Goal: Transaction & Acquisition: Purchase product/service

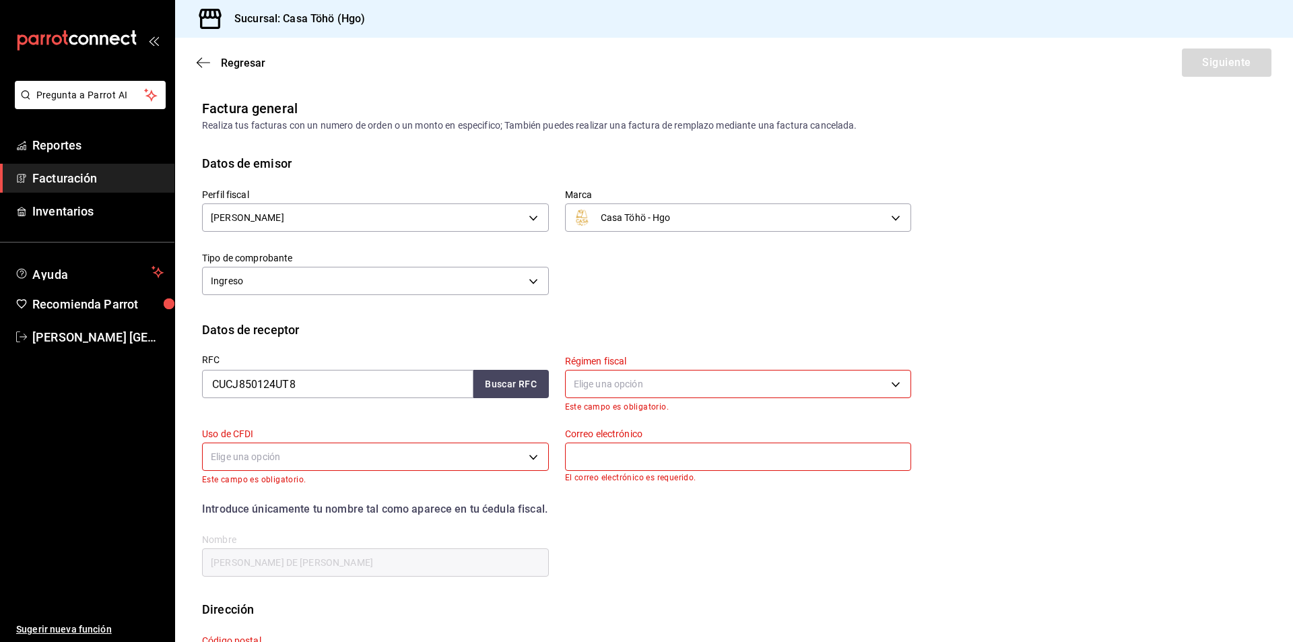
click at [721, 332] on div "Datos de receptor" at bounding box center [734, 329] width 1064 height 18
click at [658, 280] on div "Perfil fiscal [PERSON_NAME] 3714fea9-f59b-4145-9474-cc315d4ea63f Marca Casa Töh…" at bounding box center [548, 235] width 725 height 127
drag, startPoint x: 343, startPoint y: 386, endPoint x: 166, endPoint y: 397, distance: 178.1
click at [166, 397] on div "Pregunta a Parrot AI Reportes Facturación Inventarios Ayuda Recomienda Parrot A…" at bounding box center [646, 321] width 1293 height 642
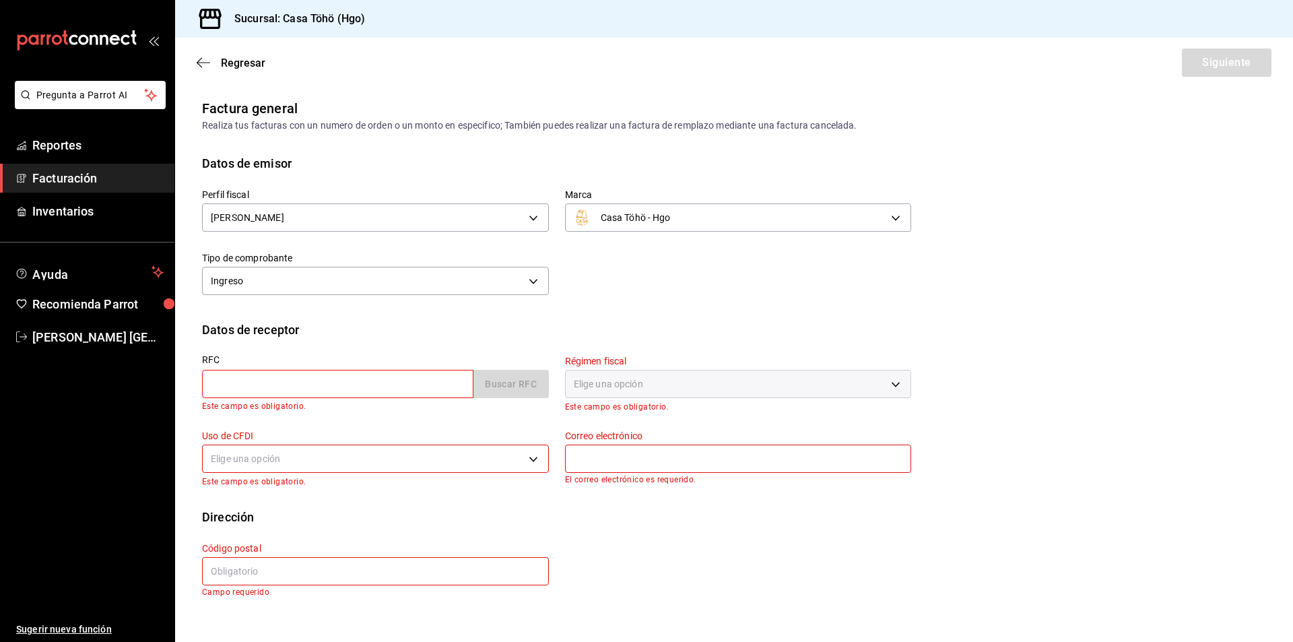
click at [470, 349] on div "RFC Buscar RFC Este campo es obligatorio." at bounding box center [367, 376] width 363 height 75
click at [681, 351] on div "Régimen fiscal Elige una opción Este campo es obligatorio." at bounding box center [730, 376] width 363 height 75
drag, startPoint x: 1042, startPoint y: 285, endPoint x: 1014, endPoint y: 292, distance: 28.9
click at [1042, 285] on div "Perfil fiscal [PERSON_NAME] 3714fea9-f59b-4145-9474-cc315d4ea63f Marca Casa Töh…" at bounding box center [734, 246] width 1064 height 148
click at [557, 343] on div "Régimen fiscal Elige una opción Este campo es obligatorio." at bounding box center [730, 376] width 363 height 75
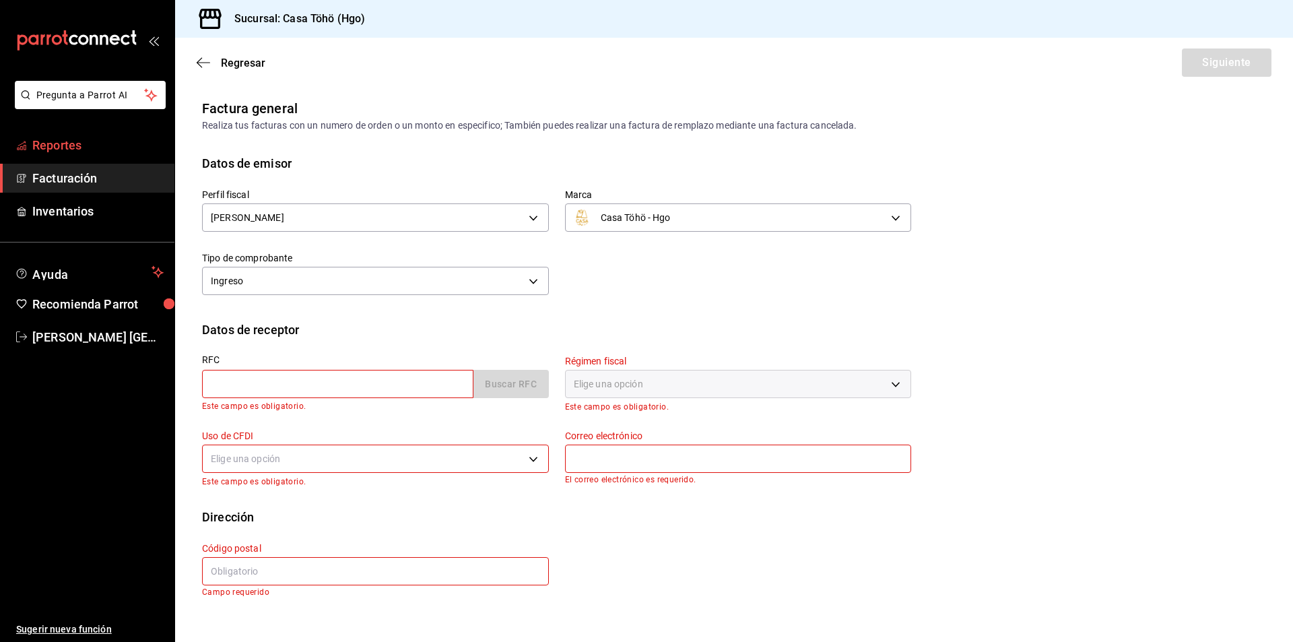
click at [74, 139] on span "Reportes" at bounding box center [97, 145] width 131 height 18
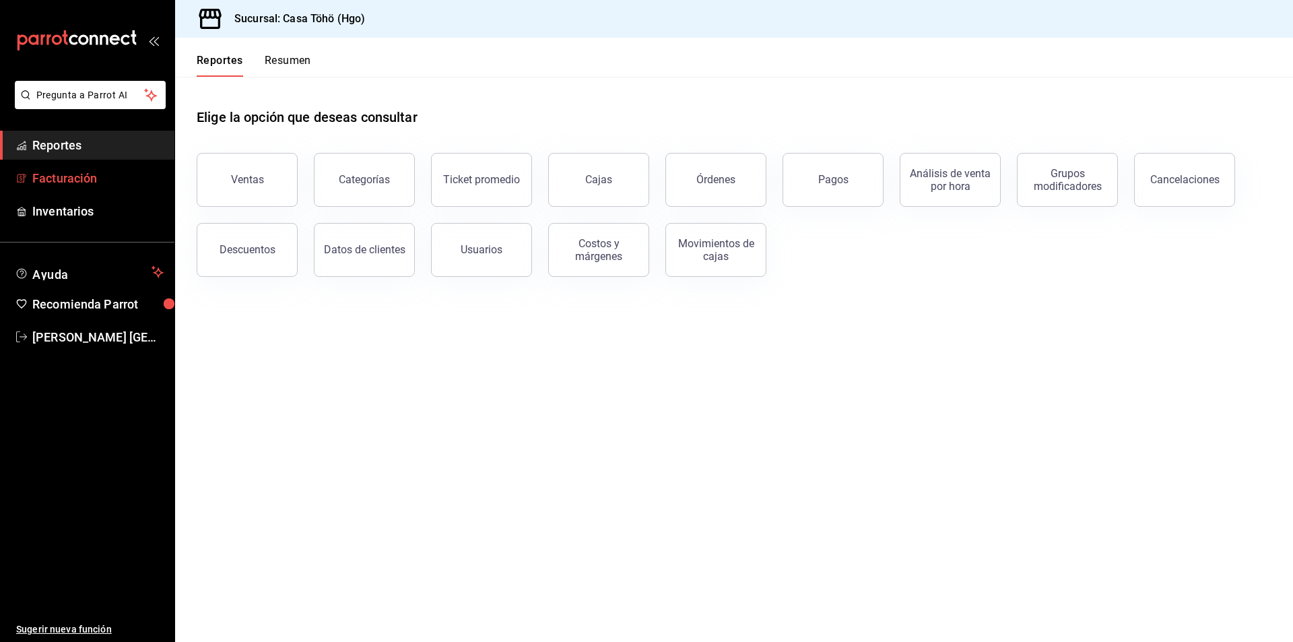
click at [69, 167] on link "Facturación" at bounding box center [87, 178] width 174 height 29
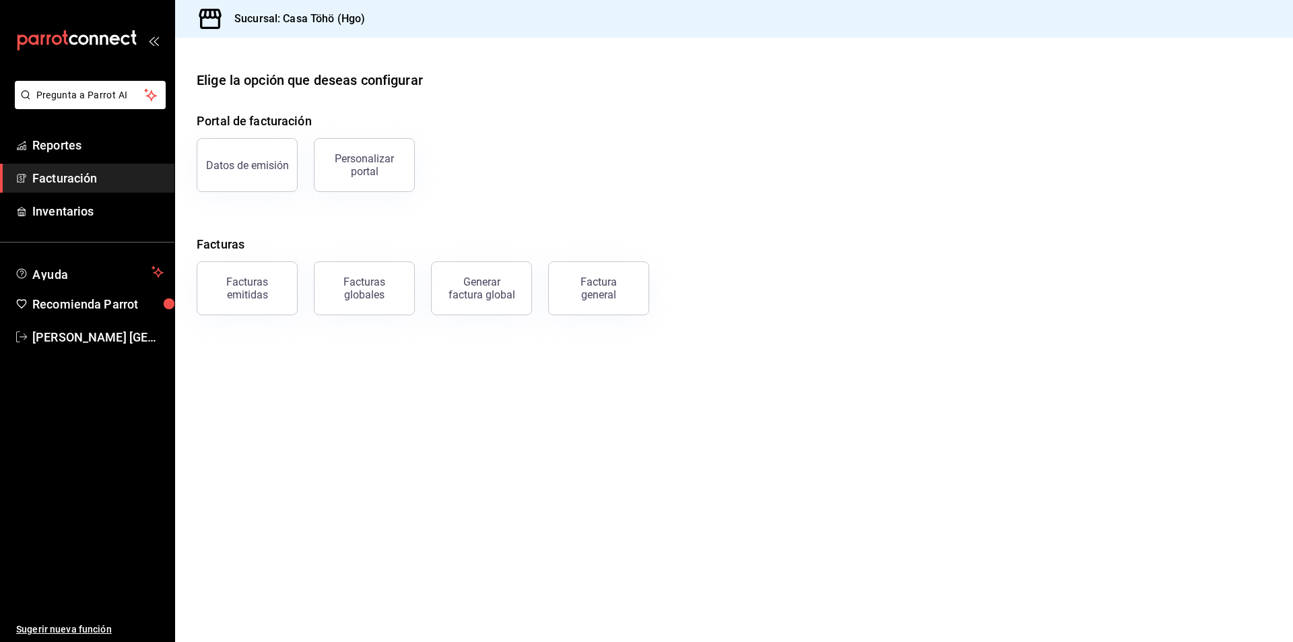
drag, startPoint x: 477, startPoint y: 329, endPoint x: 215, endPoint y: 304, distance: 263.2
click at [477, 329] on main "Elige la opción que deseas configurar Portal de facturación Datos de emisión Pe…" at bounding box center [734, 340] width 1118 height 604
click at [216, 297] on div "Facturas emitidas" at bounding box center [246, 288] width 83 height 26
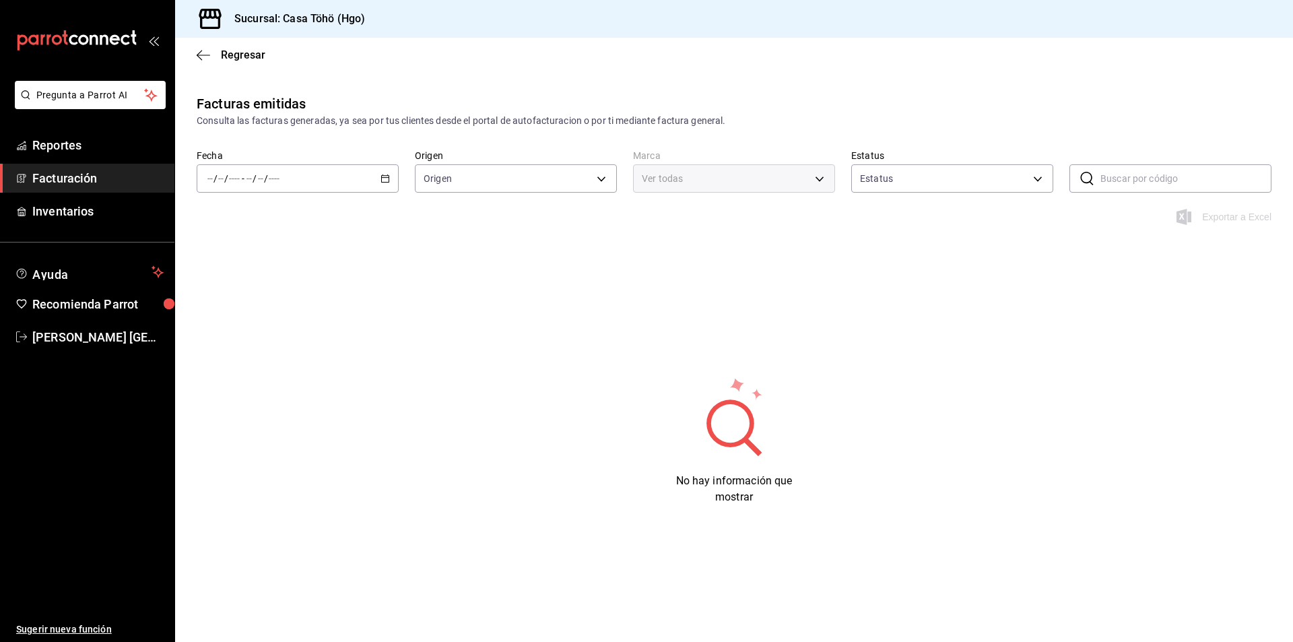
type input "ORDER_INVOICE,GENERAL_INVOICE"
type input "ACTIVE,PENDING_CANCELLATION,CANCELLED,PRE_CANCELLED"
type input "3863094e-80de-4485-9a79-27000a153f73"
click at [45, 177] on span "Facturación" at bounding box center [97, 178] width 131 height 18
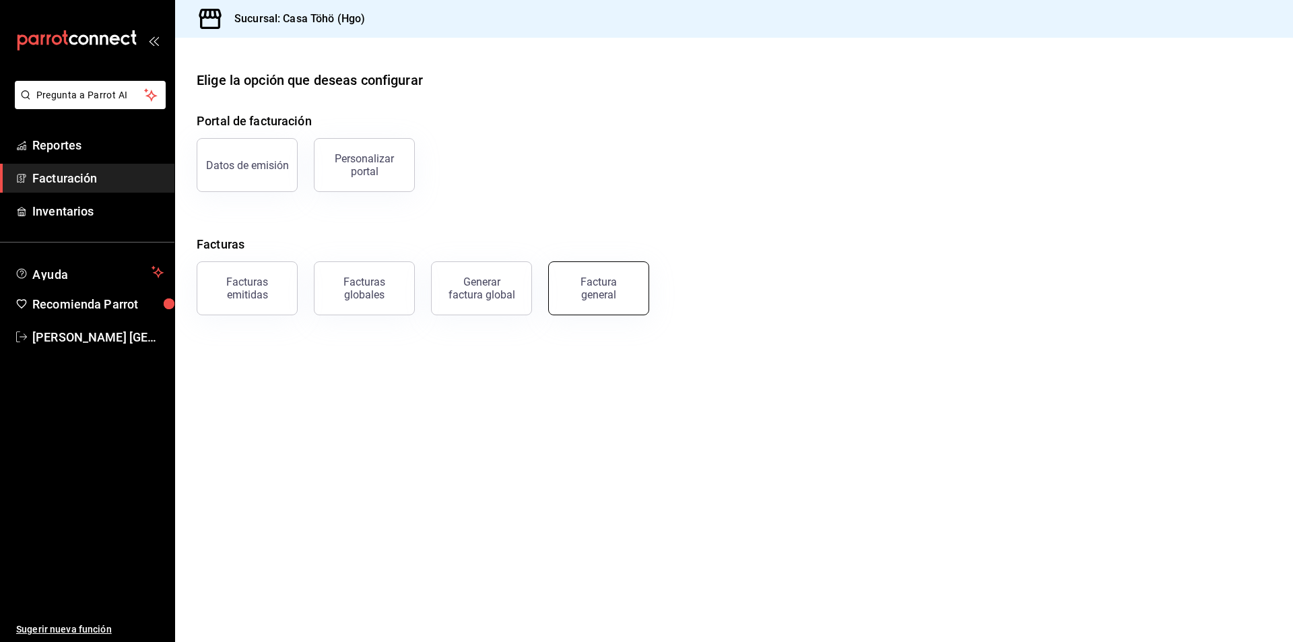
click at [600, 302] on button "Factura general" at bounding box center [598, 288] width 101 height 54
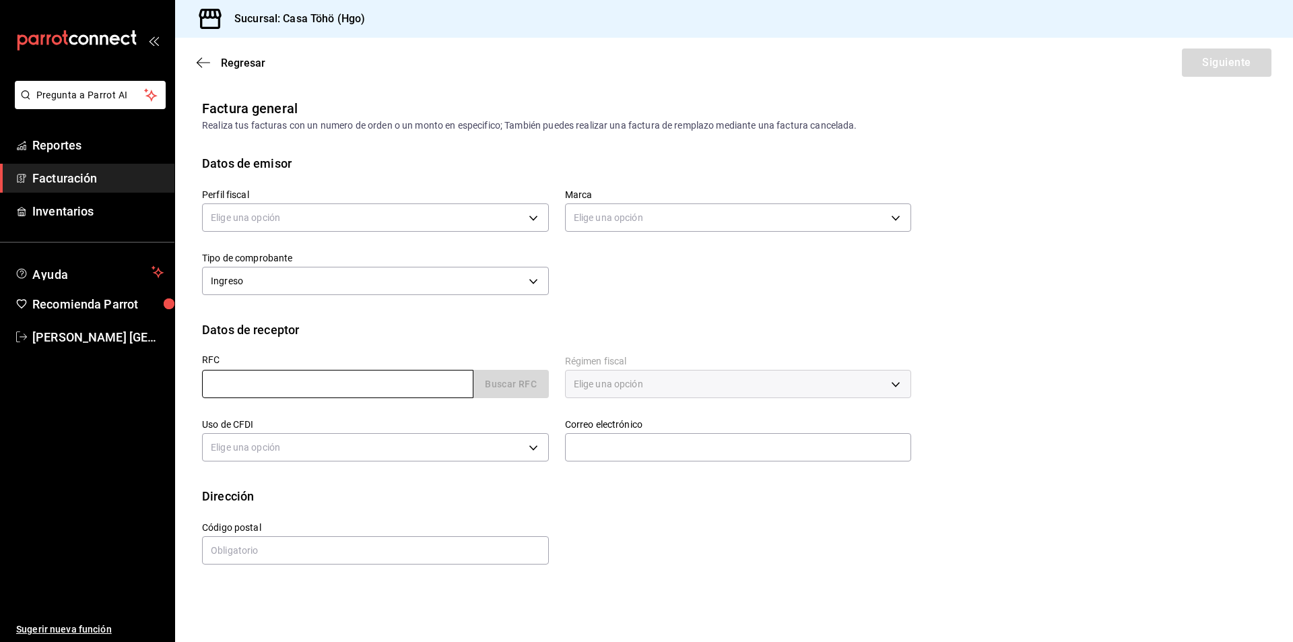
click at [360, 392] on input "text" at bounding box center [337, 384] width 271 height 28
type input "XAXX010101000"
type input "616"
type input "S01"
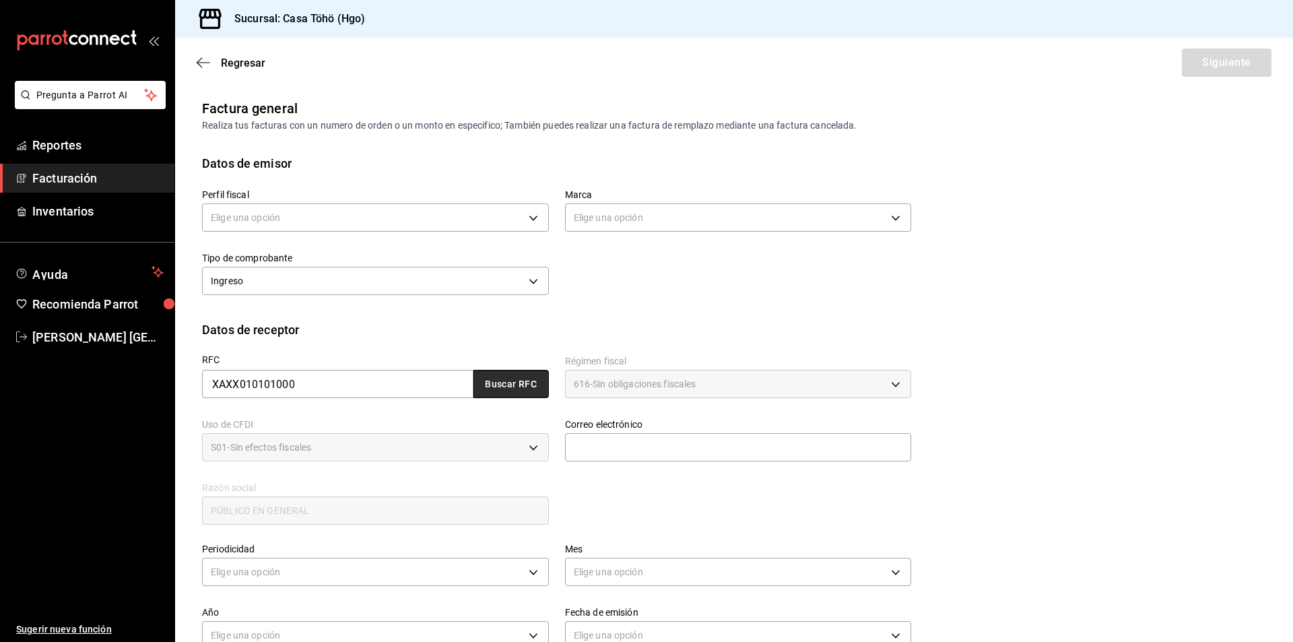
click at [522, 395] on button "Buscar RFC" at bounding box center [510, 384] width 75 height 28
type input "[EMAIL_ADDRESS][DOMAIN_NAME]"
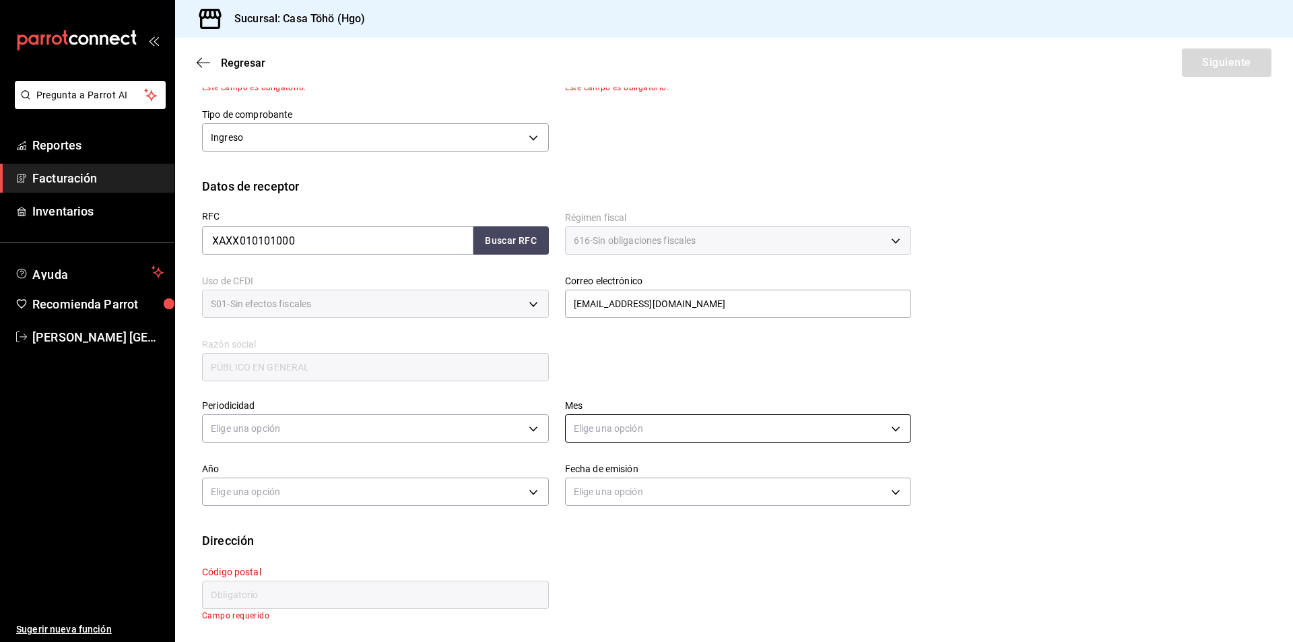
scroll to position [154, 0]
click at [386, 442] on div "Elige una opción" at bounding box center [375, 426] width 347 height 36
click at [389, 430] on body "Pregunta a Parrot AI Reportes Facturación Inventarios Ayuda Recomienda Parrot A…" at bounding box center [646, 321] width 1293 height 642
click at [269, 477] on li "Diario" at bounding box center [374, 470] width 342 height 22
type input "DAILY"
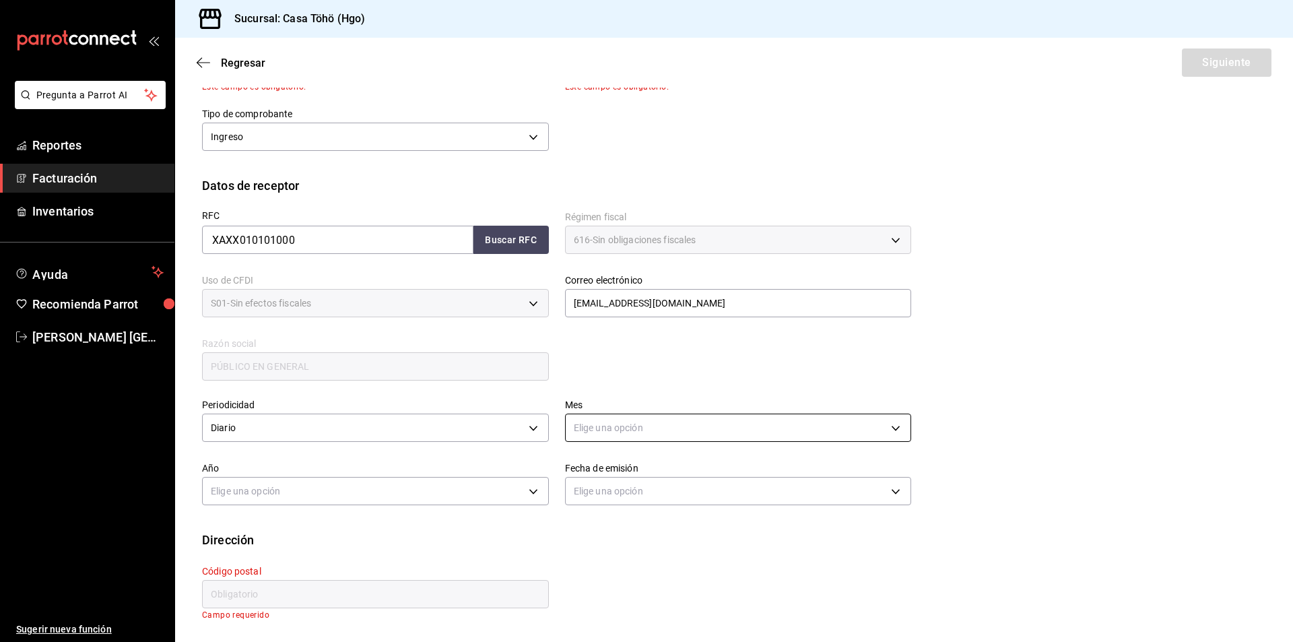
click at [619, 421] on body "Pregunta a Parrot AI Reportes Facturación Inventarios Ayuda Recomienda Parrot A…" at bounding box center [646, 321] width 1293 height 642
click at [605, 538] on li "Agosto" at bounding box center [733, 535] width 342 height 22
click at [646, 427] on body "Pregunta a Parrot AI Reportes Facturación Inventarios Ayuda Recomienda Parrot A…" at bounding box center [646, 321] width 1293 height 642
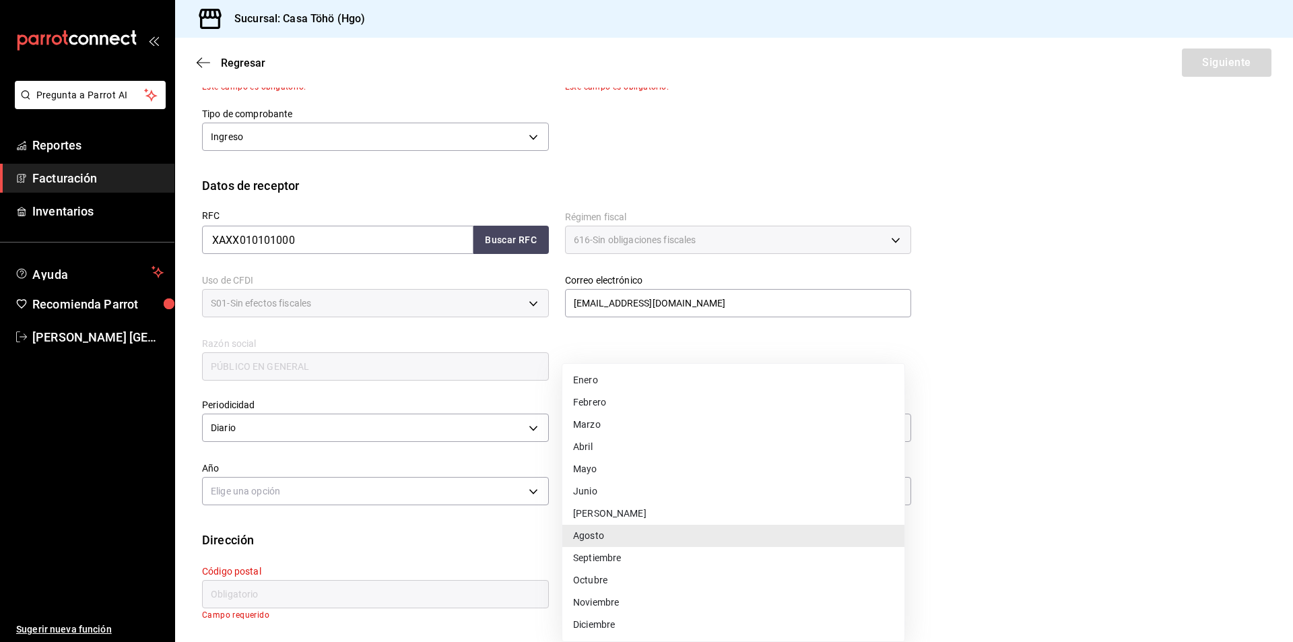
click at [619, 553] on li "Septiembre" at bounding box center [733, 558] width 342 height 22
type input "9"
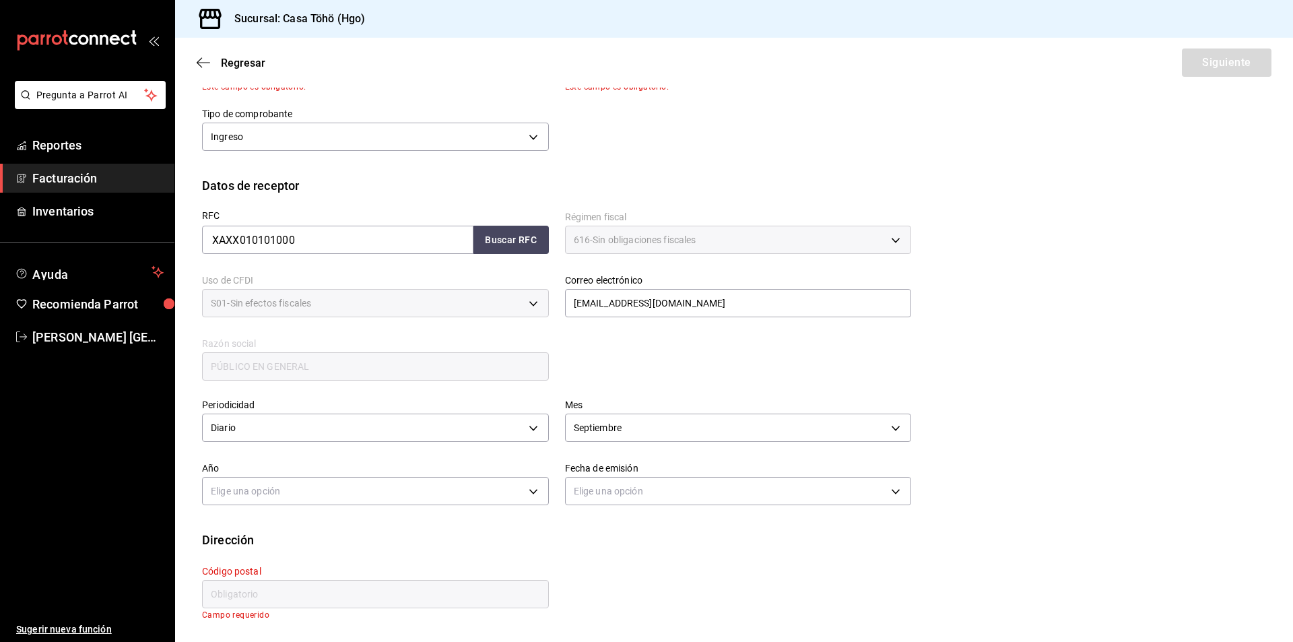
click at [505, 524] on div "Periodicidad Diario DAILY Mes Septiembre 9 Año Elige una opción Fecha de emisió…" at bounding box center [734, 456] width 1064 height 148
click at [349, 498] on body "Pregunta a Parrot AI Reportes Facturación Inventarios Ayuda Recomienda Parrot A…" at bounding box center [646, 321] width 1293 height 642
click at [504, 235] on div at bounding box center [646, 321] width 1293 height 642
click at [504, 235] on button "Buscar RFC" at bounding box center [510, 240] width 75 height 28
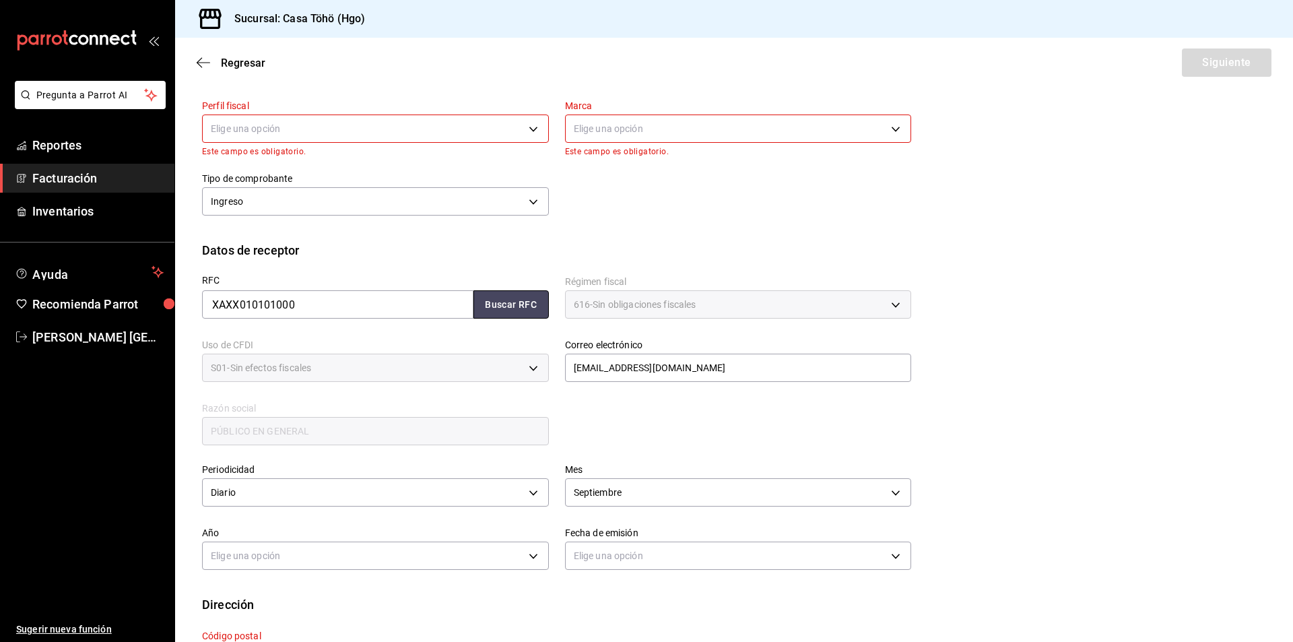
scroll to position [0, 0]
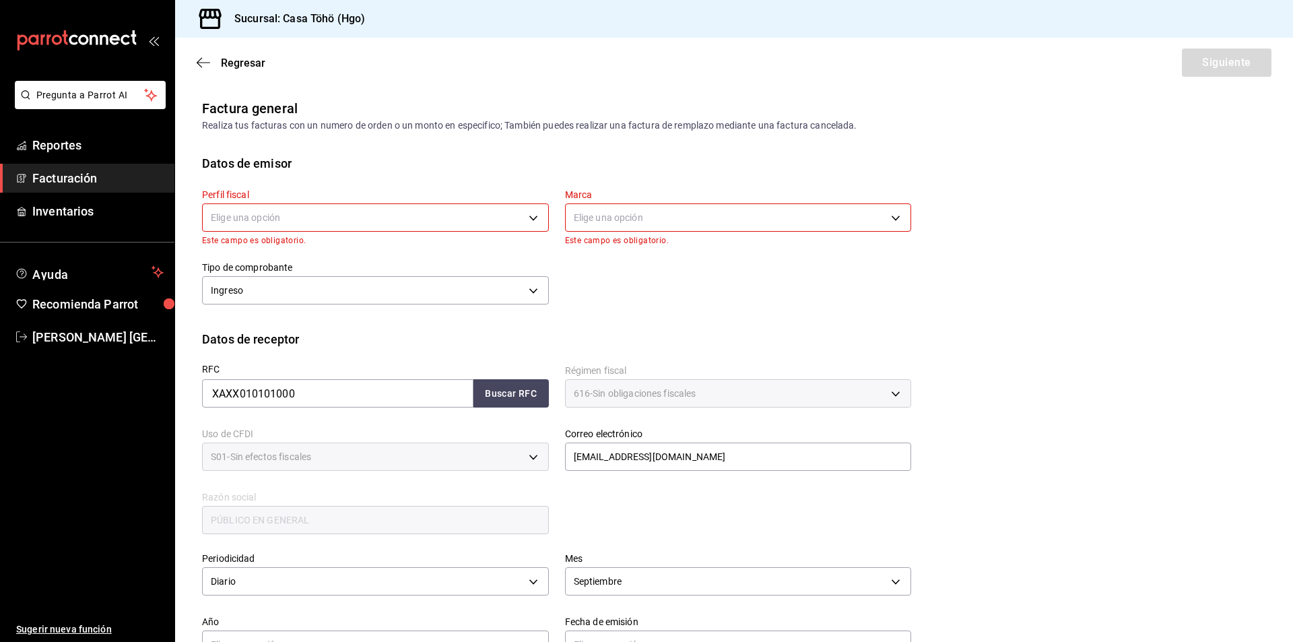
click at [376, 214] on body "Pregunta a Parrot AI Reportes Facturación Inventarios Ayuda Recomienda Parrot A…" at bounding box center [646, 321] width 1293 height 642
click at [266, 285] on li "[PERSON_NAME]" at bounding box center [374, 285] width 342 height 25
type input "3714fea9-f59b-4145-9474-cc315d4ea63f"
type input "3863094e-80de-4485-9a79-27000a153f73"
type input "43670"
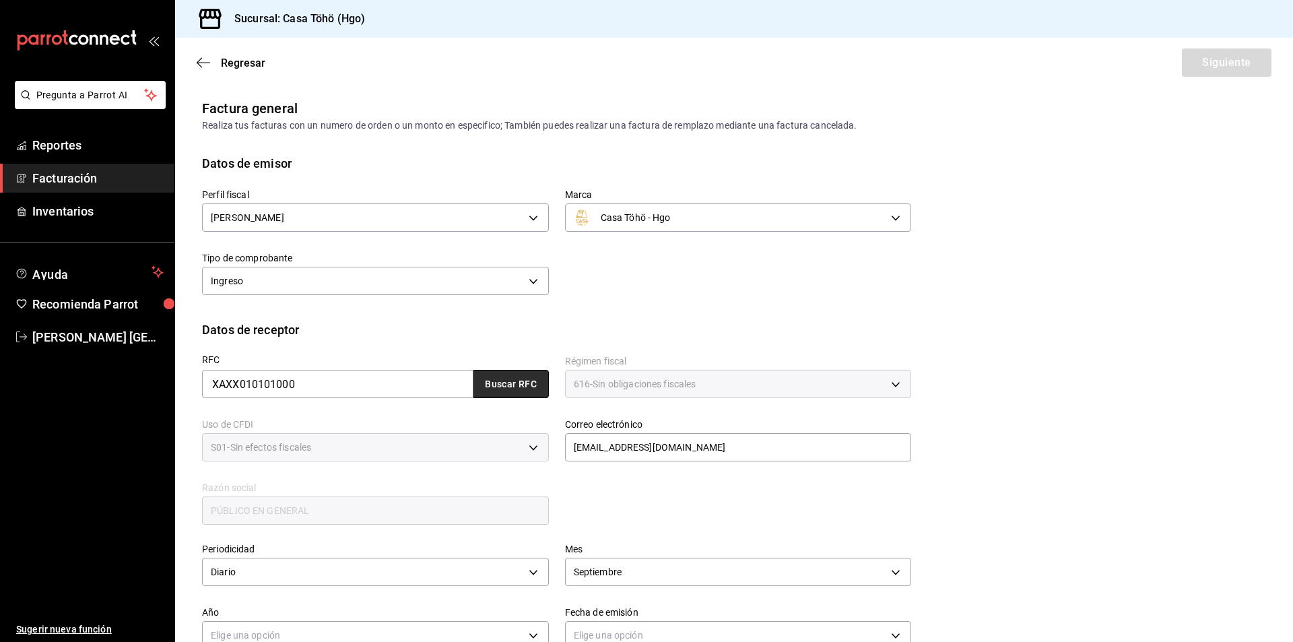
click at [494, 382] on button "Buscar RFC" at bounding box center [510, 384] width 75 height 28
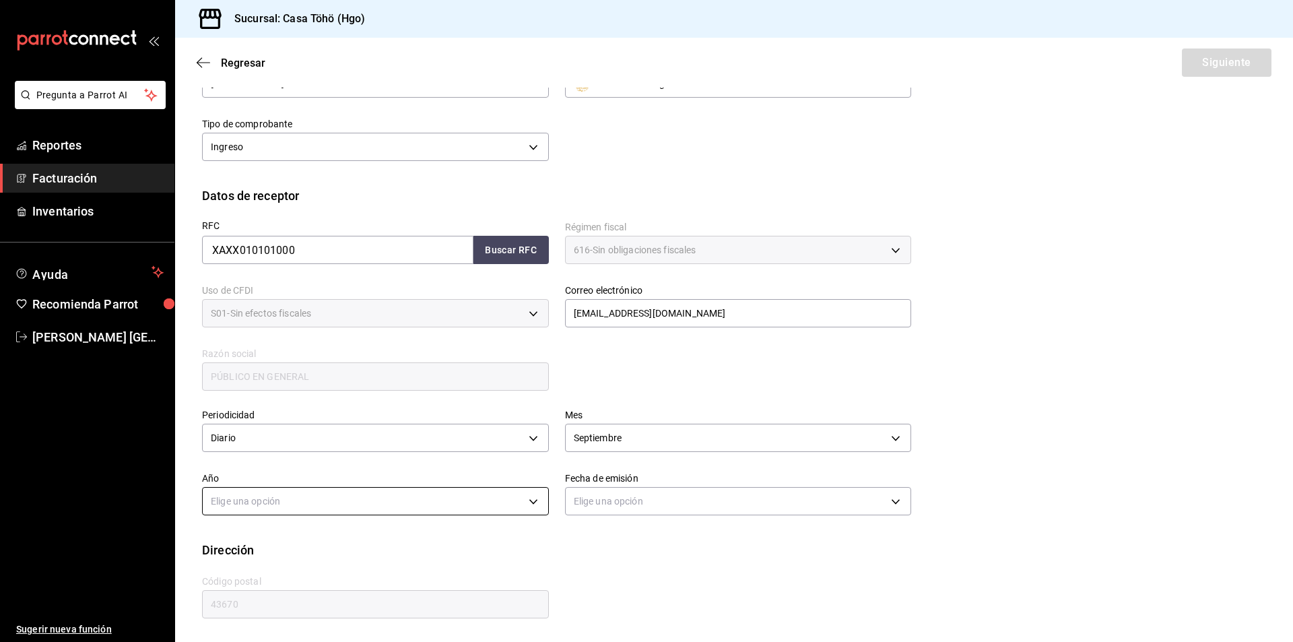
click at [316, 505] on body "Pregunta a Parrot AI Reportes Facturación Inventarios Ayuda Recomienda Parrot […" at bounding box center [646, 321] width 1293 height 642
click at [251, 545] on li "2025" at bounding box center [374, 543] width 342 height 22
type input "2025"
click at [700, 535] on div "Periodicidad Diario DAILY Mes Septiembre 9 Año 2025 2025 Fecha de emisión Elige…" at bounding box center [734, 467] width 1064 height 148
click at [681, 503] on body "Pregunta a Parrot AI Reportes Facturación Inventarios Ayuda Recomienda Parrot A…" at bounding box center [646, 321] width 1293 height 642
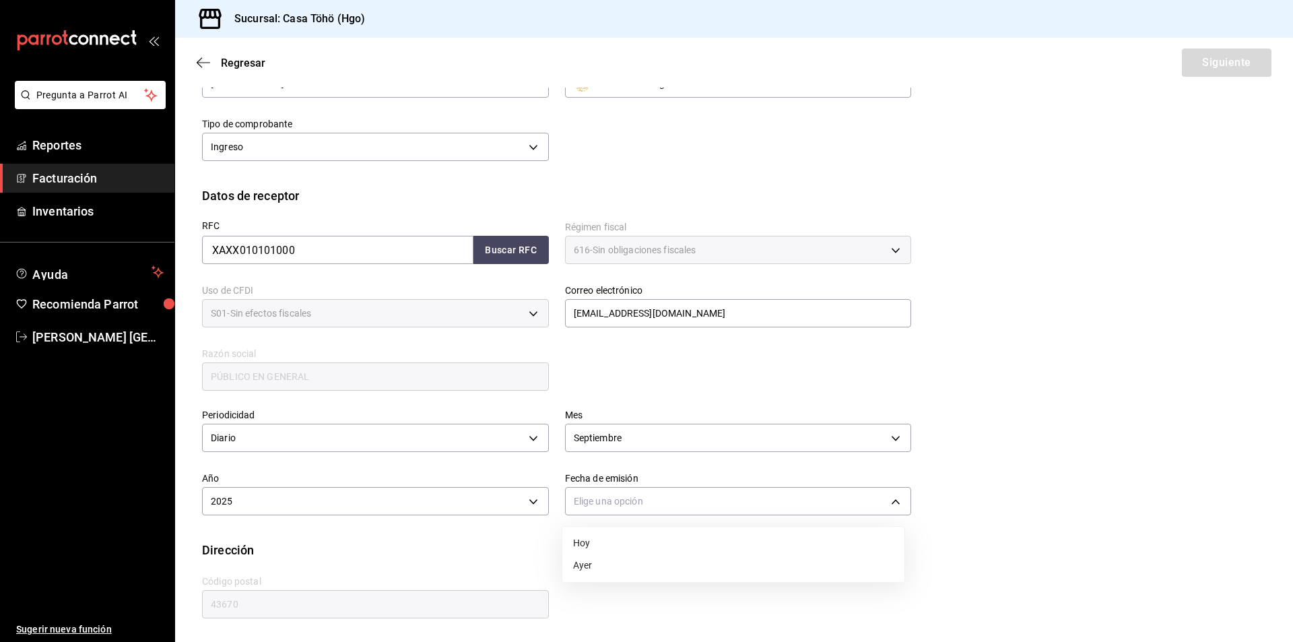
click at [633, 560] on li "Ayer" at bounding box center [733, 565] width 342 height 22
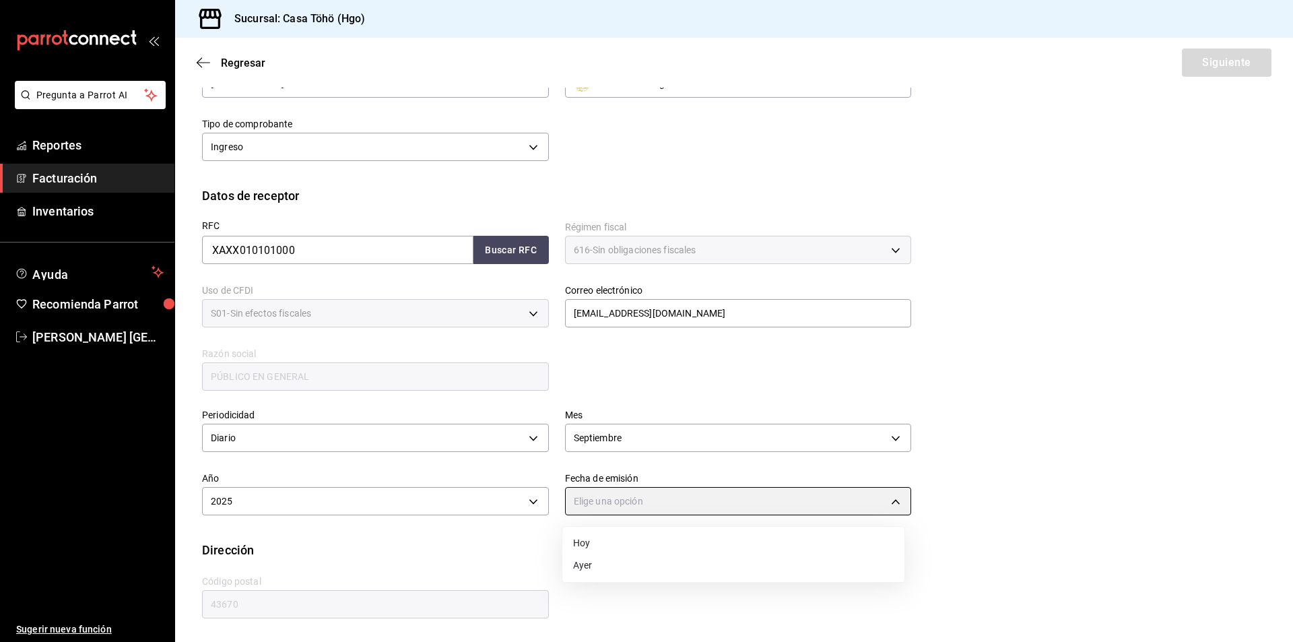
type input "[DATE]"
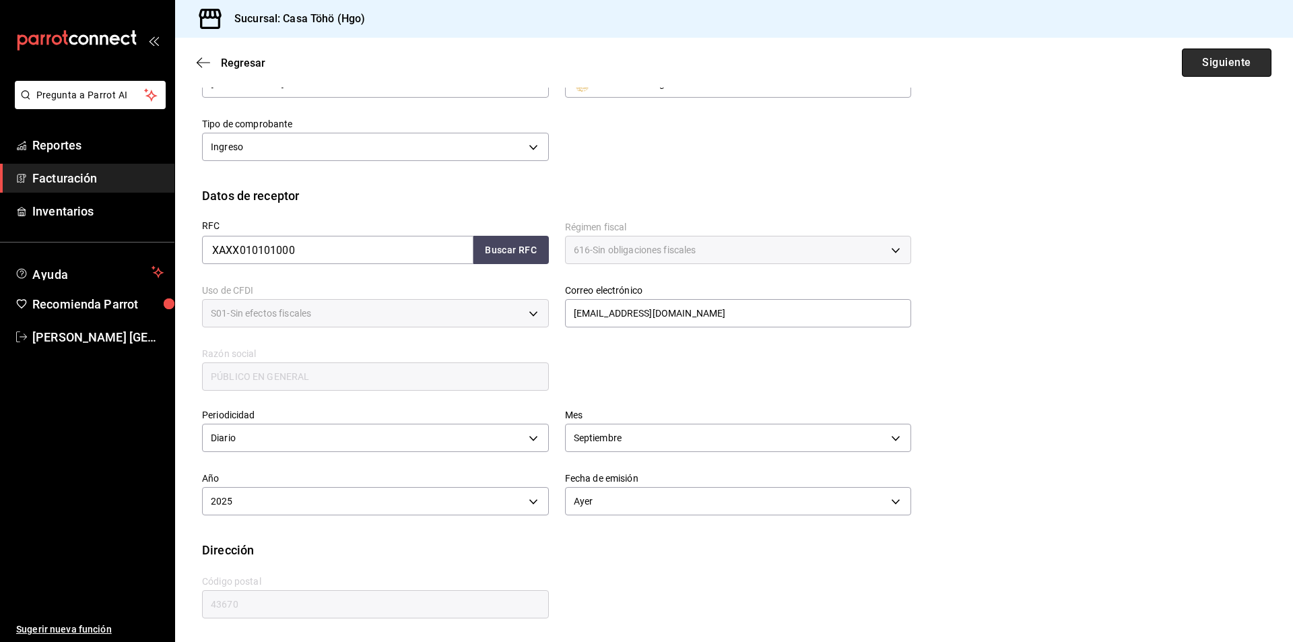
click at [1201, 73] on button "Siguiente" at bounding box center [1227, 62] width 90 height 28
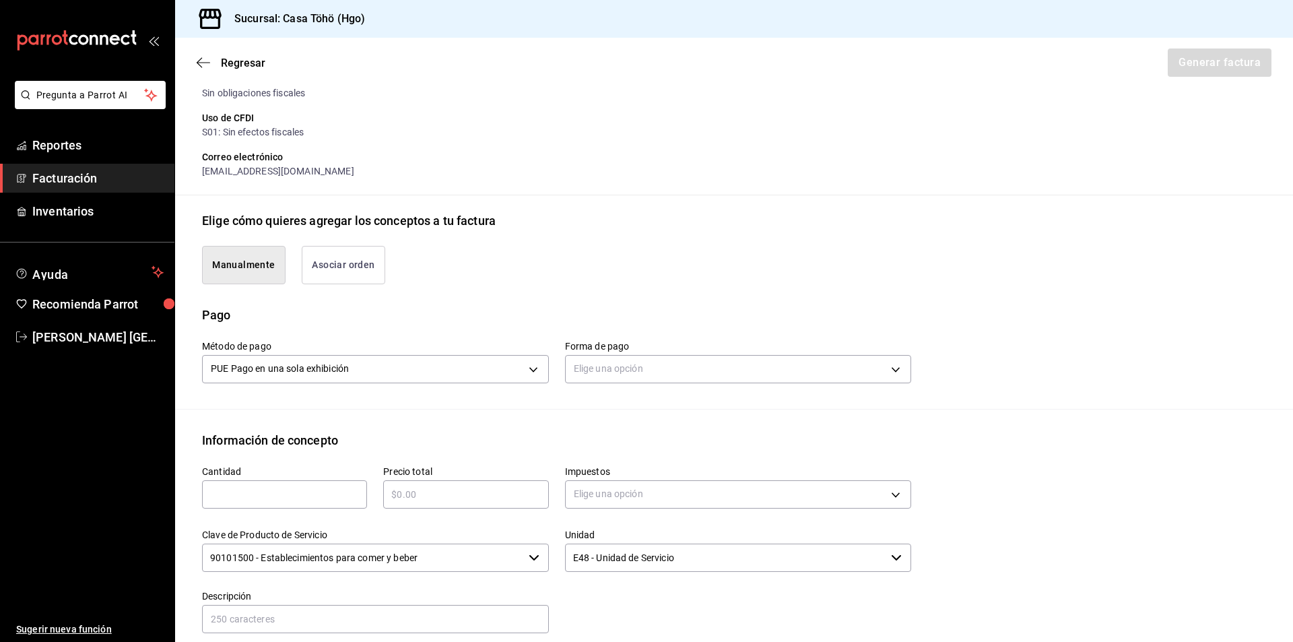
scroll to position [269, 0]
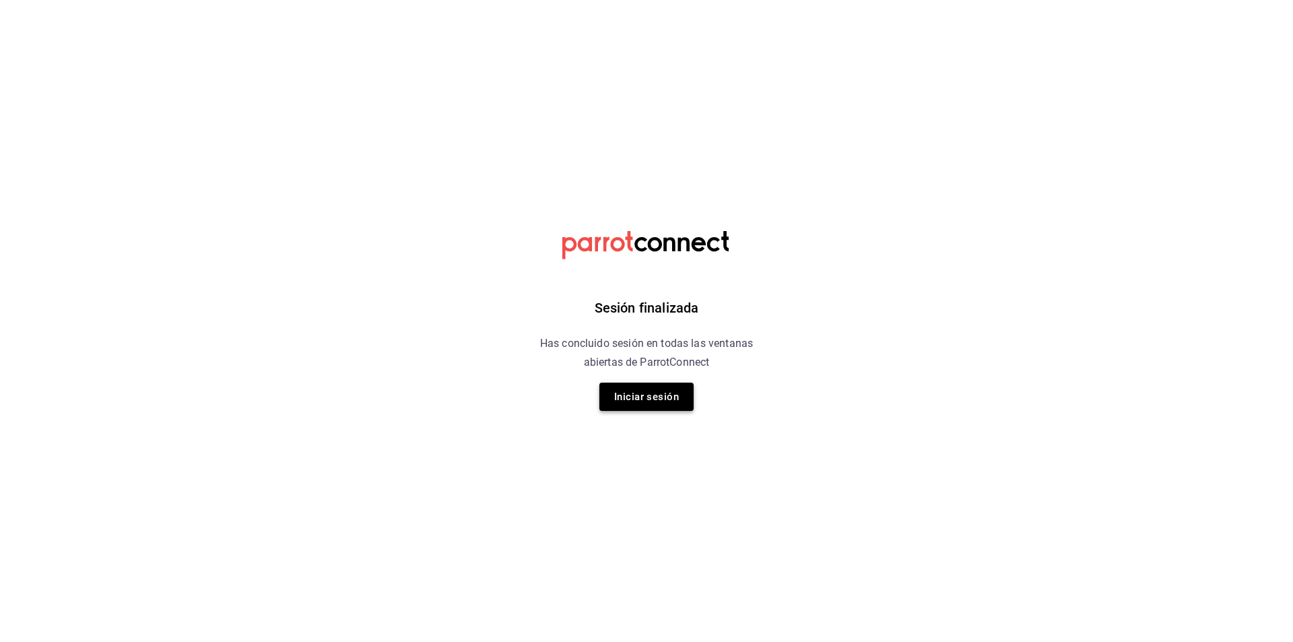
click at [648, 393] on button "Iniciar sesión" at bounding box center [646, 396] width 94 height 28
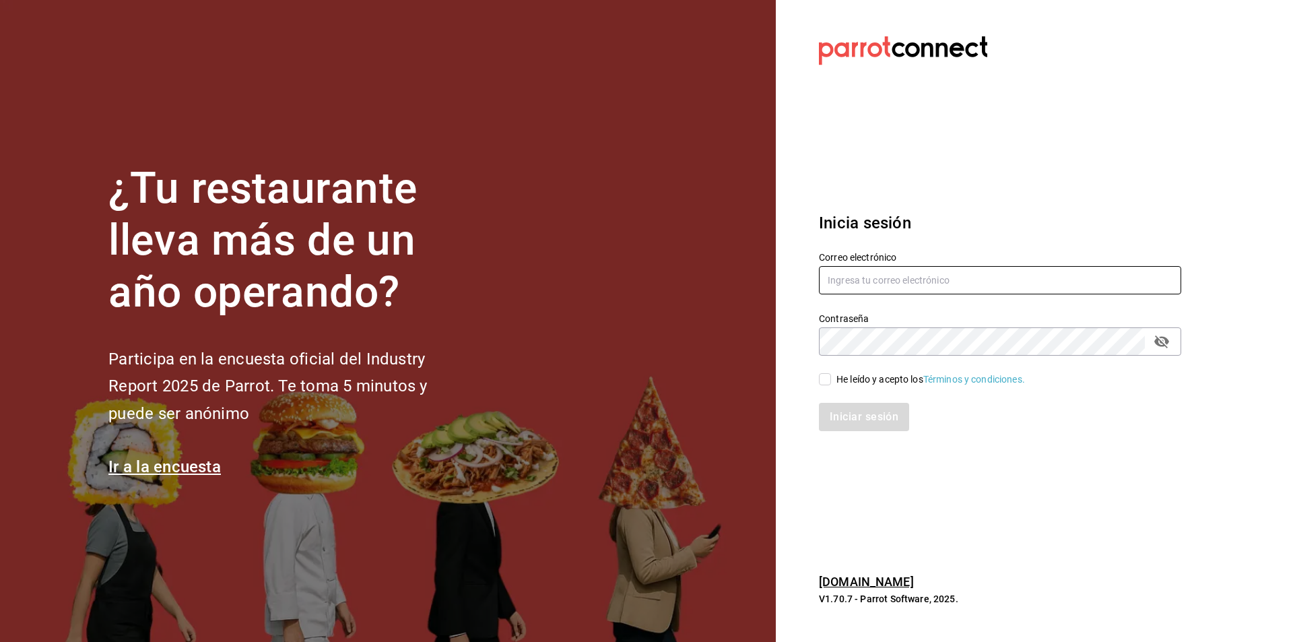
click at [858, 279] on input "text" at bounding box center [1000, 280] width 362 height 28
type input "A"
type input "a"
type input "anakarengsr@gmail.com"
click at [1165, 341] on icon "passwordField" at bounding box center [1161, 341] width 15 height 13
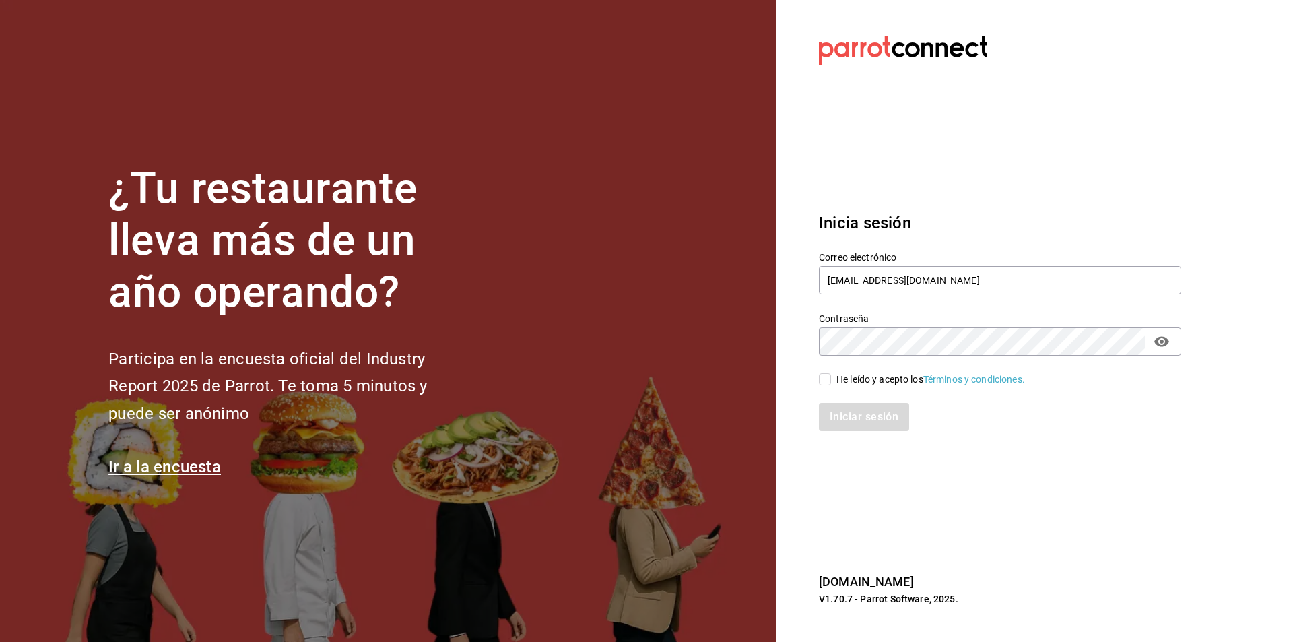
click at [823, 380] on input "He leído y acepto los Términos y condiciones." at bounding box center [825, 379] width 12 height 12
checkbox input "true"
click at [847, 415] on button "Iniciar sesión" at bounding box center [865, 417] width 92 height 28
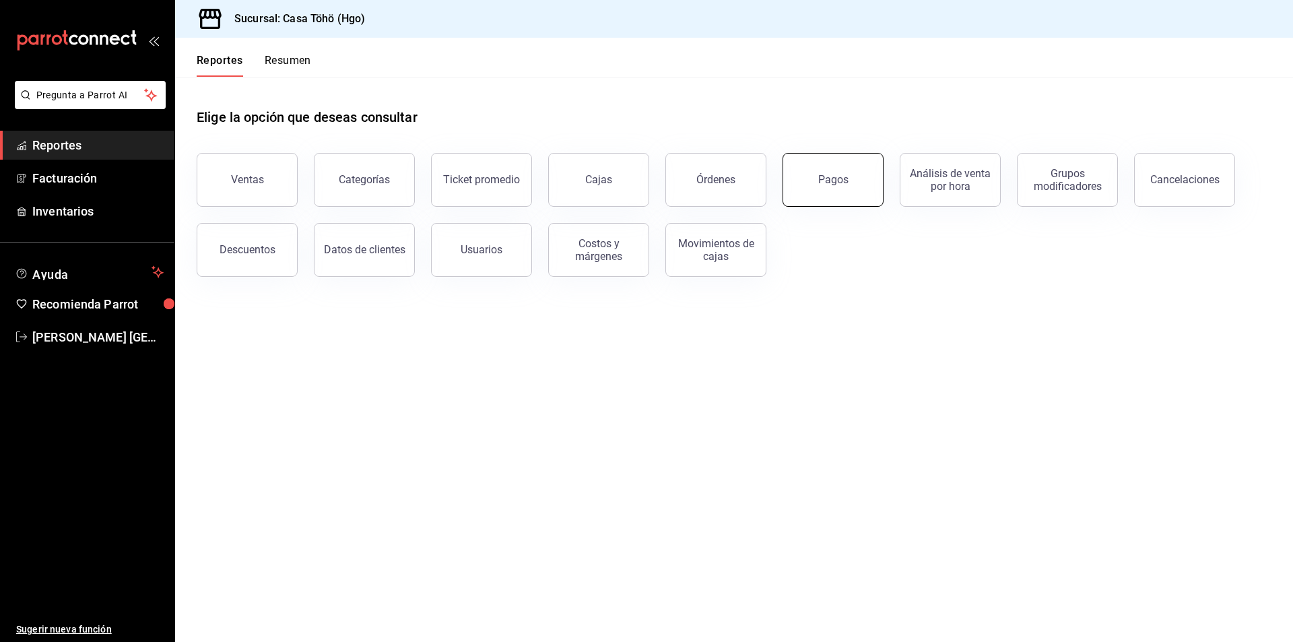
click at [821, 187] on button "Pagos" at bounding box center [832, 180] width 101 height 54
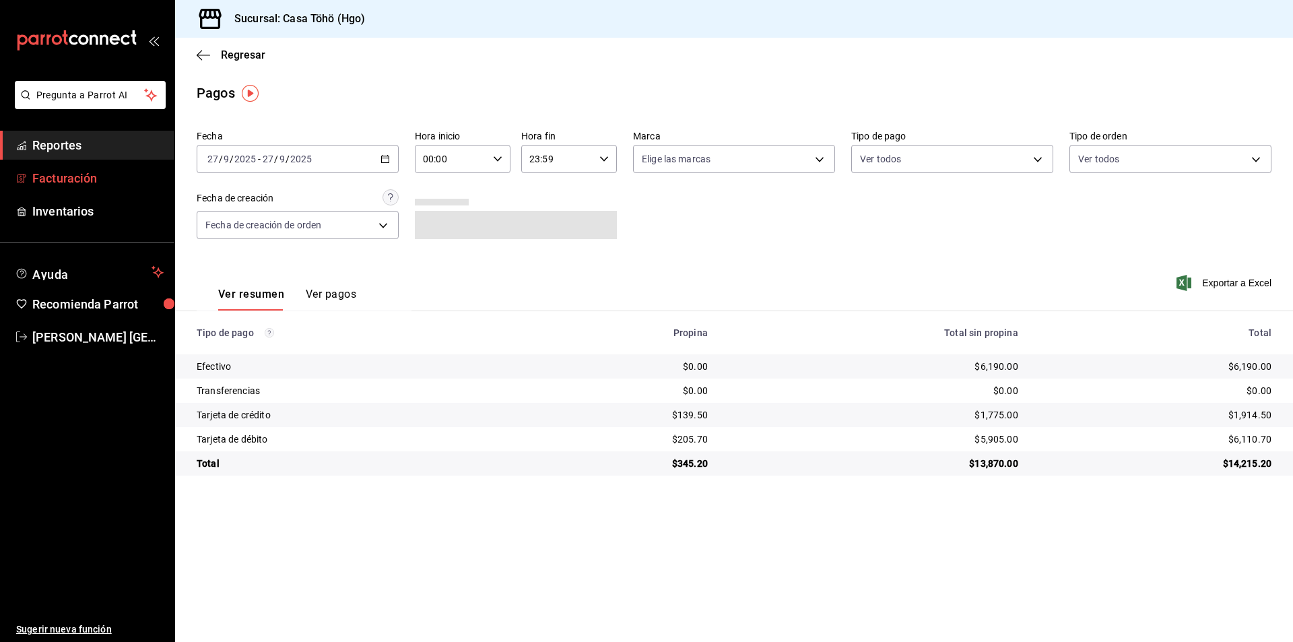
click at [46, 184] on span "Facturación" at bounding box center [97, 178] width 131 height 18
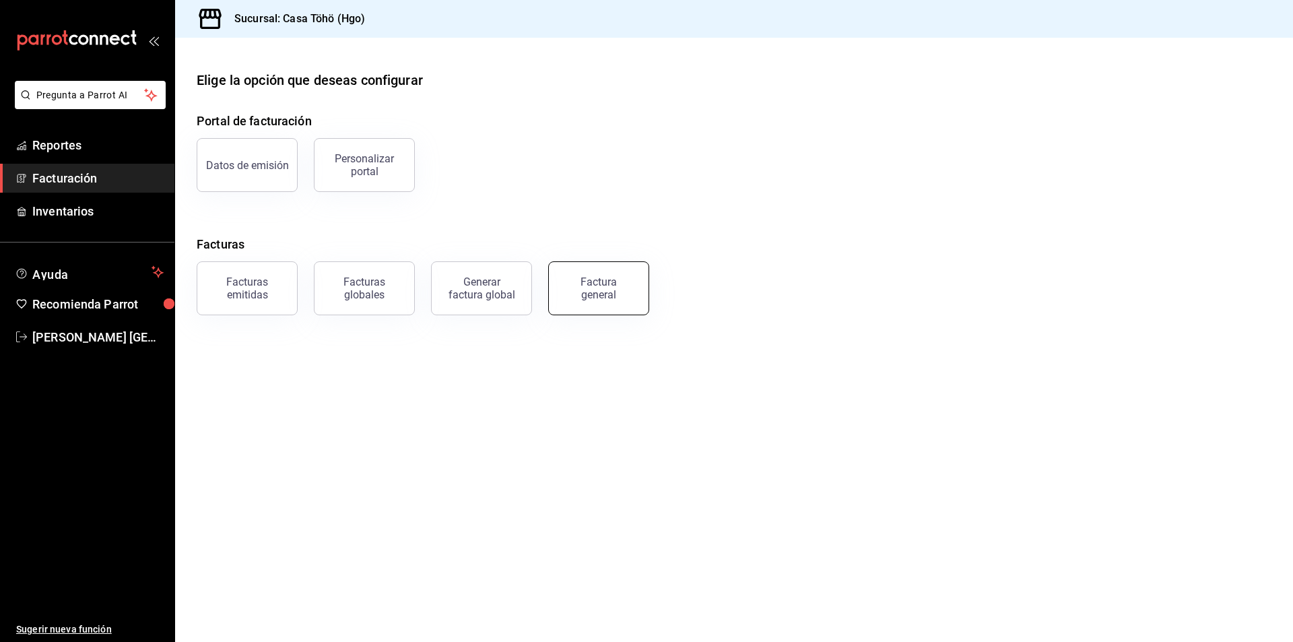
click at [586, 284] on div "Factura general" at bounding box center [598, 288] width 67 height 26
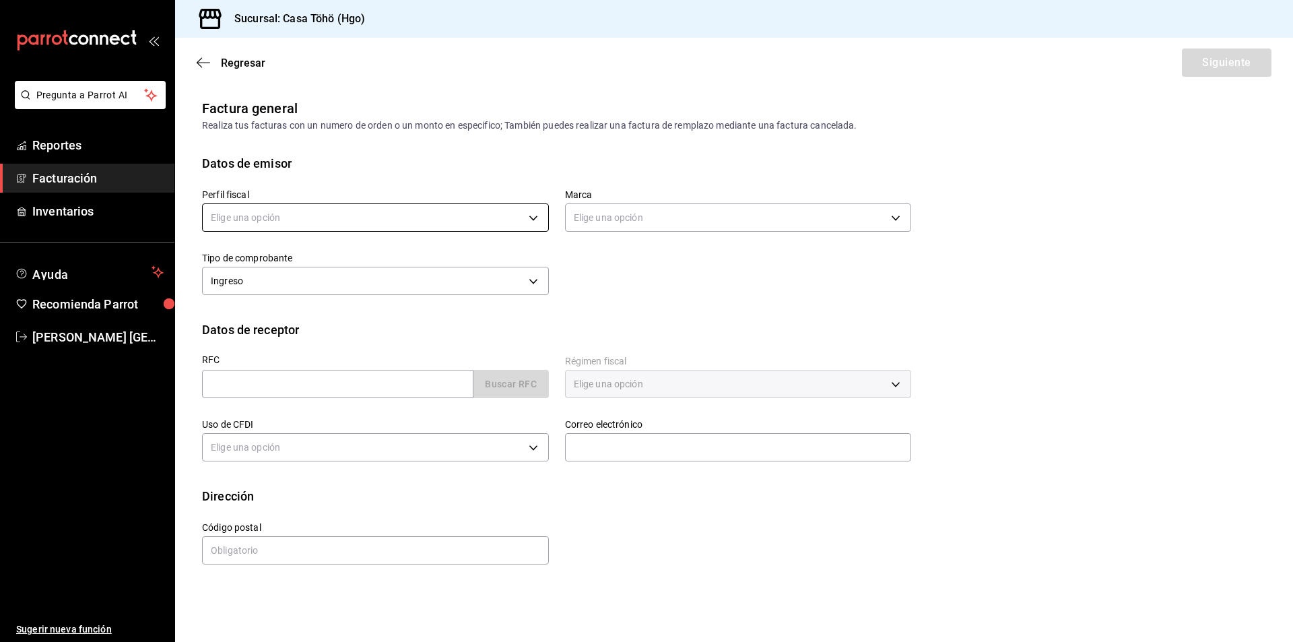
click at [436, 219] on body "Pregunta a Parrot AI Reportes Facturación Inventarios Ayuda Recomienda Parrot […" at bounding box center [646, 321] width 1293 height 642
click at [410, 289] on li "[PERSON_NAME]" at bounding box center [375, 285] width 345 height 25
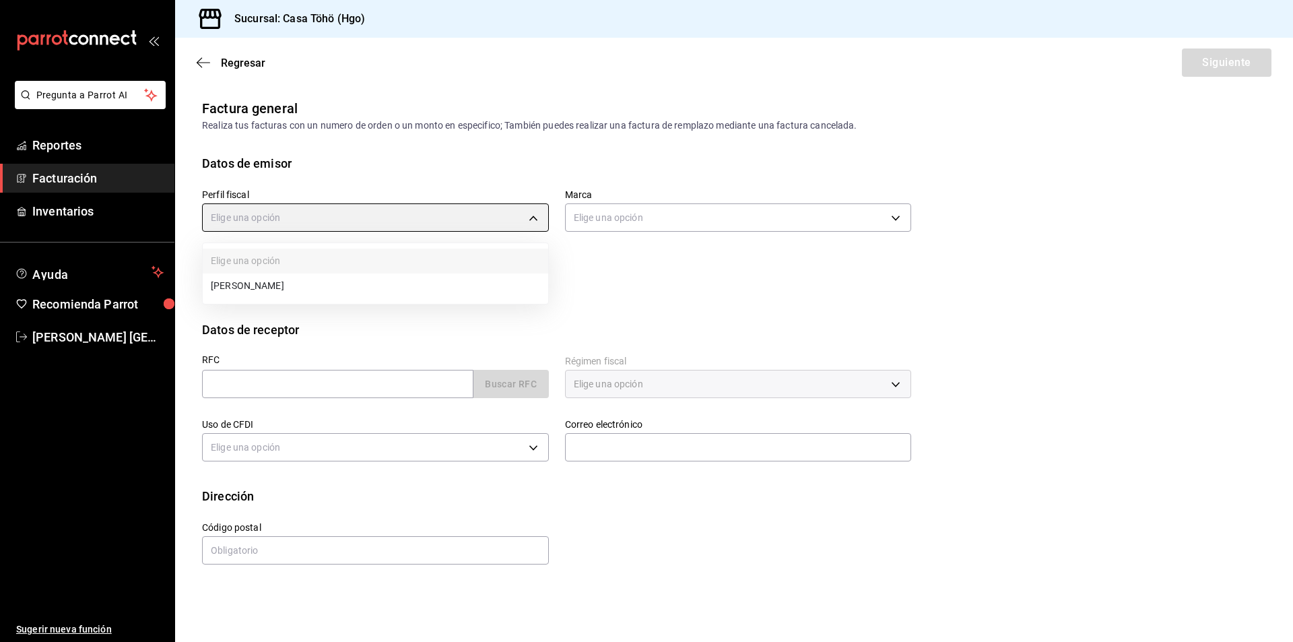
type input "3714fea9-f59b-4145-9474-cc315d4ea63f"
type input "3863094e-80de-4485-9a79-27000a153f73"
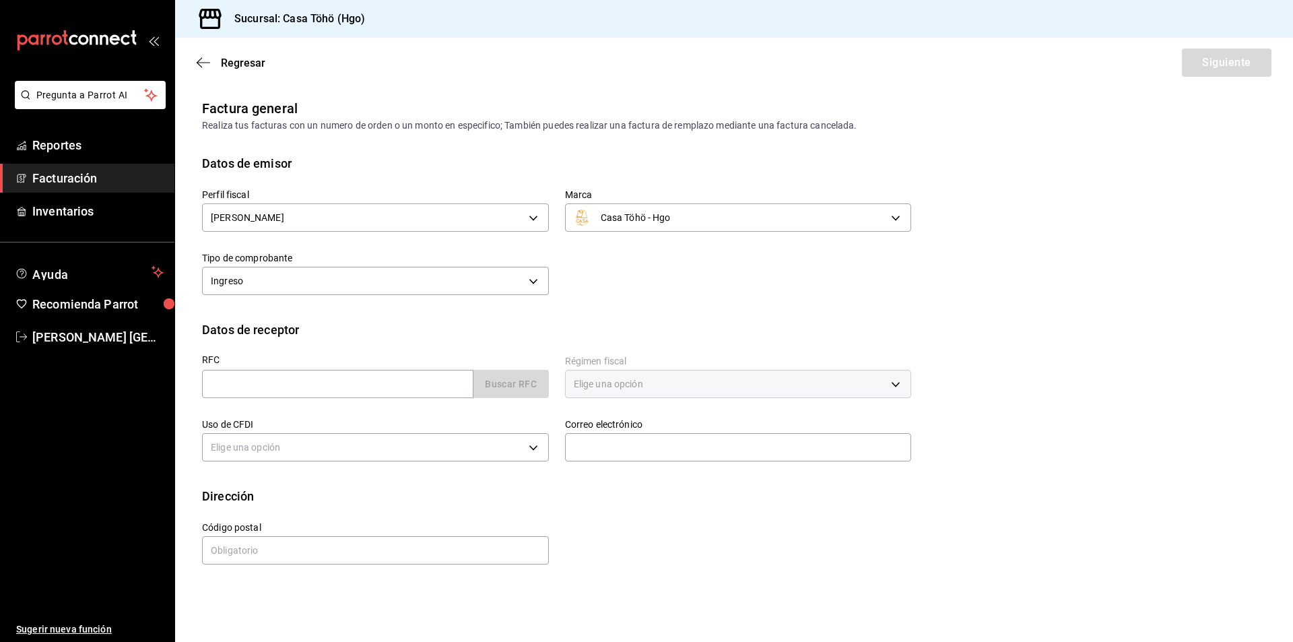
click at [683, 232] on div "Casa Töhö - Hgo 3863094e-80de-4485-9a79-27000a153f73" at bounding box center [738, 216] width 347 height 36
click at [623, 311] on div "Perfil fiscal [PERSON_NAME] 3714fea9-f59b-4145-9474-cc315d4ea63f Marca Casa Töh…" at bounding box center [734, 246] width 1064 height 148
click at [308, 393] on input "text" at bounding box center [337, 384] width 271 height 28
type input "XAXX010101000"
type input "43670"
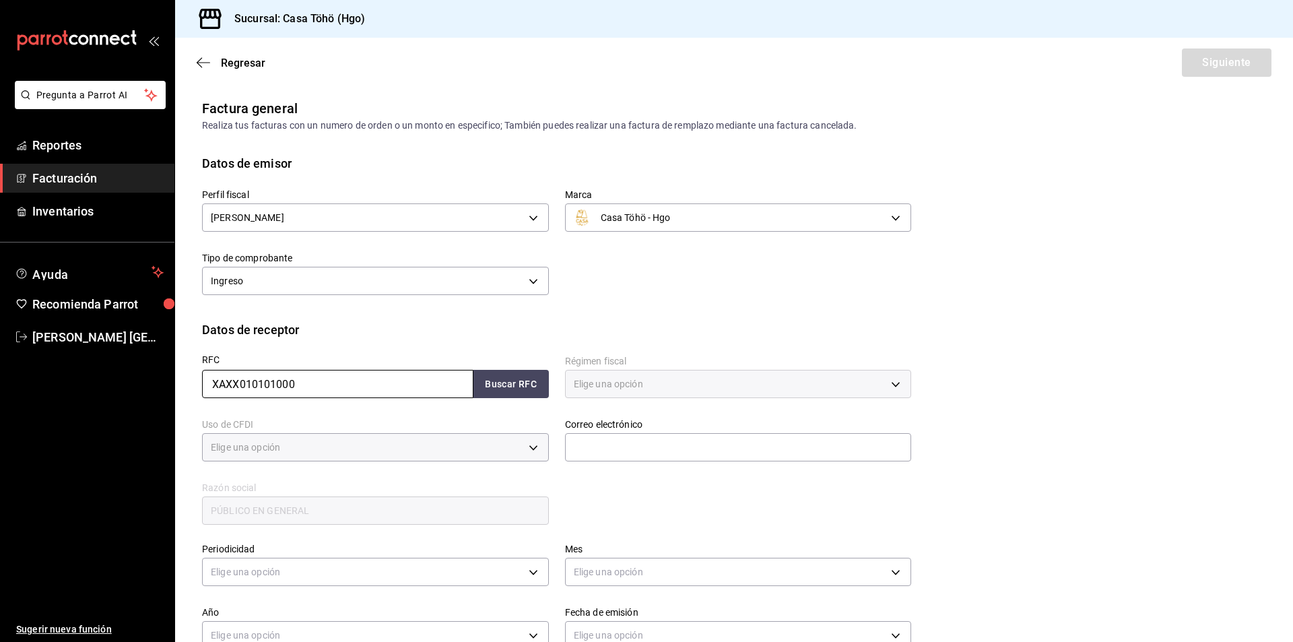
type input "616"
type input "S01"
click at [503, 380] on button "Buscar RFC" at bounding box center [510, 384] width 75 height 28
type input "[EMAIL_ADDRESS][DOMAIN_NAME]"
click at [619, 524] on div "RFC XAXX010101000 Buscar RFC Régimen fiscal 616 - Sin obligaciones fiscales 616…" at bounding box center [548, 433] width 725 height 188
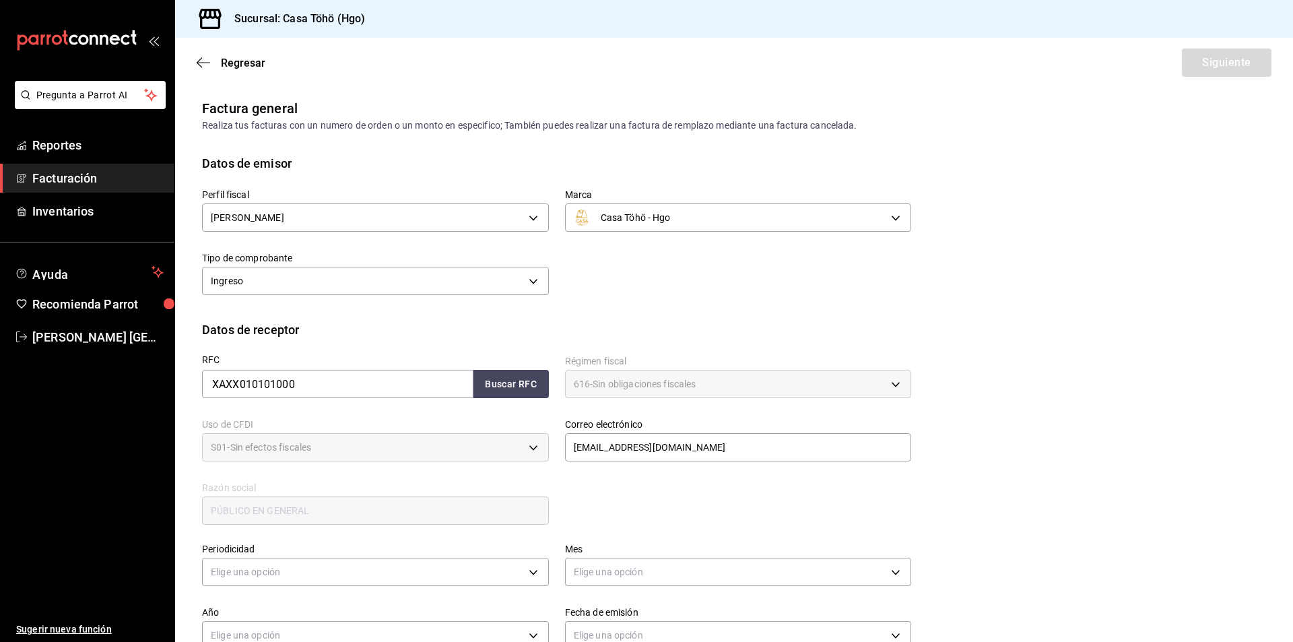
scroll to position [134, 0]
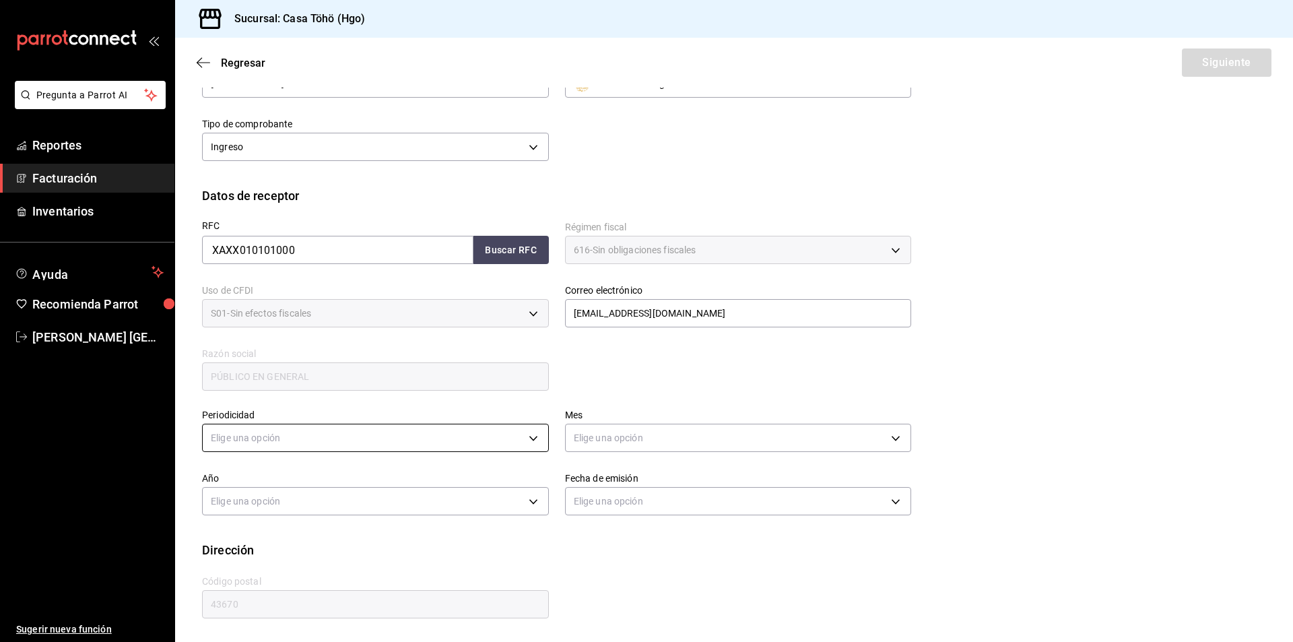
click at [297, 430] on body "Pregunta a Parrot AI Reportes Facturación Inventarios Ayuda Recomienda Parrot […" at bounding box center [646, 321] width 1293 height 642
click at [247, 485] on li "Diario" at bounding box center [374, 480] width 342 height 22
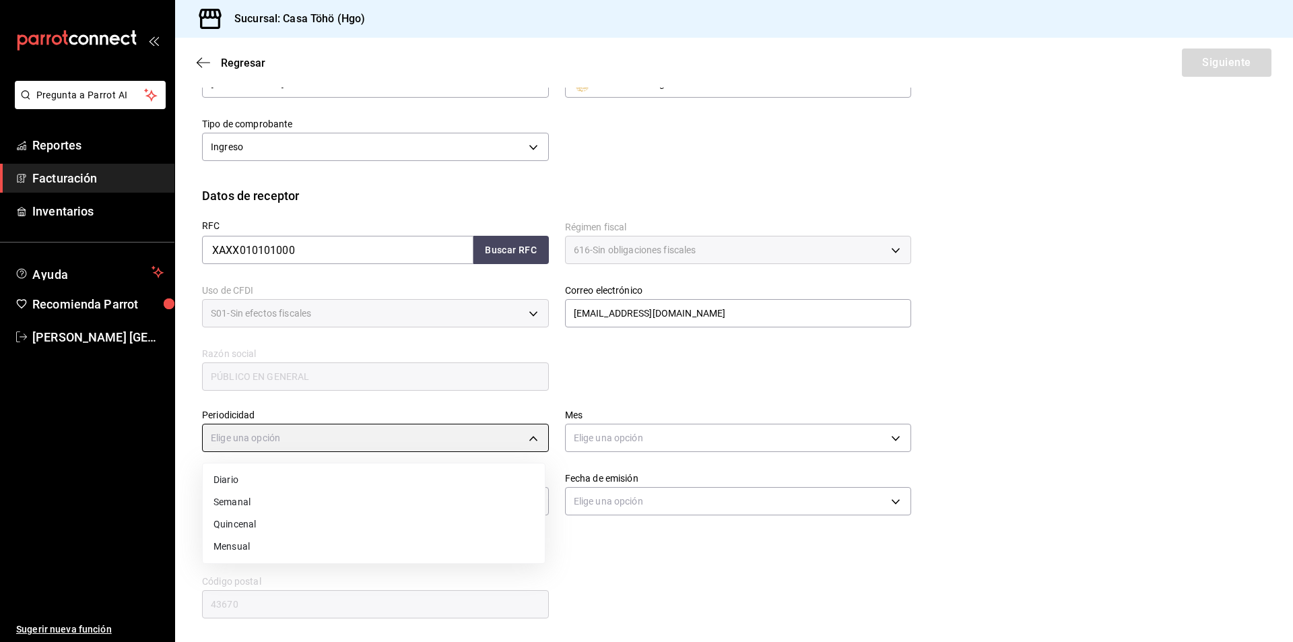
type input "DAILY"
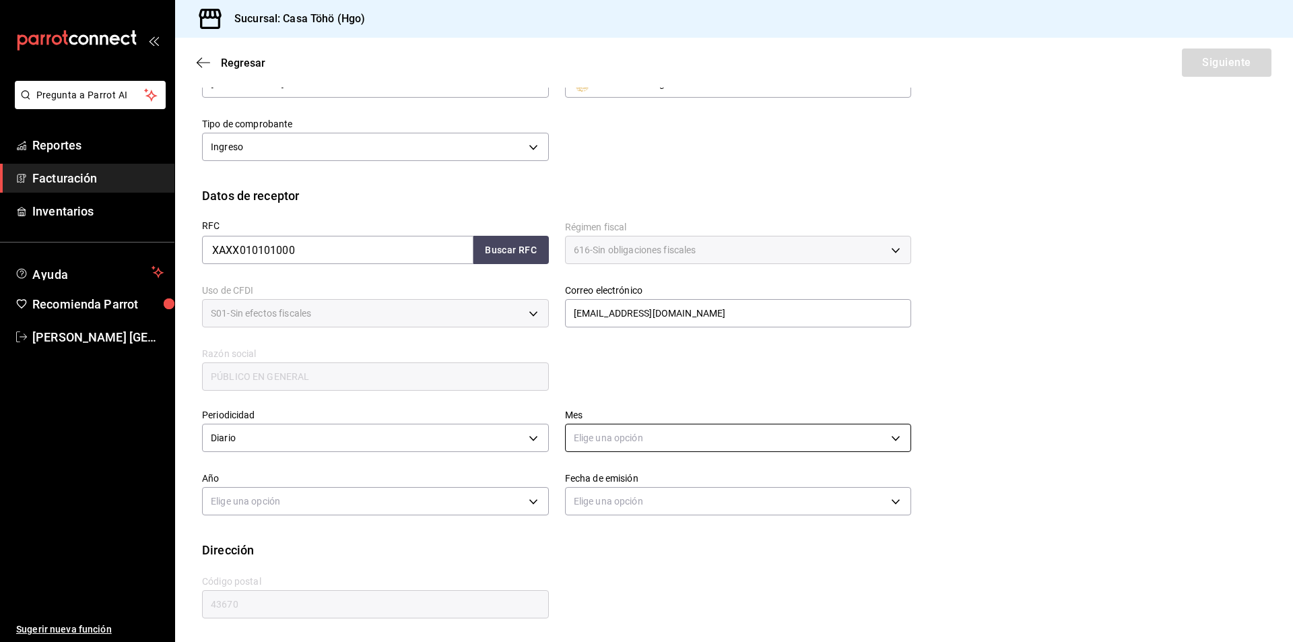
click at [633, 434] on body "Pregunta a Parrot AI Reportes Facturación Inventarios Ayuda Recomienda Parrot […" at bounding box center [646, 321] width 1293 height 642
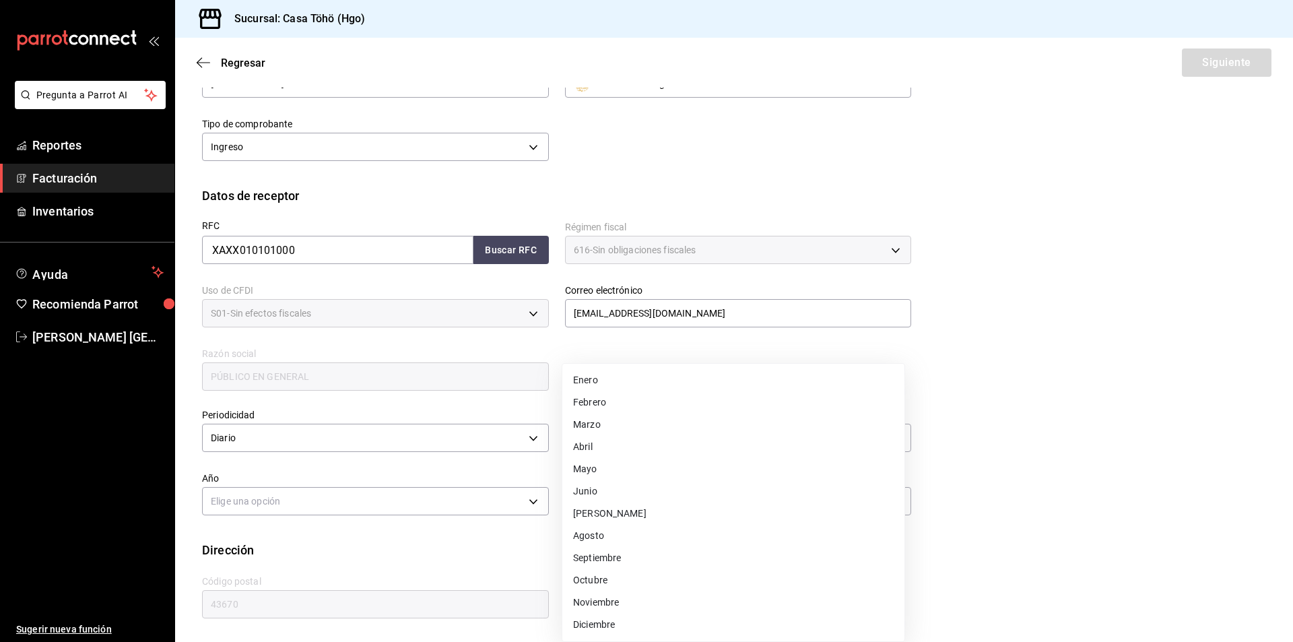
click at [616, 553] on li "Septiembre" at bounding box center [733, 558] width 342 height 22
type input "9"
click at [381, 487] on body "Pregunta a Parrot AI Reportes Facturación Inventarios Ayuda Recomienda Parrot […" at bounding box center [646, 321] width 1293 height 642
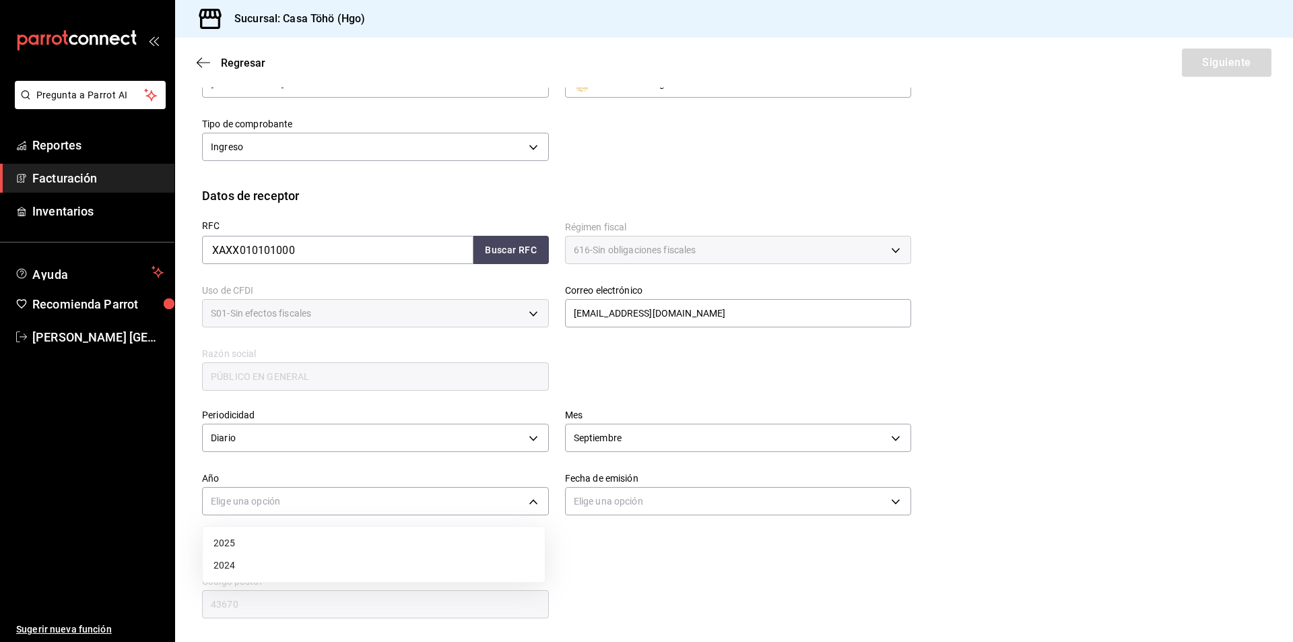
click at [283, 541] on li "2025" at bounding box center [374, 543] width 342 height 22
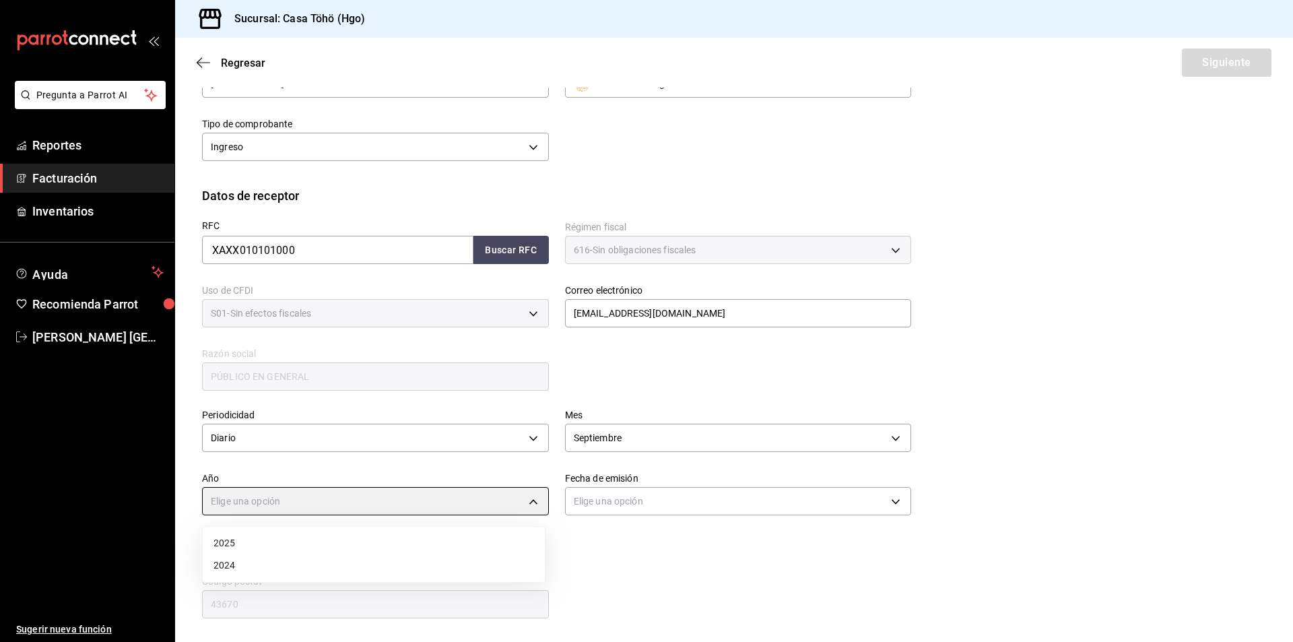
type input "2025"
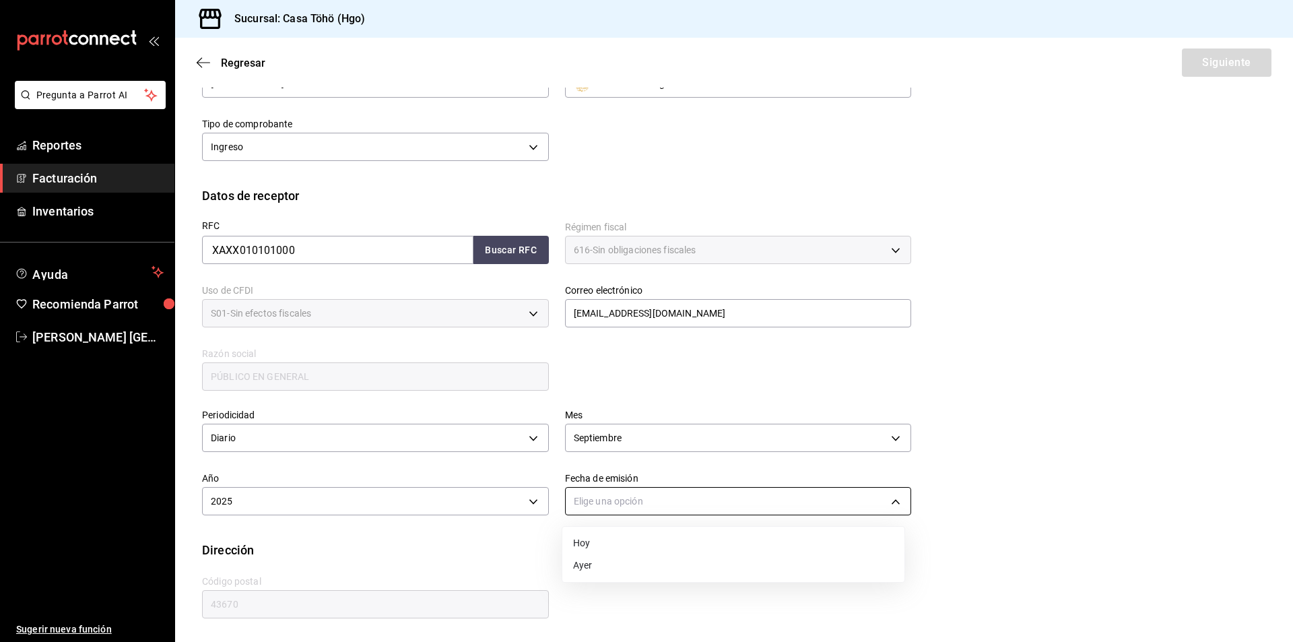
click at [601, 502] on body "Pregunta a Parrot AI Reportes Facturación Inventarios Ayuda Recomienda Parrot […" at bounding box center [646, 321] width 1293 height 642
click at [594, 562] on li "Ayer" at bounding box center [733, 565] width 342 height 22
type input "[DATE]"
click at [1013, 353] on div "RFC XAXX010101000 Buscar RFC Régimen fiscal 616 - Sin obligaciones fiscales 616…" at bounding box center [734, 309] width 1064 height 209
click at [1222, 67] on button "Siguiente" at bounding box center [1227, 62] width 90 height 28
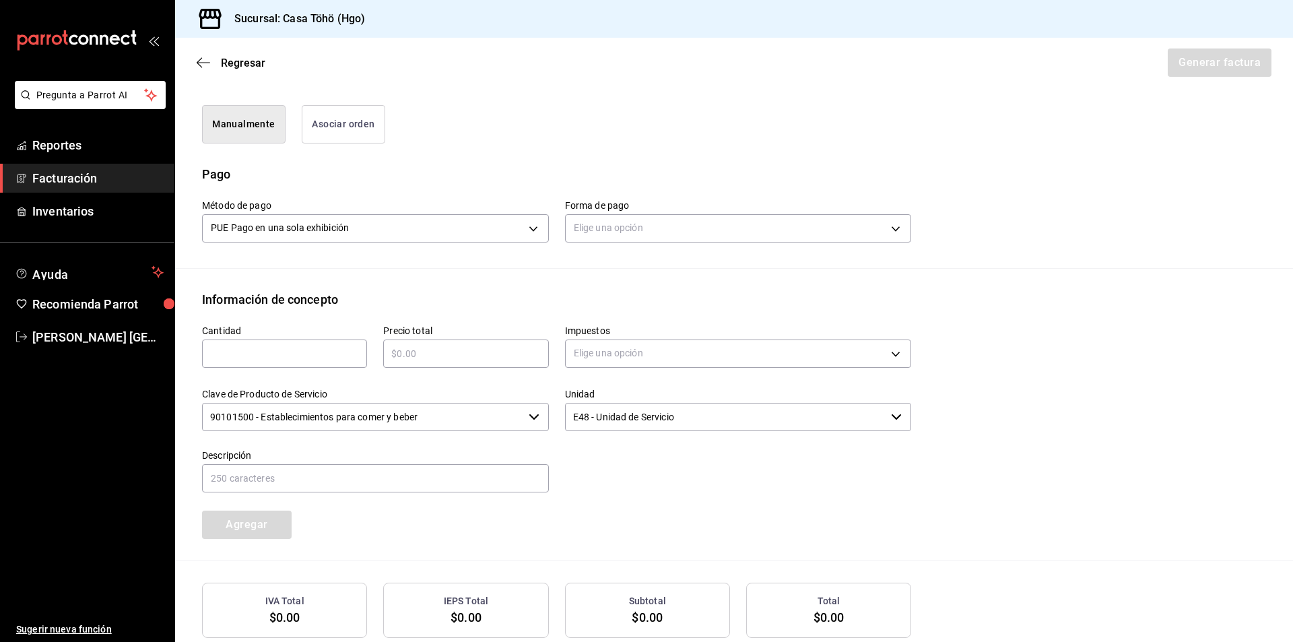
click at [341, 120] on button "Asociar orden" at bounding box center [343, 124] width 83 height 38
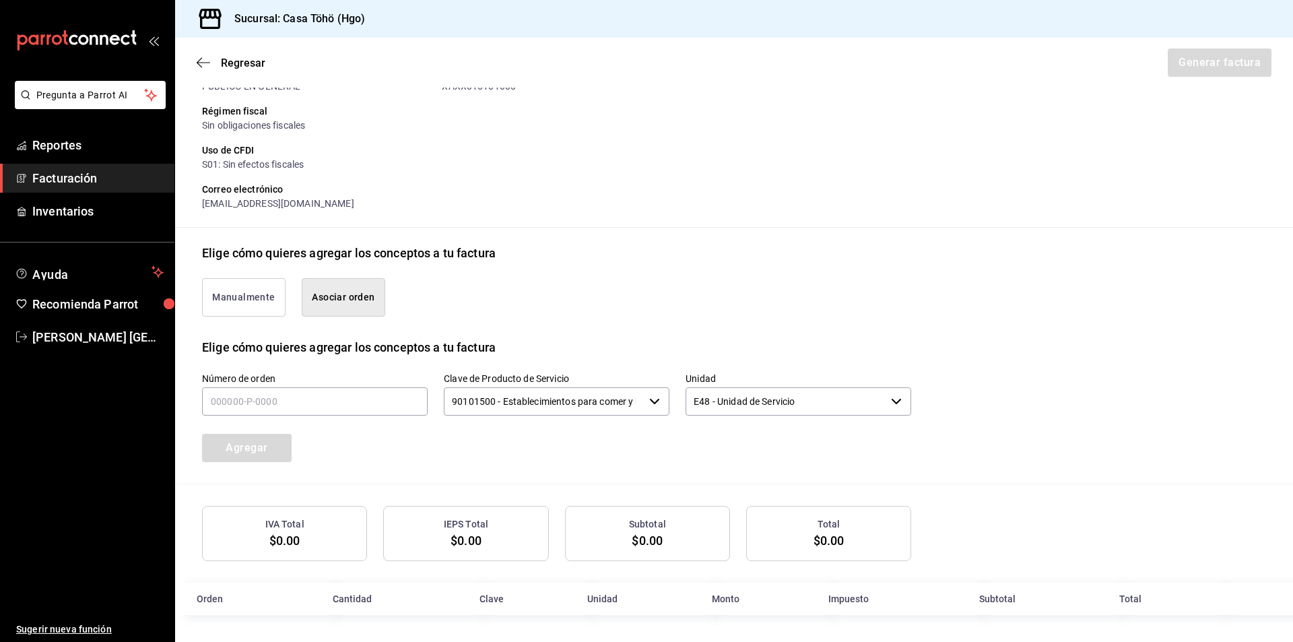
scroll to position [164, 0]
click at [279, 398] on input "text" at bounding box center [315, 401] width 226 height 28
type input "150925-p-0074"
click at [272, 444] on button "Agregar" at bounding box center [247, 448] width 90 height 28
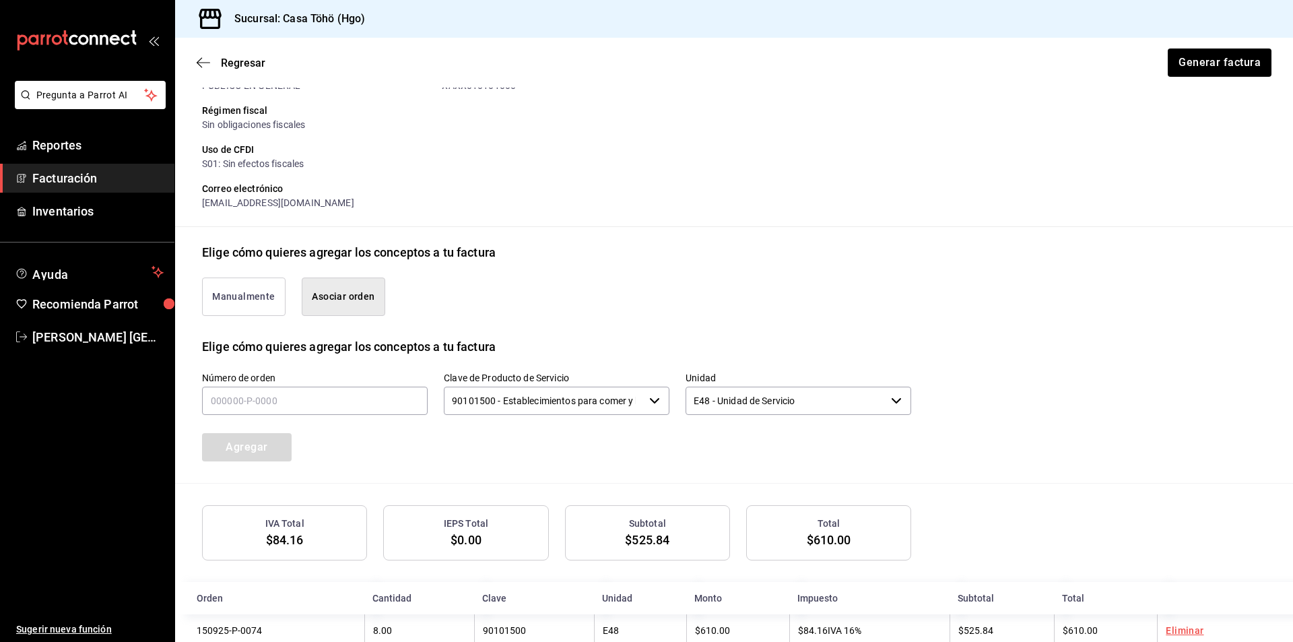
scroll to position [197, 0]
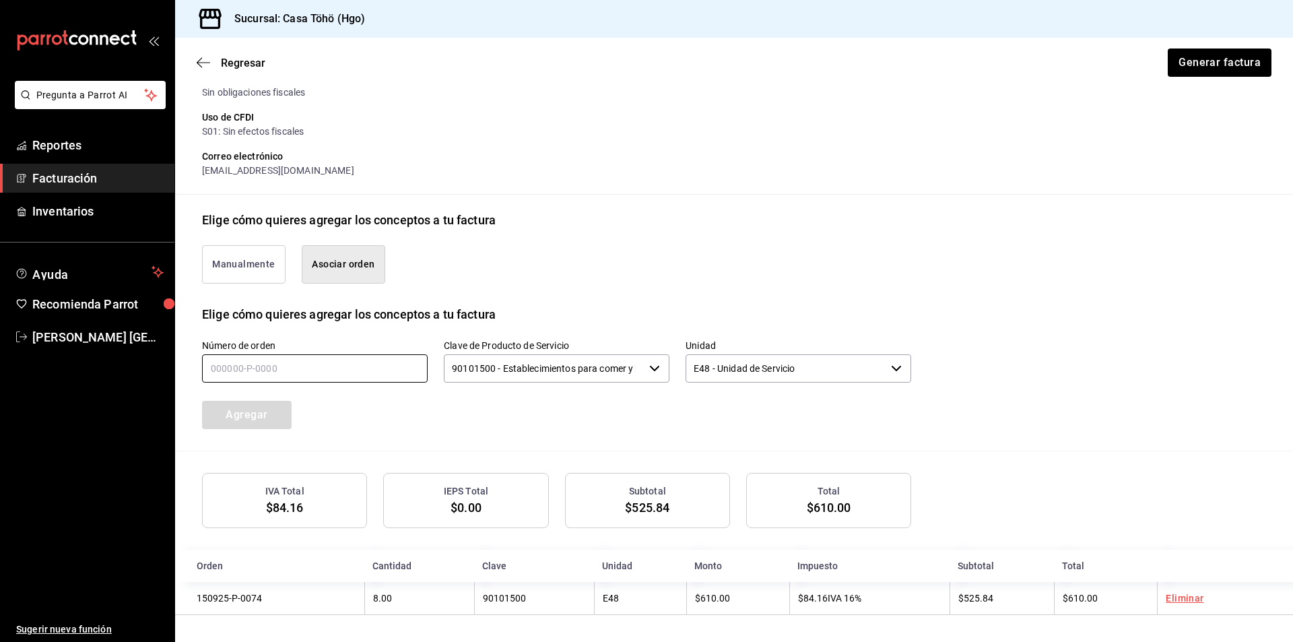
click at [297, 369] on input "text" at bounding box center [315, 368] width 226 height 28
type input "150925-p-0046"
click at [236, 416] on button "Agregar" at bounding box center [247, 415] width 90 height 28
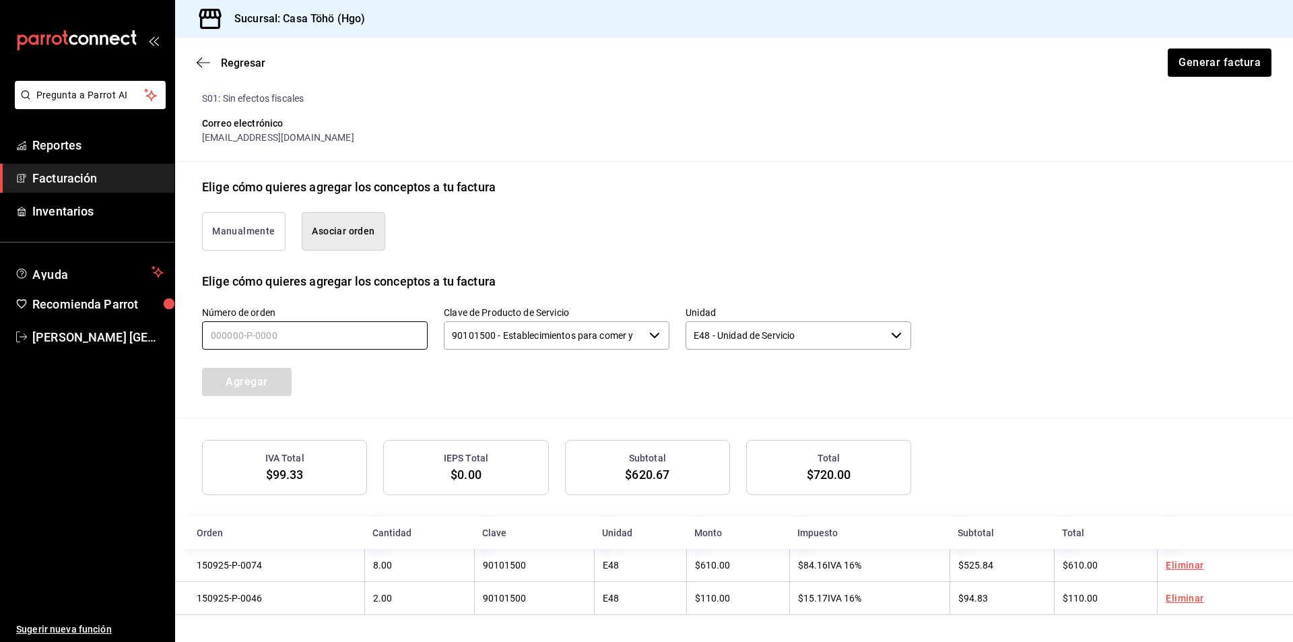
click at [303, 345] on input "text" at bounding box center [315, 335] width 226 height 28
type input "150925-p-0060"
click at [273, 374] on button "Agregar" at bounding box center [247, 382] width 90 height 28
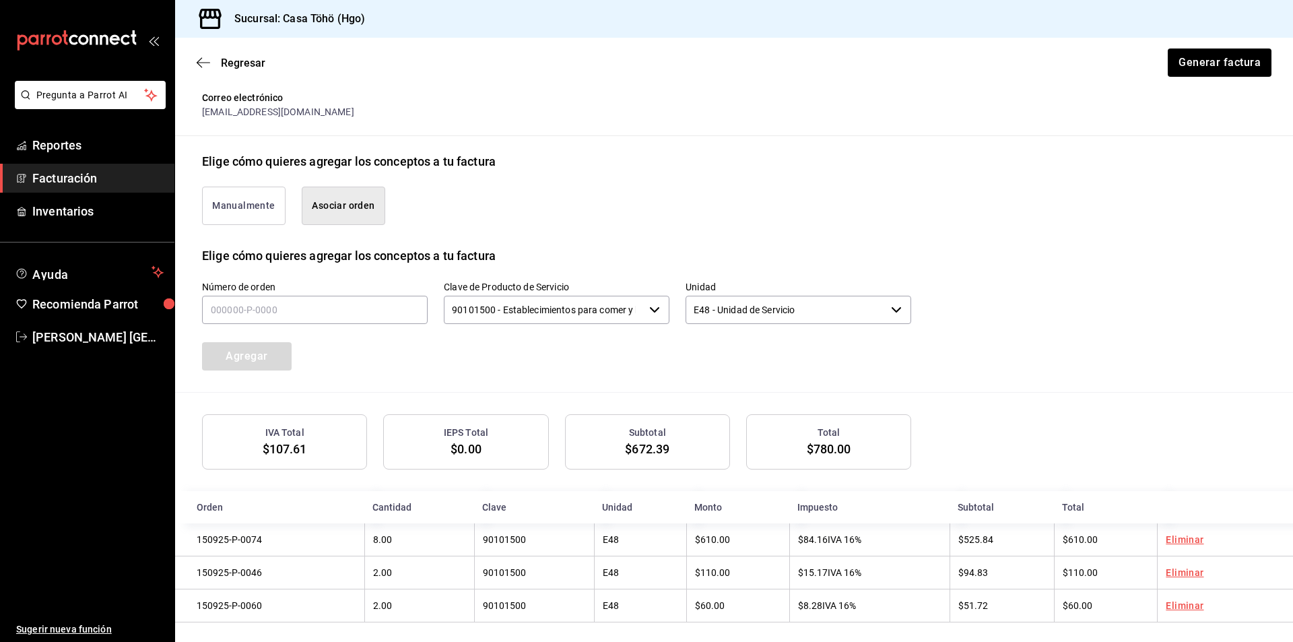
scroll to position [265, 0]
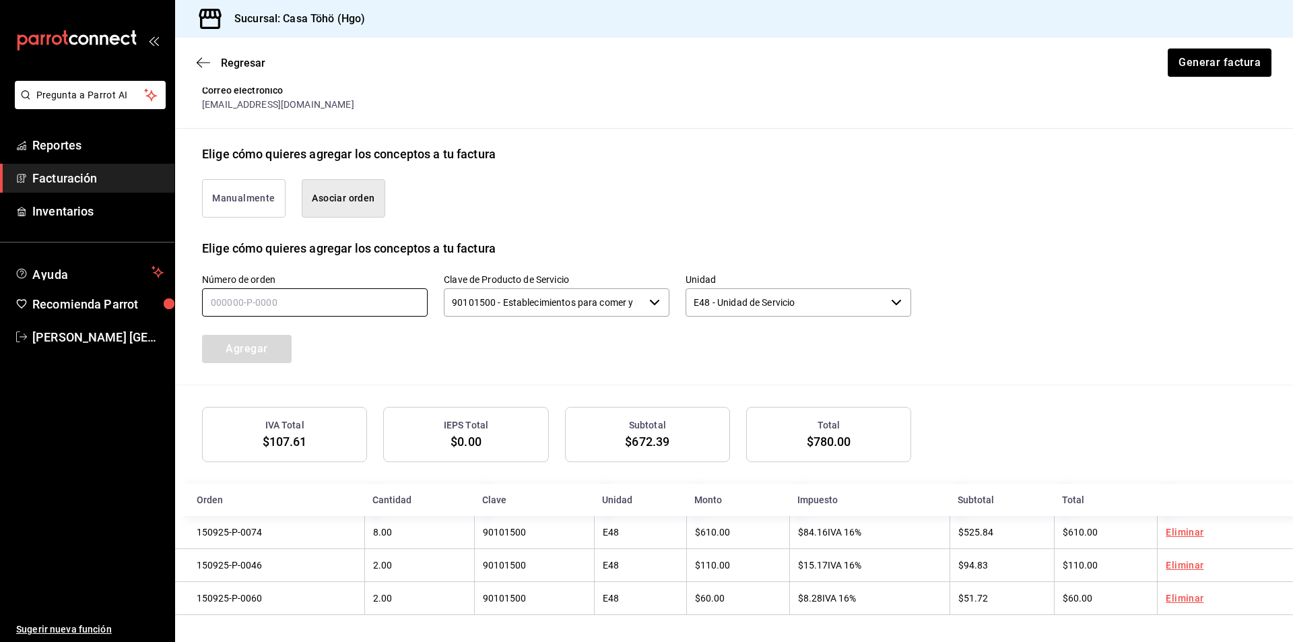
click at [242, 290] on input "text" at bounding box center [315, 302] width 226 height 28
type input "150925-p-0064"
click at [256, 360] on div "Número de orden 150925-p-0064 Clave de Producto de Servicio 90101500 - Establec…" at bounding box center [734, 320] width 1064 height 127
click at [281, 352] on button "Agregar" at bounding box center [247, 349] width 90 height 28
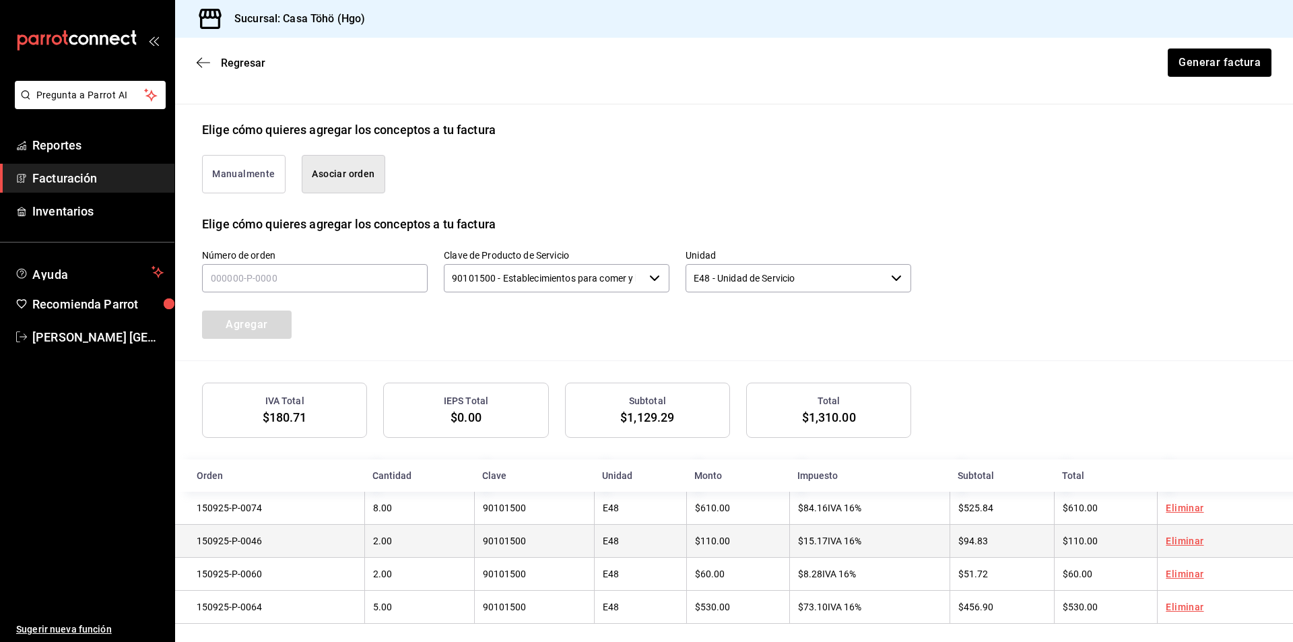
scroll to position [298, 0]
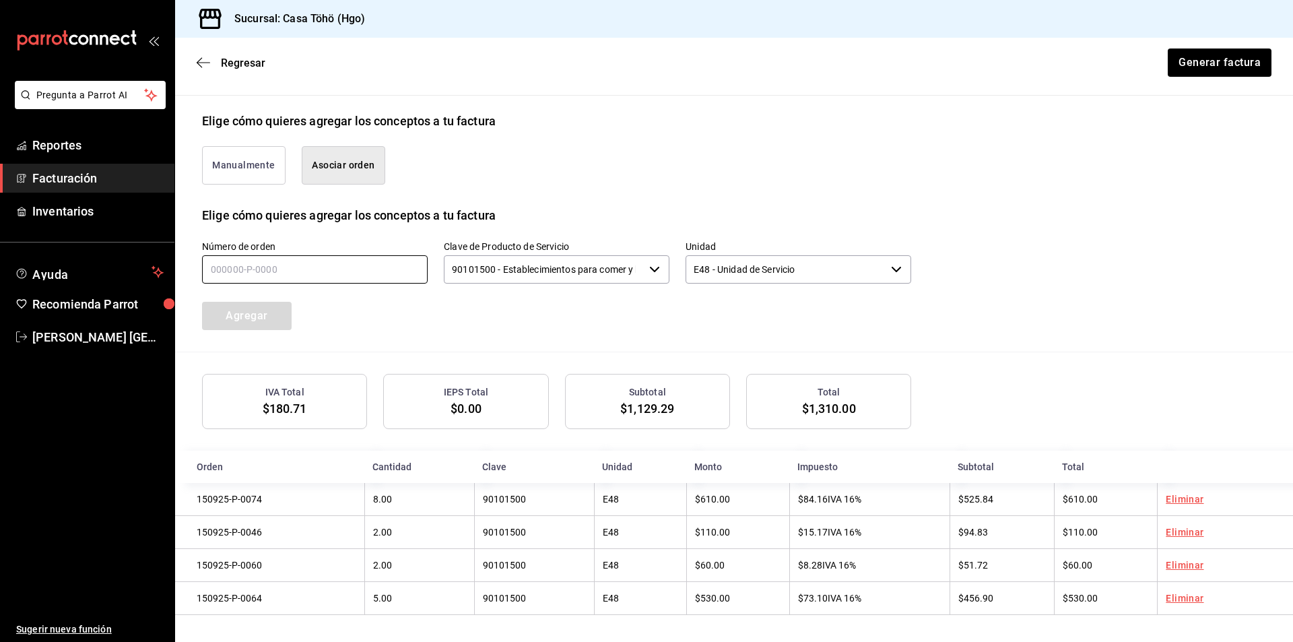
click at [300, 276] on input "text" at bounding box center [315, 269] width 226 height 28
type input "150925-p-0077"
click at [264, 309] on button "Agregar" at bounding box center [247, 316] width 90 height 28
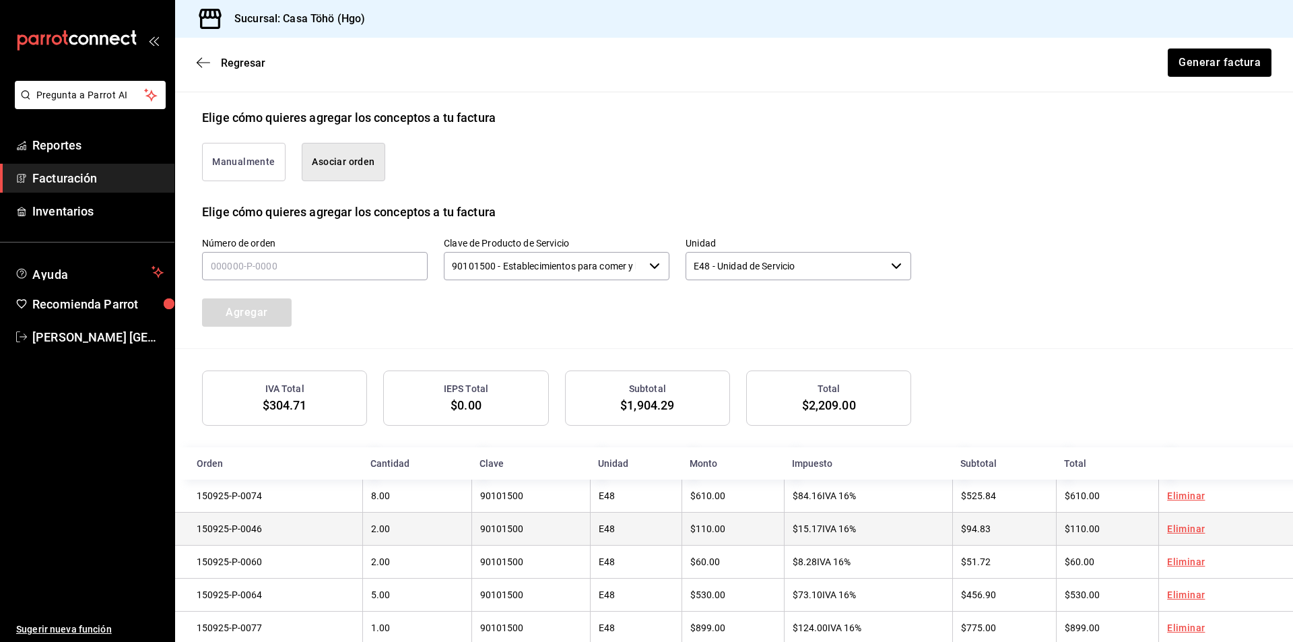
scroll to position [332, 0]
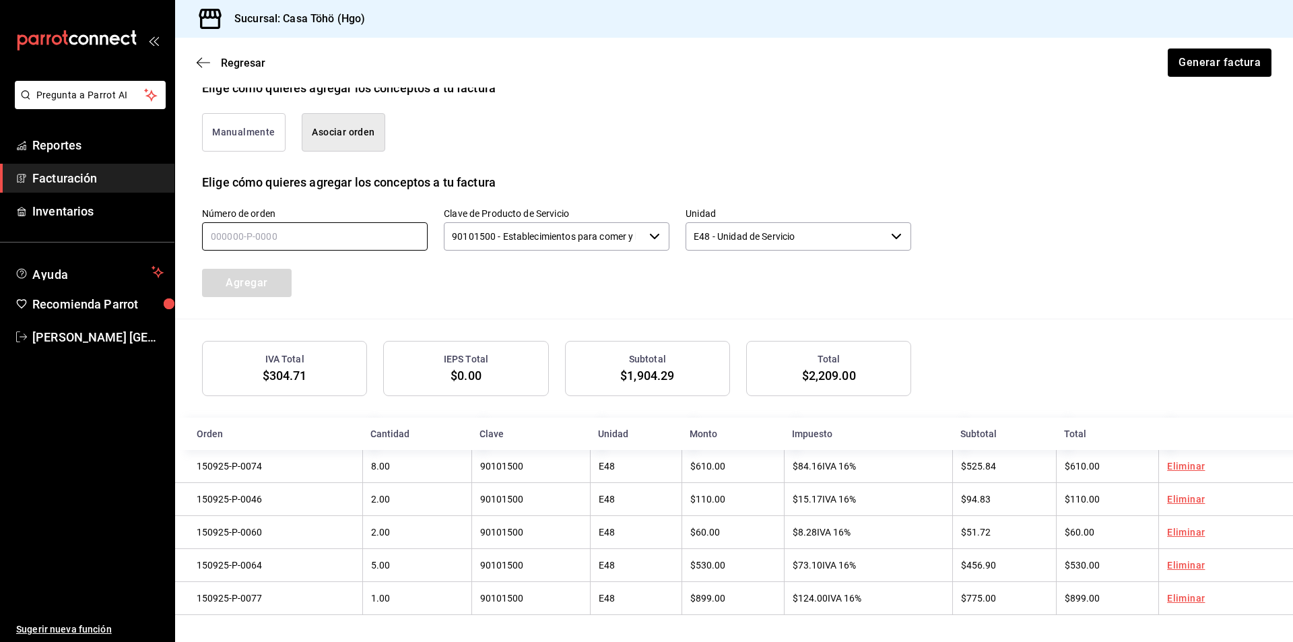
drag, startPoint x: 379, startPoint y: 236, endPoint x: 512, endPoint y: 242, distance: 132.8
click at [379, 236] on input "text" at bounding box center [315, 236] width 226 height 28
type input "150925-p-0076"
click at [260, 282] on button "Agregar" at bounding box center [247, 283] width 90 height 28
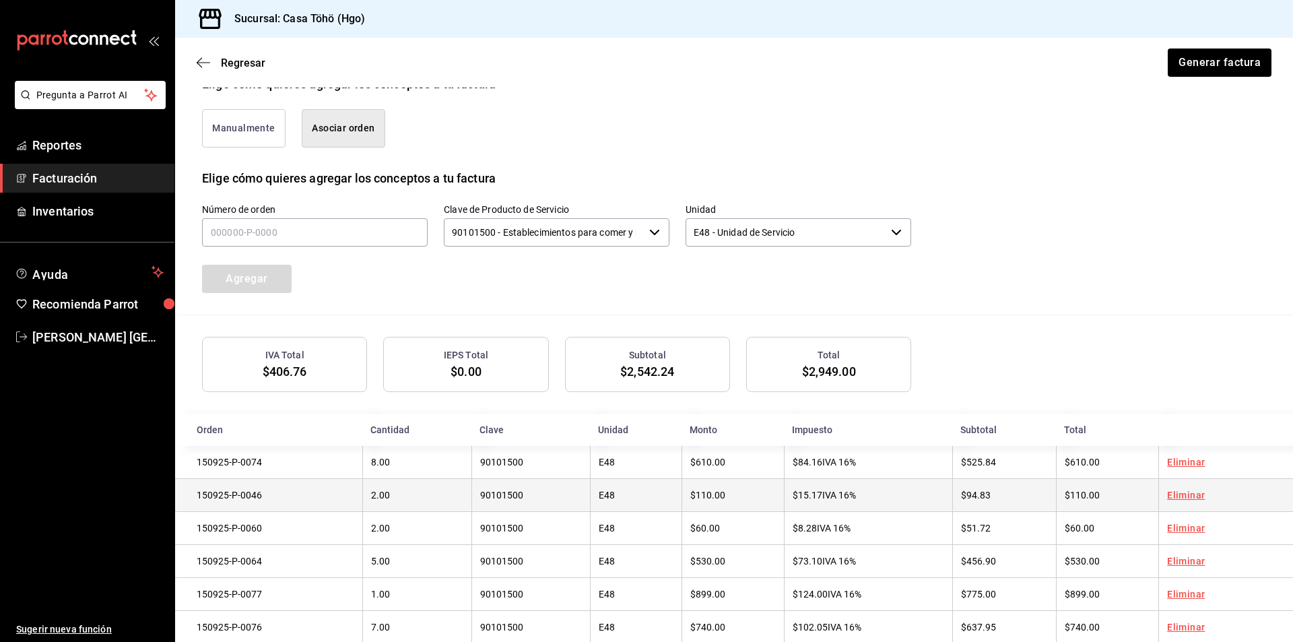
scroll to position [366, 0]
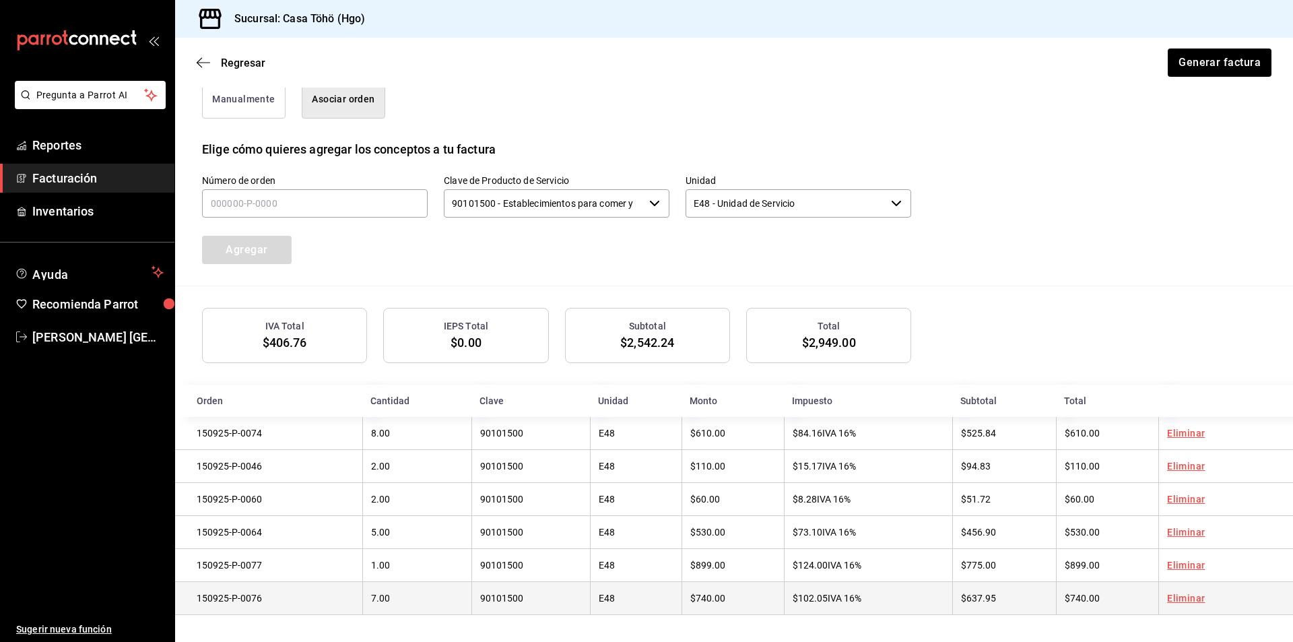
click at [1184, 595] on link "Eliminar" at bounding box center [1186, 597] width 38 height 11
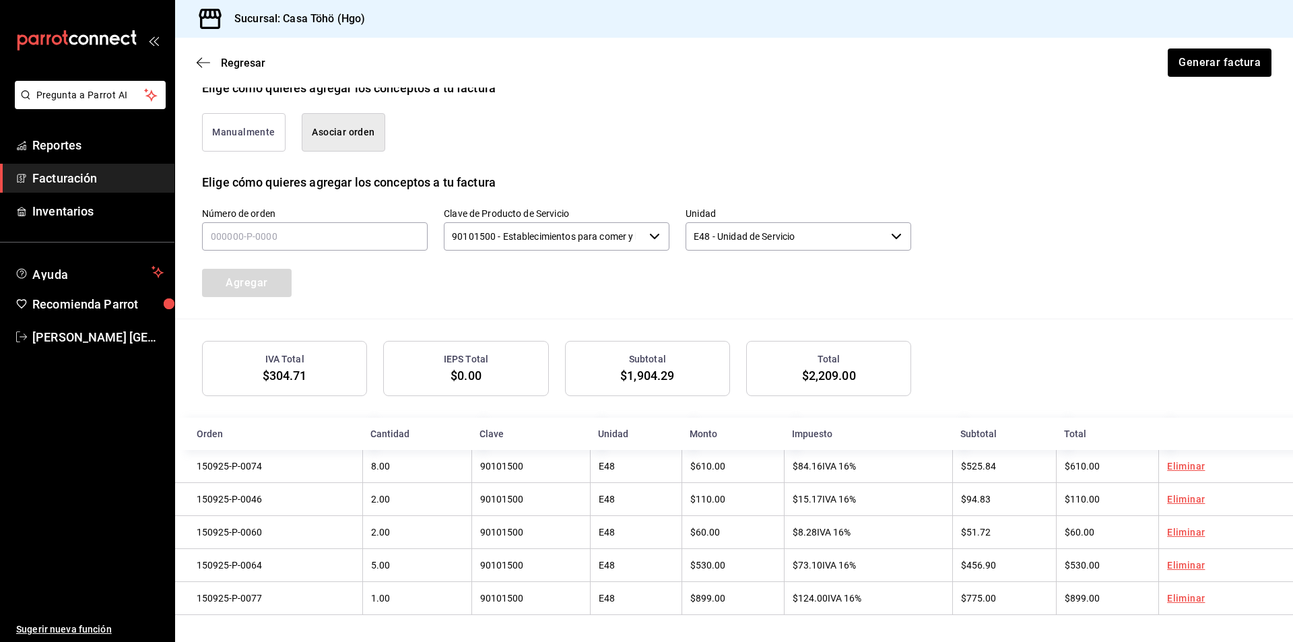
scroll to position [332, 0]
click at [1196, 60] on button "Generar factura" at bounding box center [1218, 62] width 105 height 28
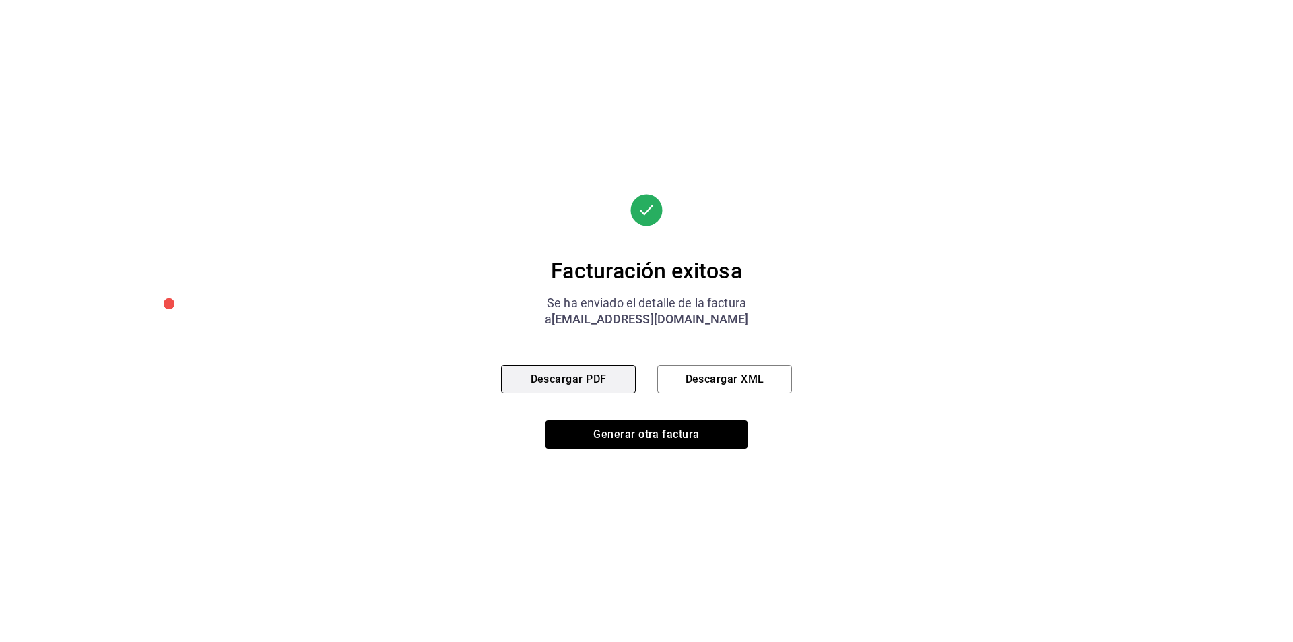
click at [592, 379] on button "Descargar PDF" at bounding box center [568, 379] width 135 height 28
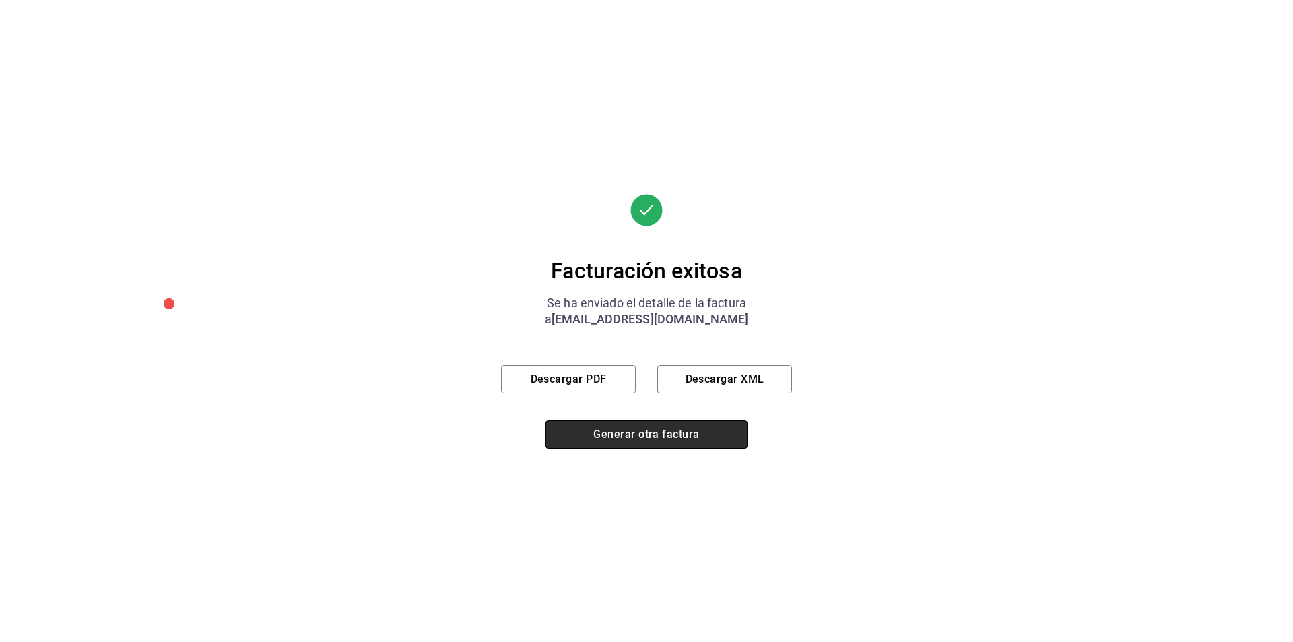
click at [644, 436] on button "Generar otra factura" at bounding box center [646, 434] width 202 height 28
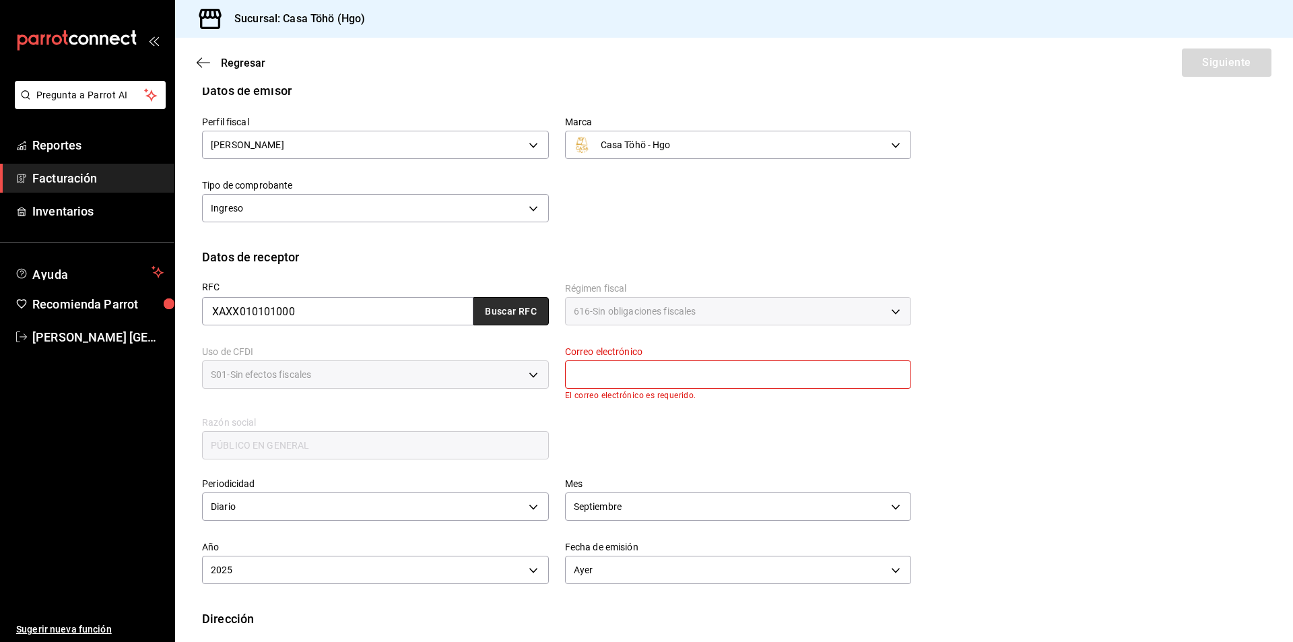
click at [514, 303] on button "Buscar RFC" at bounding box center [510, 311] width 75 height 28
type input "[EMAIL_ADDRESS][DOMAIN_NAME]"
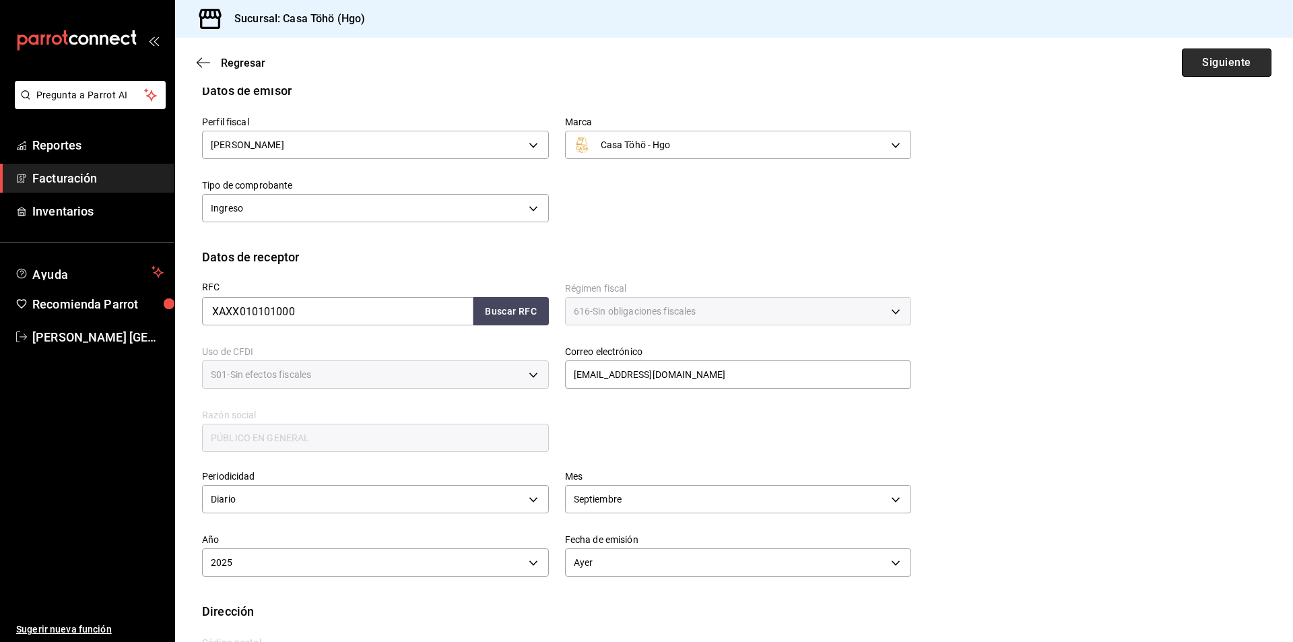
click at [1207, 55] on button "Siguiente" at bounding box center [1227, 62] width 90 height 28
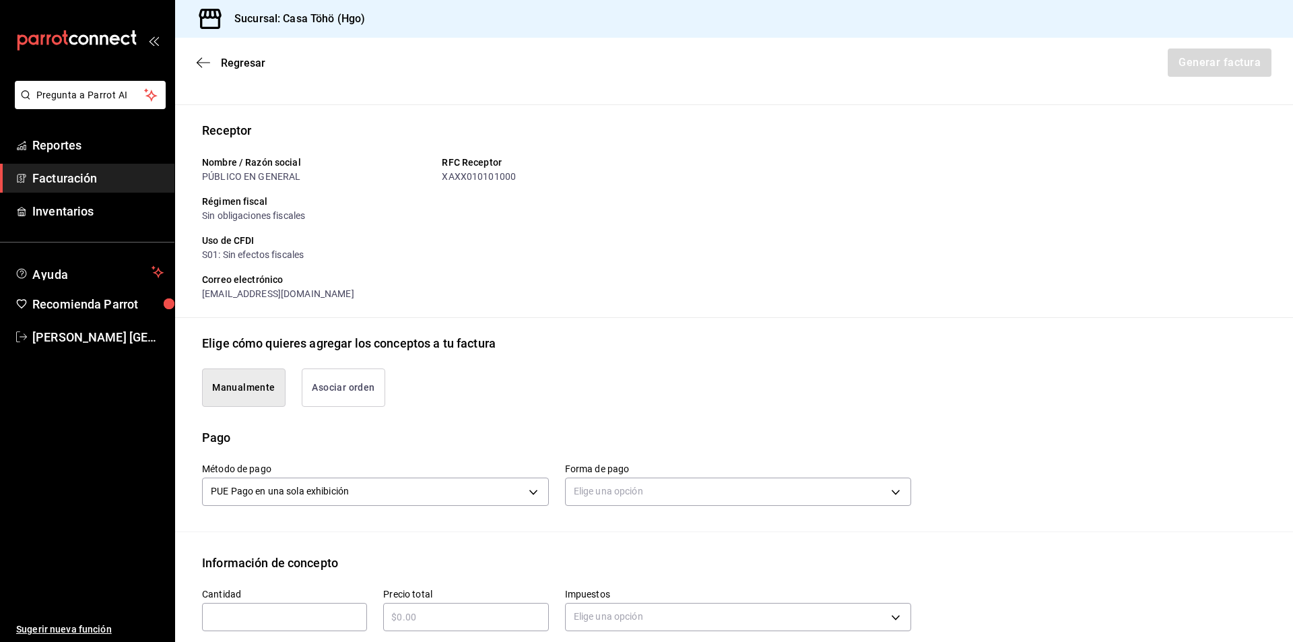
scroll to position [342, 0]
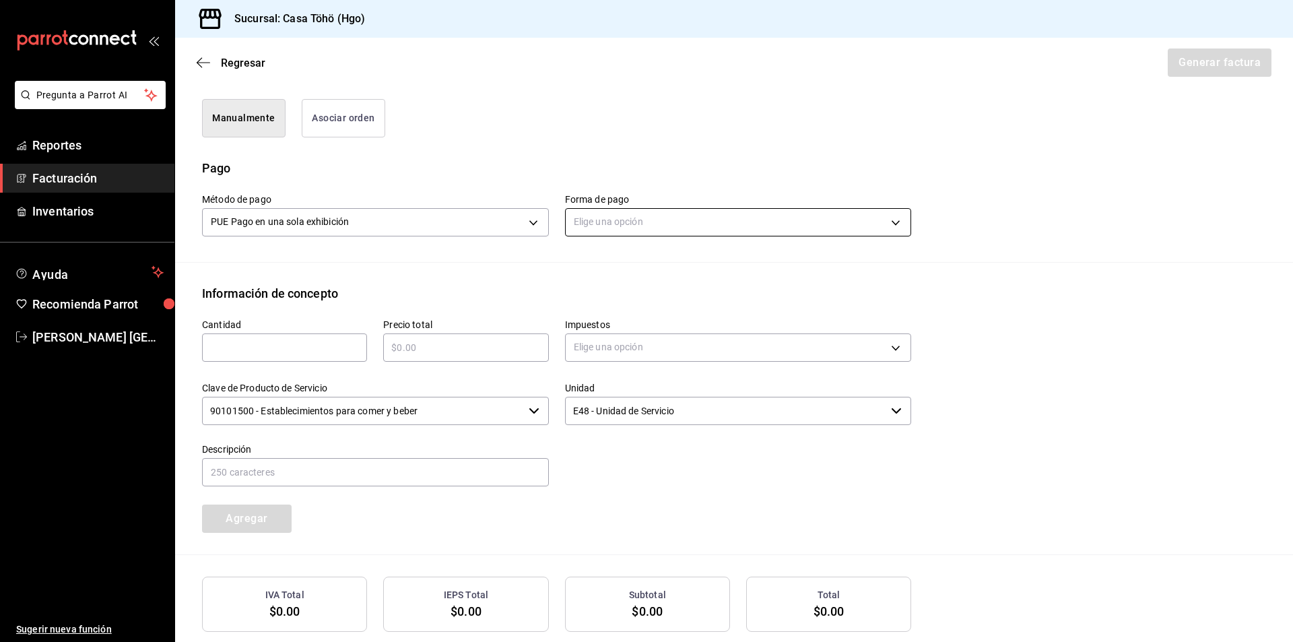
click at [599, 215] on body "Pregunta a Parrot AI Reportes Facturación Inventarios Ayuda Recomienda Parrot […" at bounding box center [646, 321] width 1293 height 642
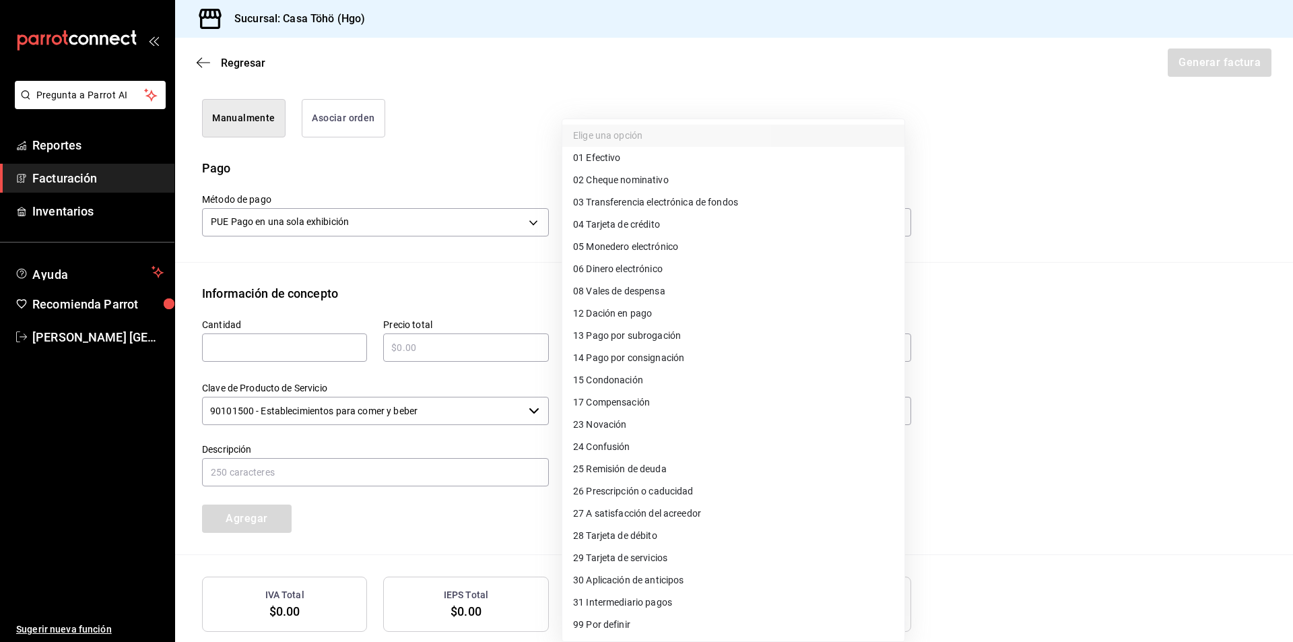
click at [628, 539] on span "28 Tarjeta de débito" at bounding box center [615, 536] width 84 height 14
type input "28"
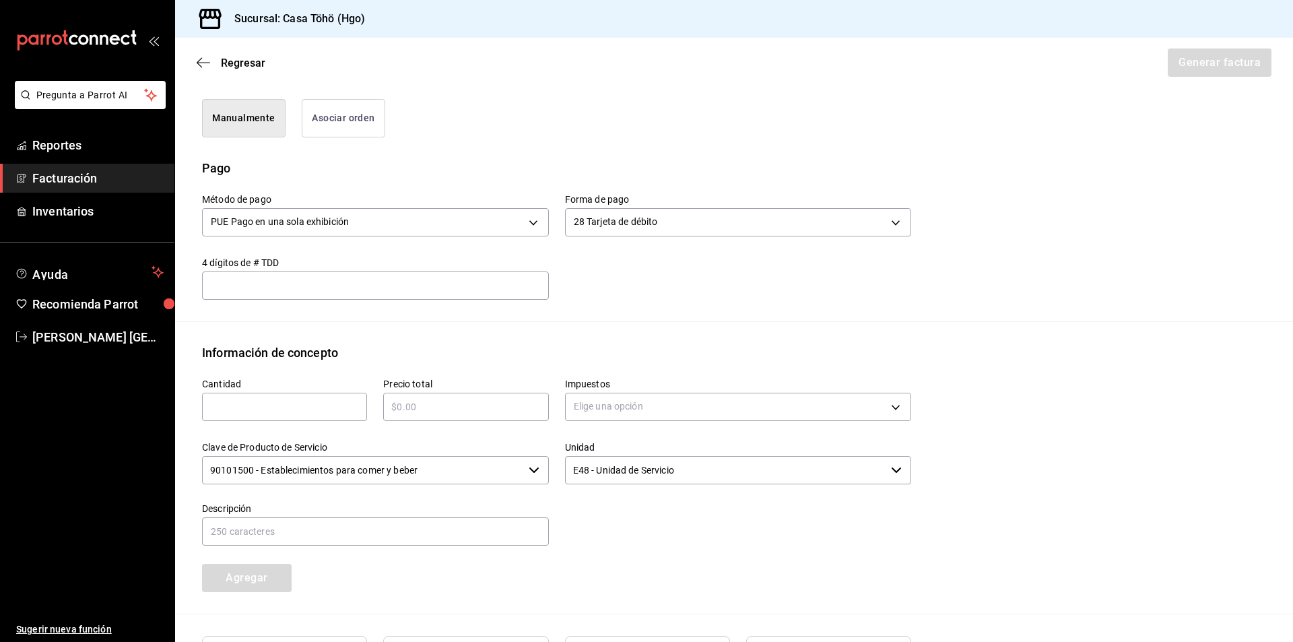
click at [558, 345] on div "Información de concepto" at bounding box center [734, 352] width 1064 height 18
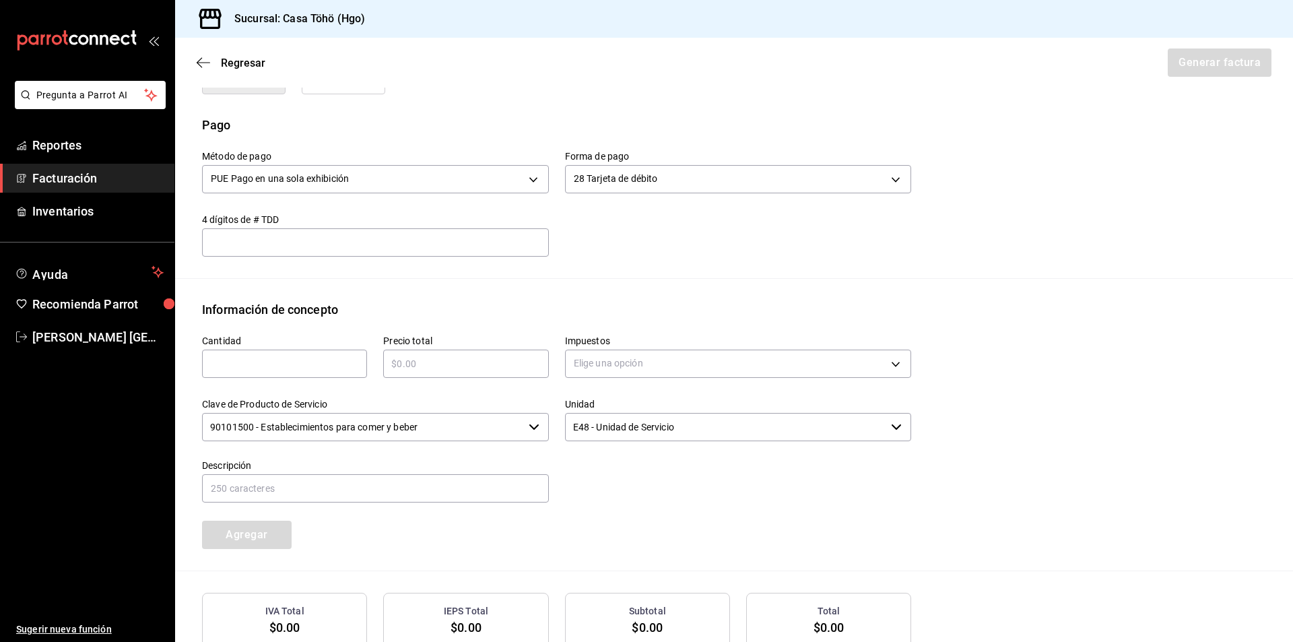
scroll to position [409, 0]
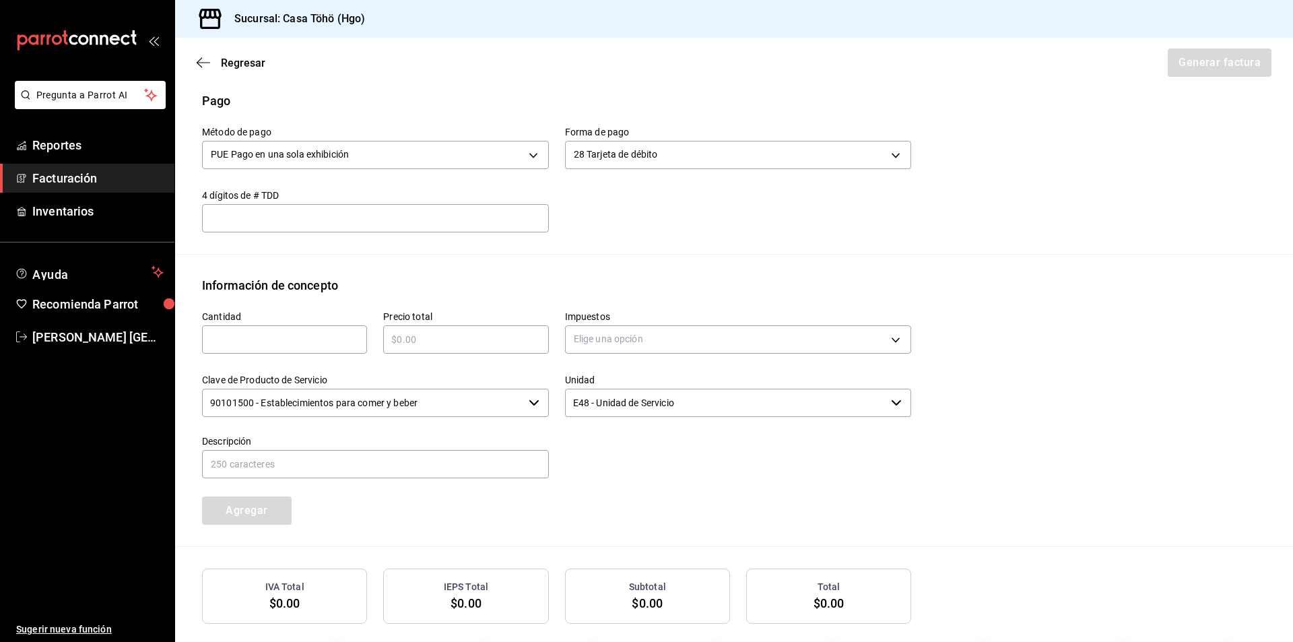
drag, startPoint x: 312, startPoint y: 341, endPoint x: 320, endPoint y: 335, distance: 9.6
click at [312, 341] on input "text" at bounding box center [284, 339] width 165 height 16
type input "1"
click at [441, 330] on div "​" at bounding box center [465, 339] width 165 height 28
type input "$202"
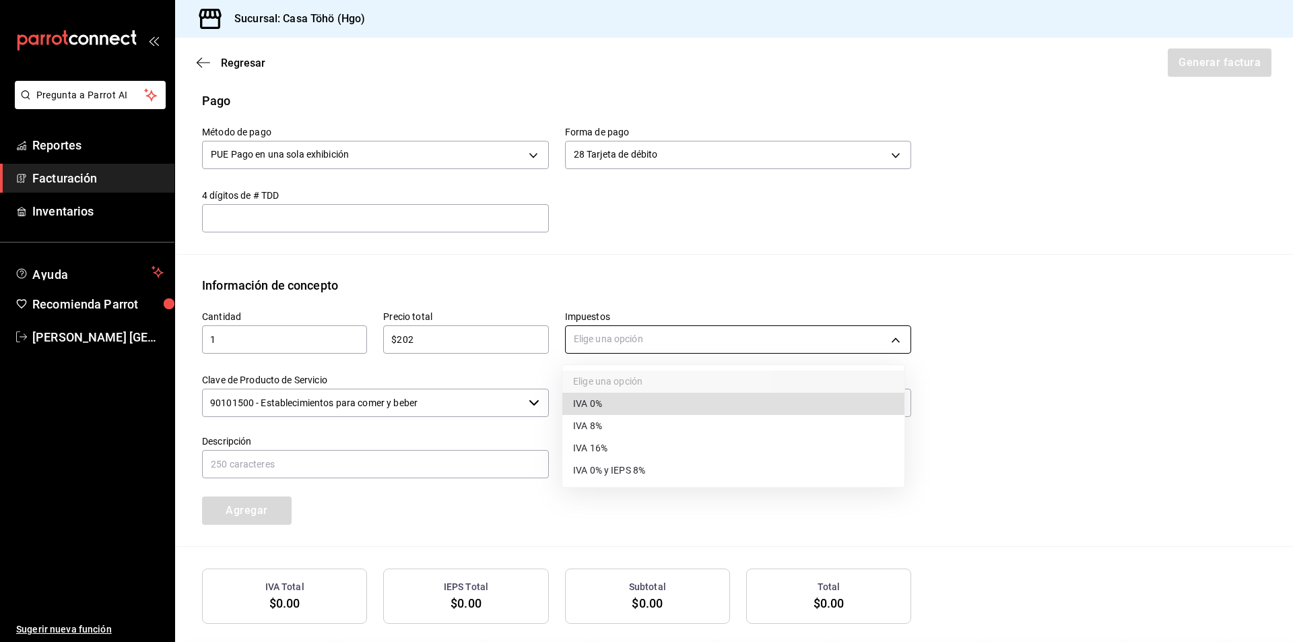
click at [636, 335] on body "Pregunta a Parrot AI Reportes Facturación Inventarios Ayuda Recomienda Parrot […" at bounding box center [646, 321] width 1293 height 642
click at [600, 448] on span "IVA 16%" at bounding box center [590, 448] width 34 height 14
type input "IVA_16"
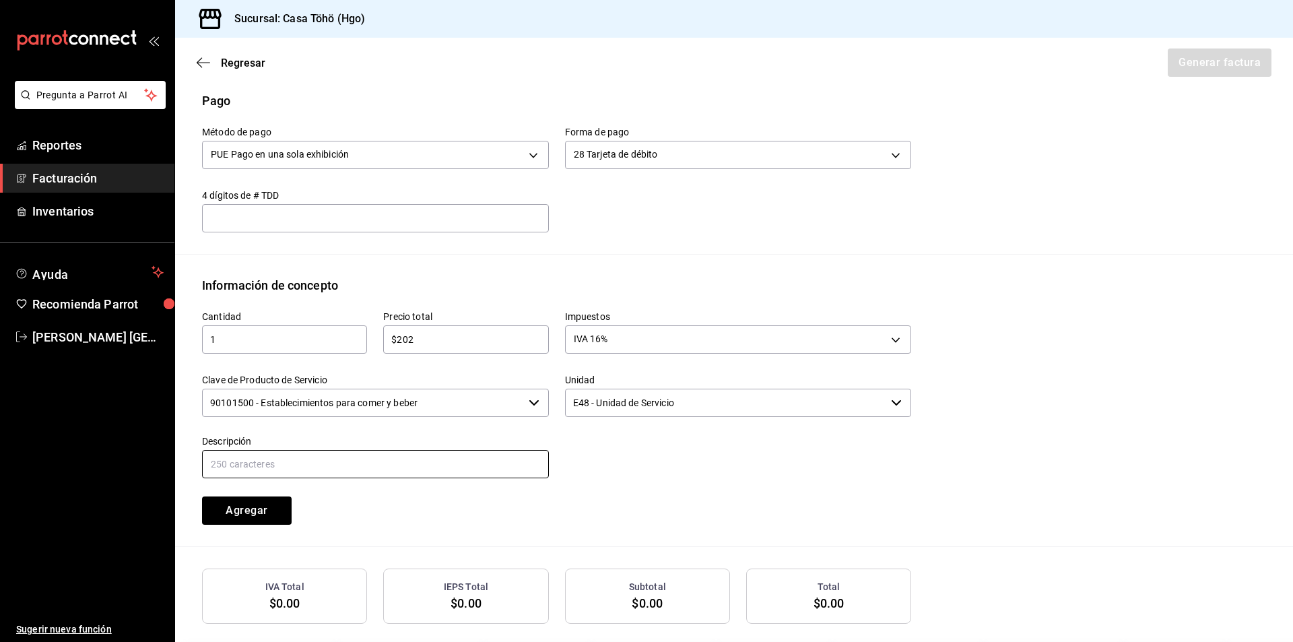
click at [391, 474] on input "text" at bounding box center [375, 464] width 347 height 28
drag, startPoint x: 469, startPoint y: 464, endPoint x: 345, endPoint y: 470, distance: 124.0
click at [345, 470] on input "VENTA PUBLICO EN GENERAL [DATE][PERSON_NAME]" at bounding box center [375, 464] width 347 height 28
type input "VENTA PUBLICO EN GENERAL [DATE]"
drag, startPoint x: 461, startPoint y: 543, endPoint x: 434, endPoint y: 530, distance: 30.1
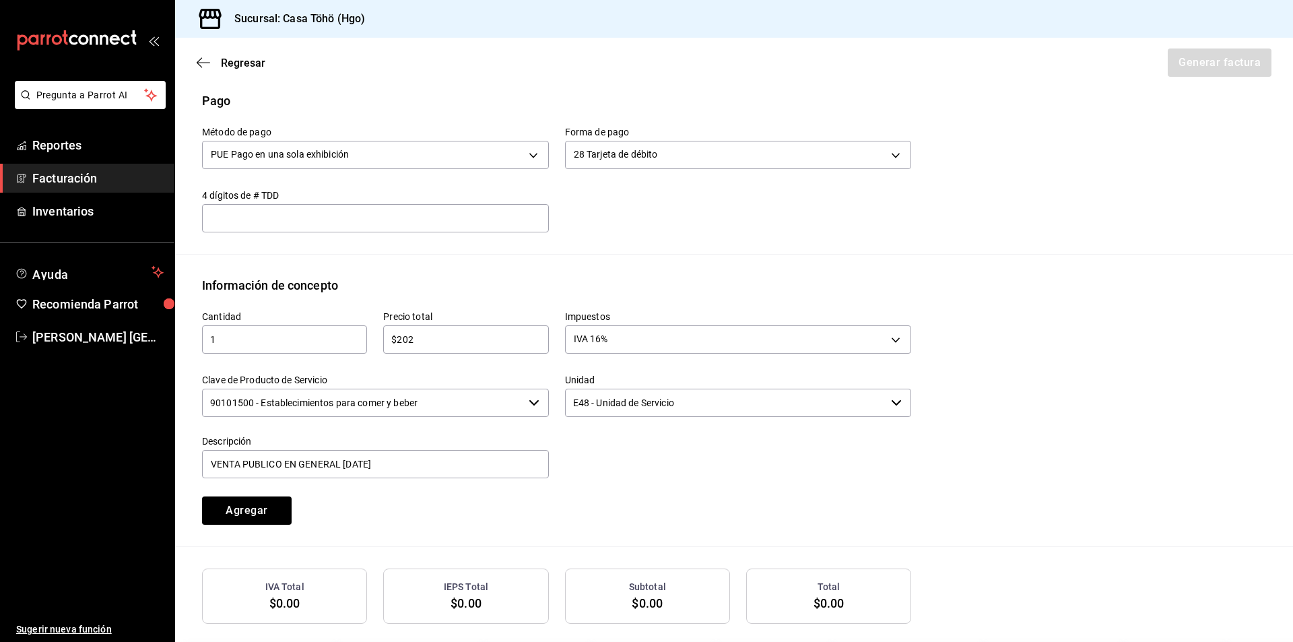
click at [459, 530] on div "Cantidad 1 ​ Precio total $202 ​ Impuestos IVA 16% IVA_16 Clave de Producto de …" at bounding box center [734, 420] width 1064 height 252
click at [257, 510] on button "Agregar" at bounding box center [247, 510] width 90 height 28
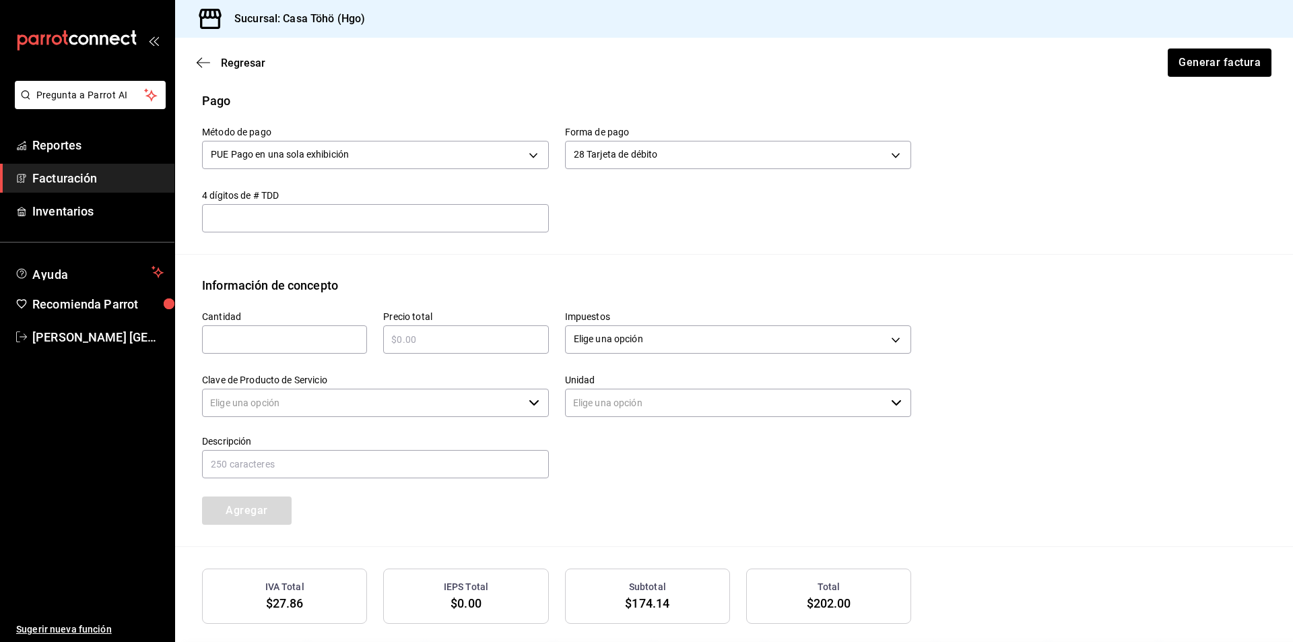
type input "90101500 - Establecimientos para comer y beber"
type input "E48 - Unidad de Servicio"
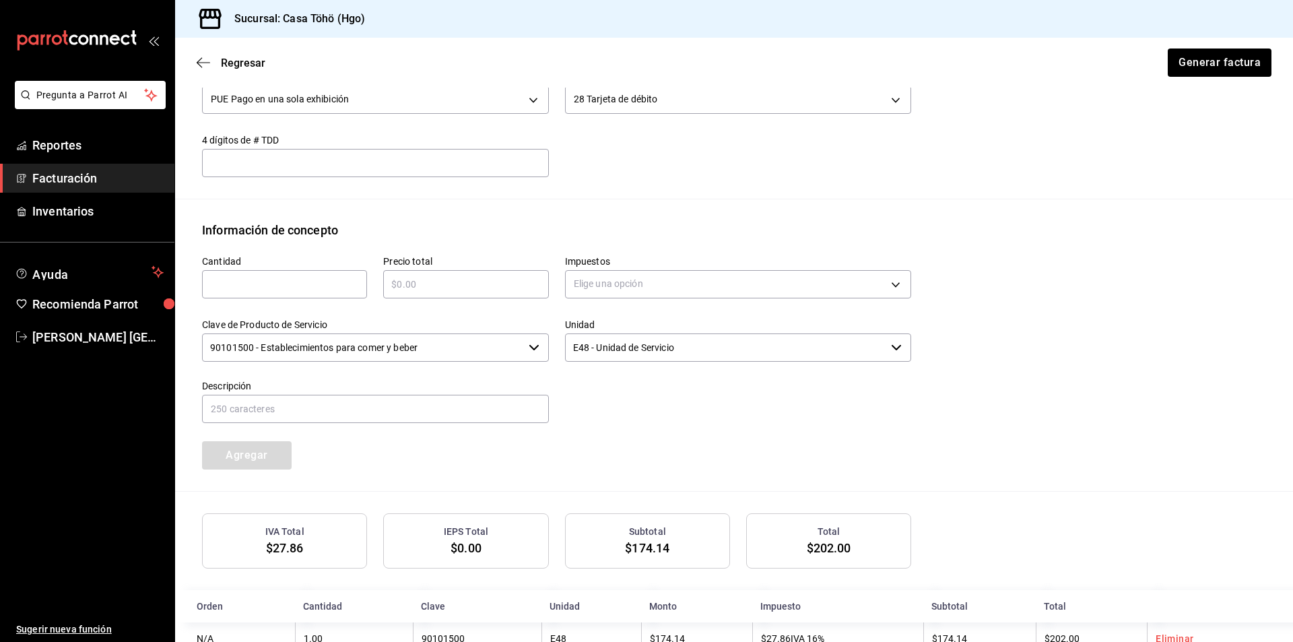
scroll to position [506, 0]
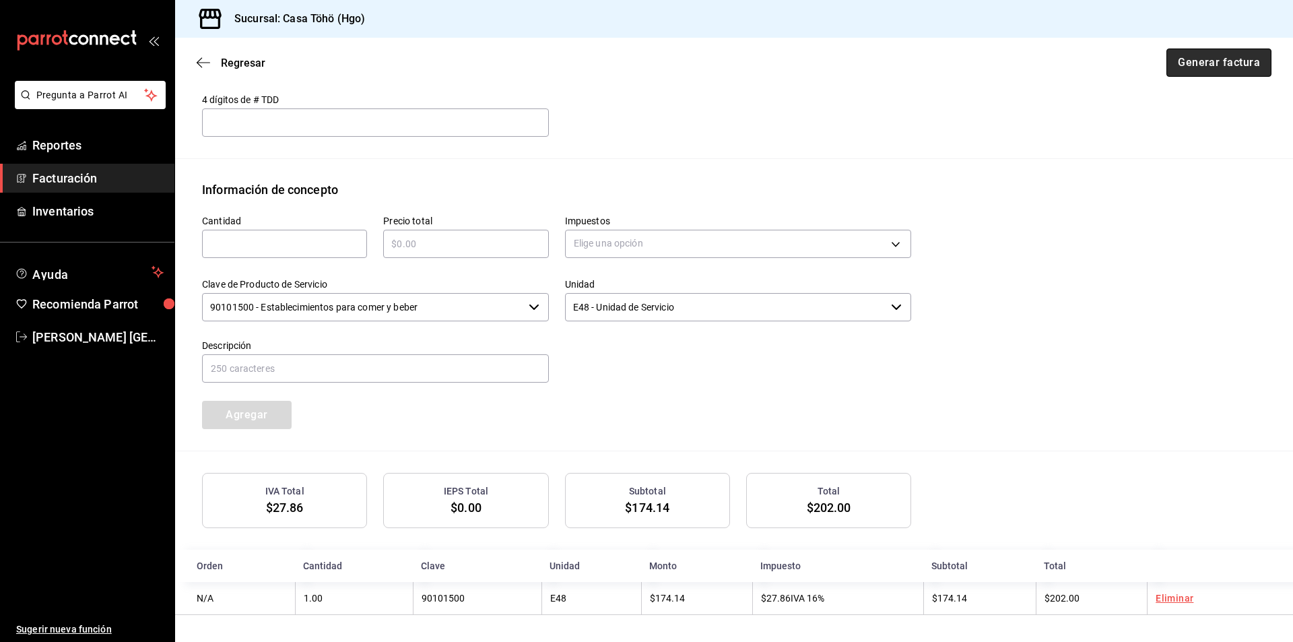
click at [1208, 71] on button "Generar factura" at bounding box center [1218, 62] width 105 height 28
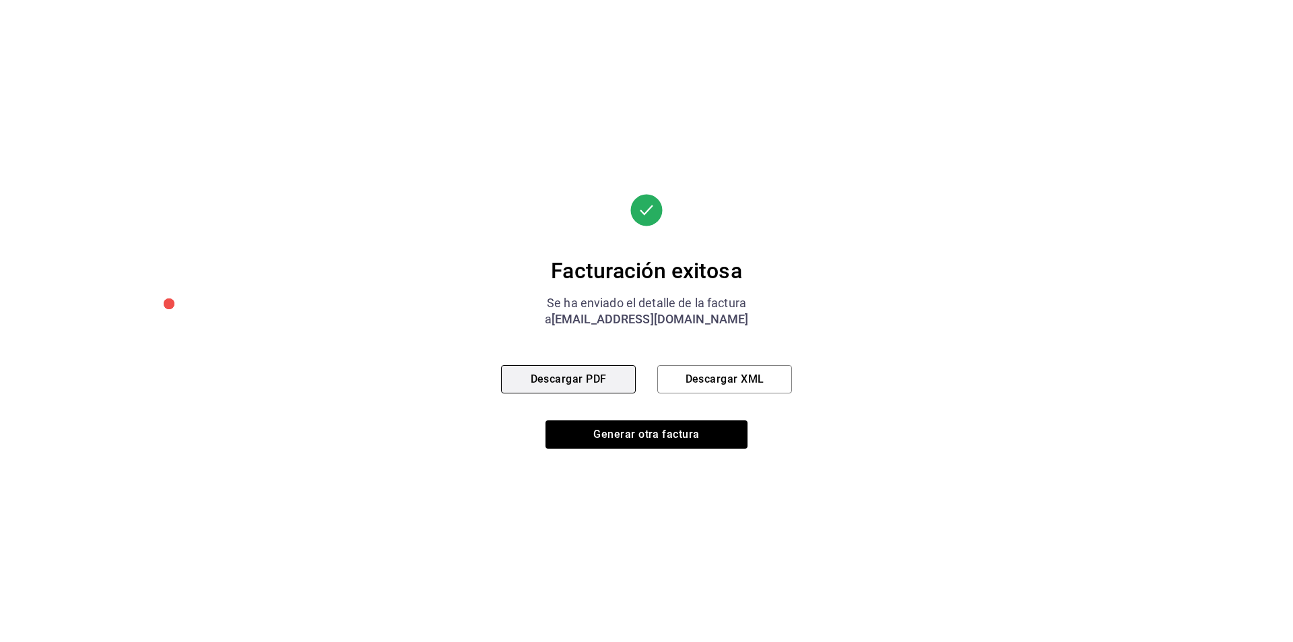
click at [570, 384] on button "Descargar PDF" at bounding box center [568, 379] width 135 height 28
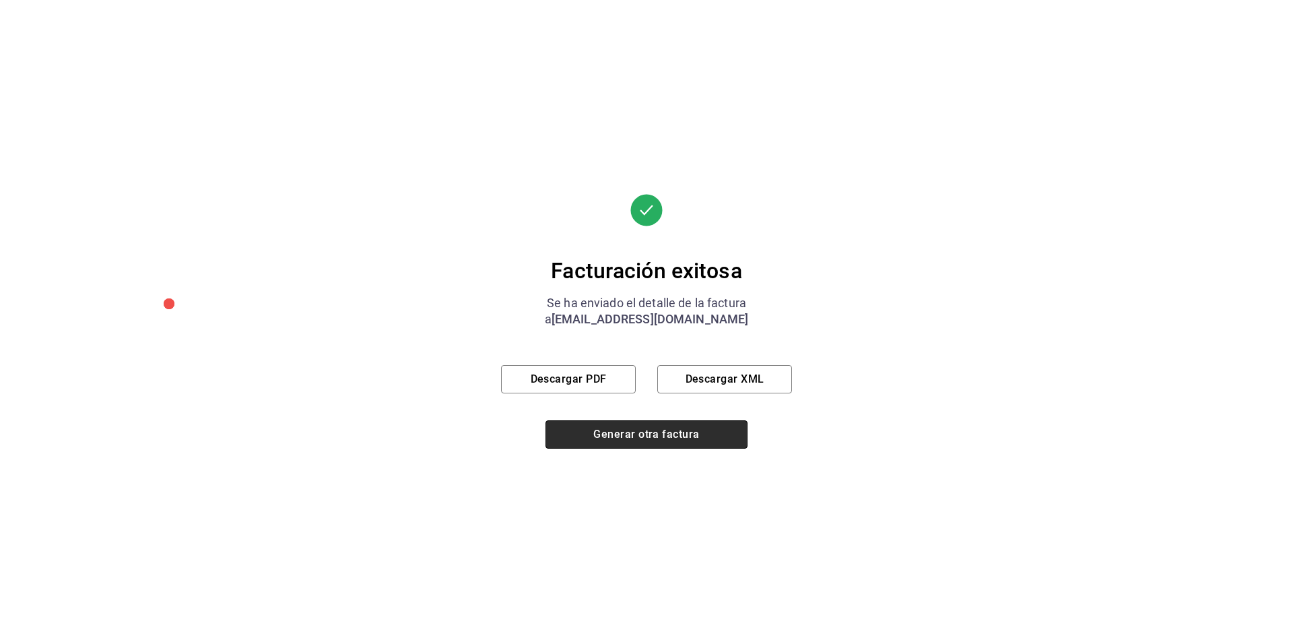
click at [643, 438] on button "Generar otra factura" at bounding box center [646, 434] width 202 height 28
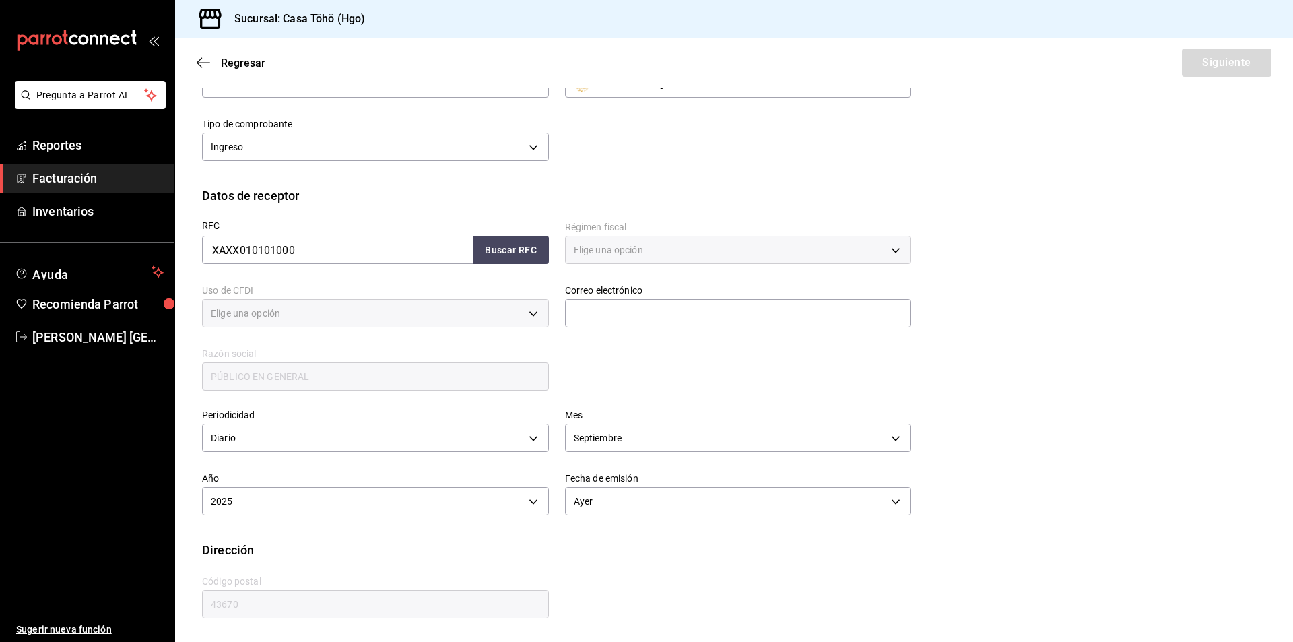
type input "616"
type input "S01"
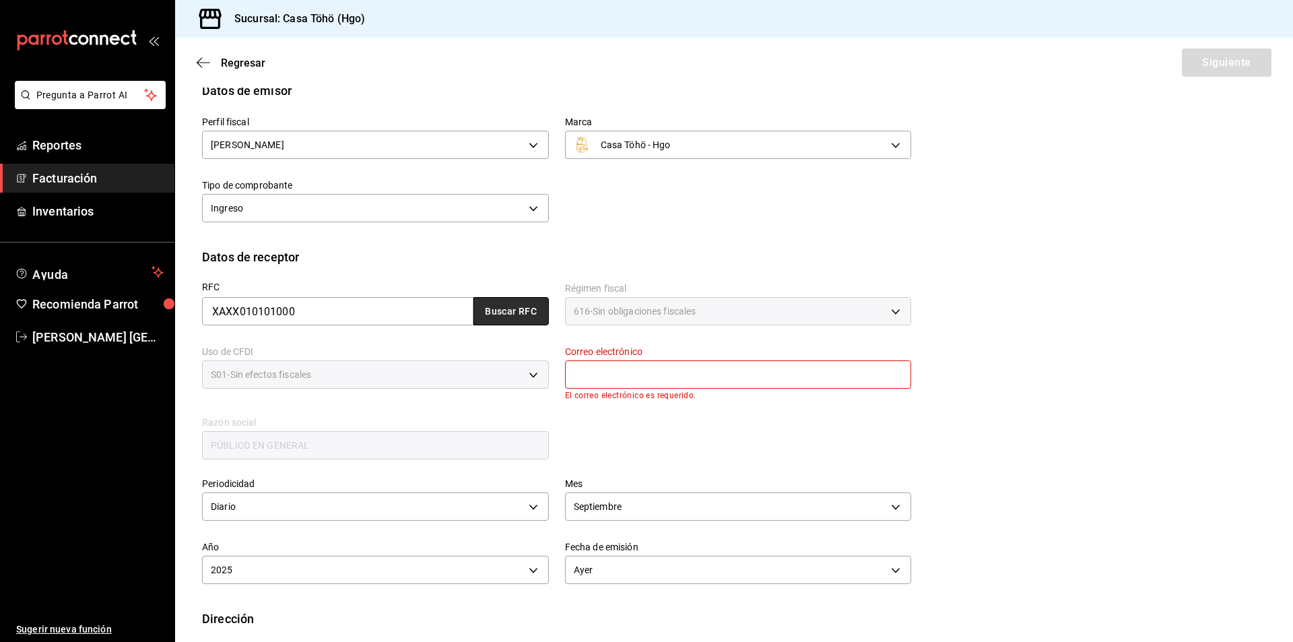
click at [499, 317] on button "Buscar RFC" at bounding box center [510, 311] width 75 height 28
type input "[EMAIL_ADDRESS][DOMAIN_NAME]"
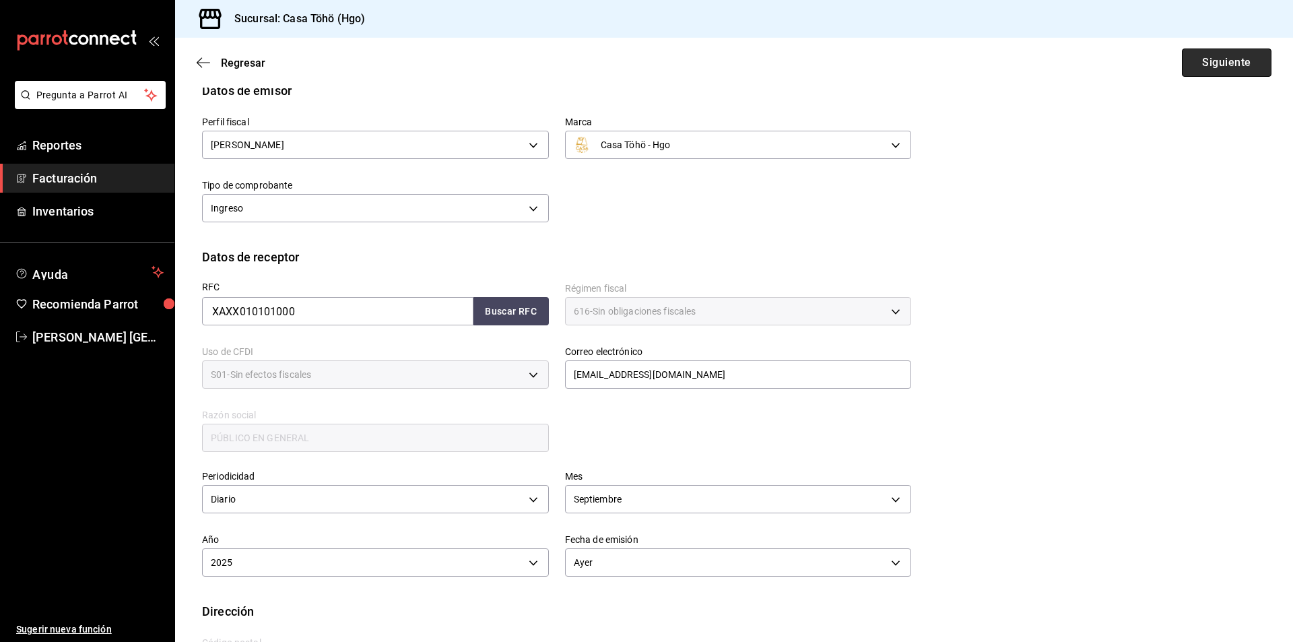
click at [1223, 60] on button "Siguiente" at bounding box center [1227, 62] width 90 height 28
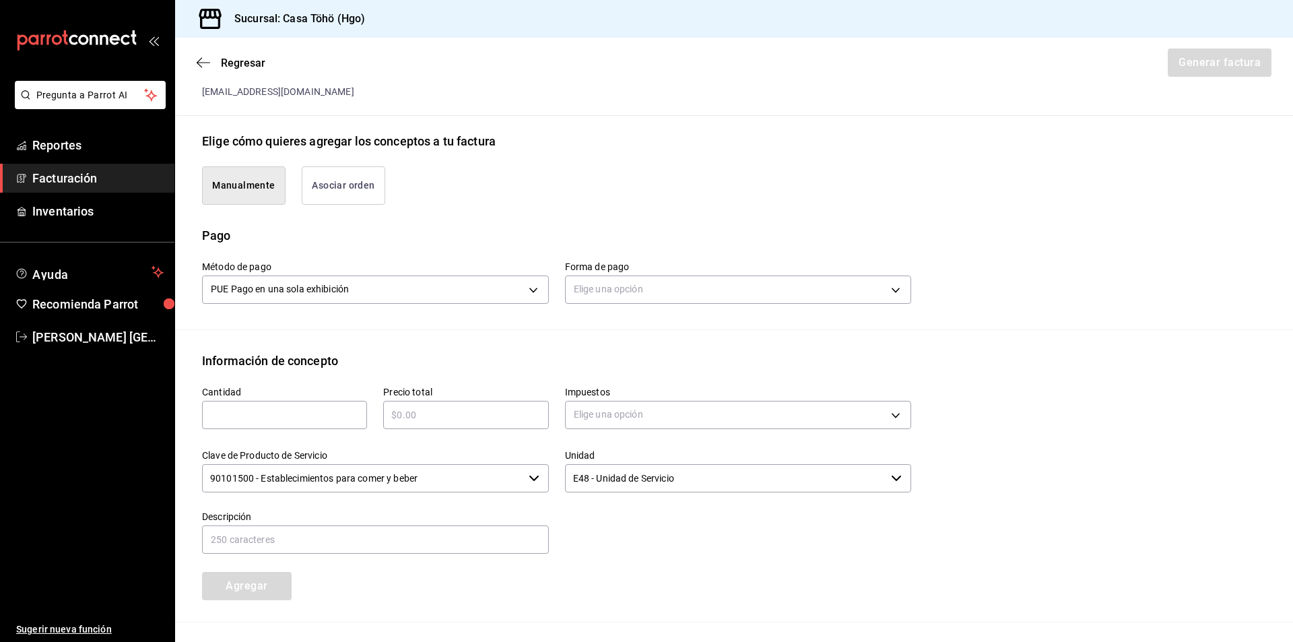
click at [318, 190] on button "Asociar orden" at bounding box center [343, 185] width 83 height 38
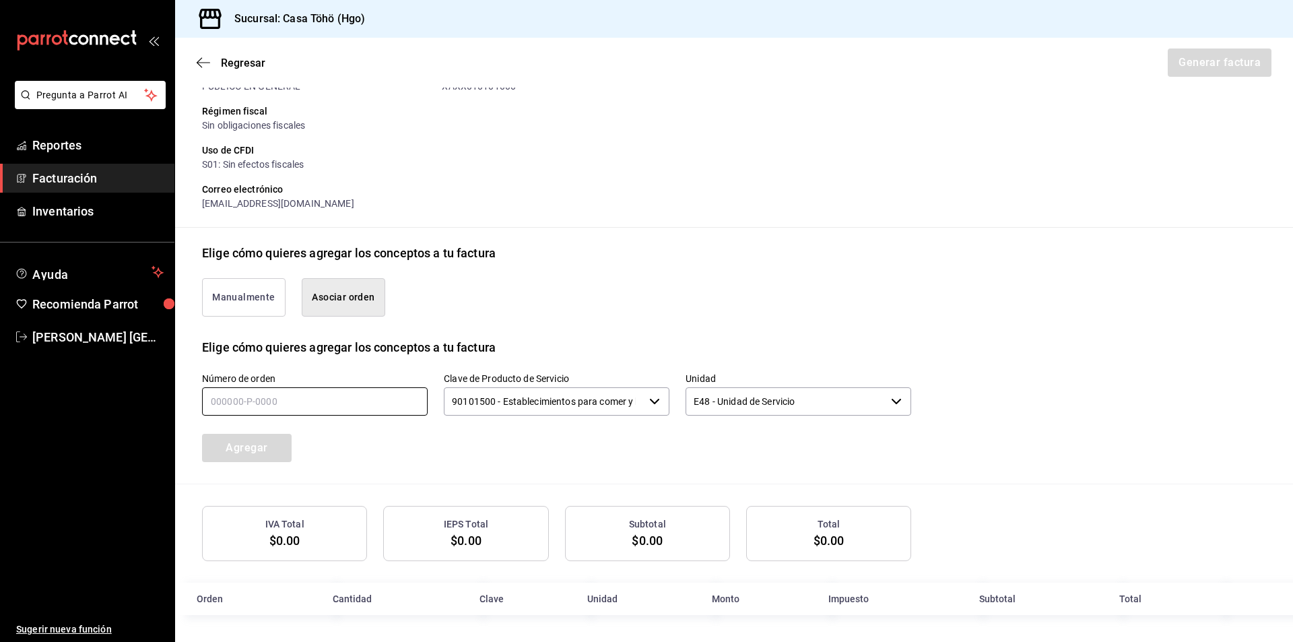
drag, startPoint x: 276, startPoint y: 406, endPoint x: 335, endPoint y: 409, distance: 58.6
click at [276, 406] on input "text" at bounding box center [315, 401] width 226 height 28
type input "150925-P-0067"
click at [262, 449] on button "Agregar" at bounding box center [247, 448] width 90 height 28
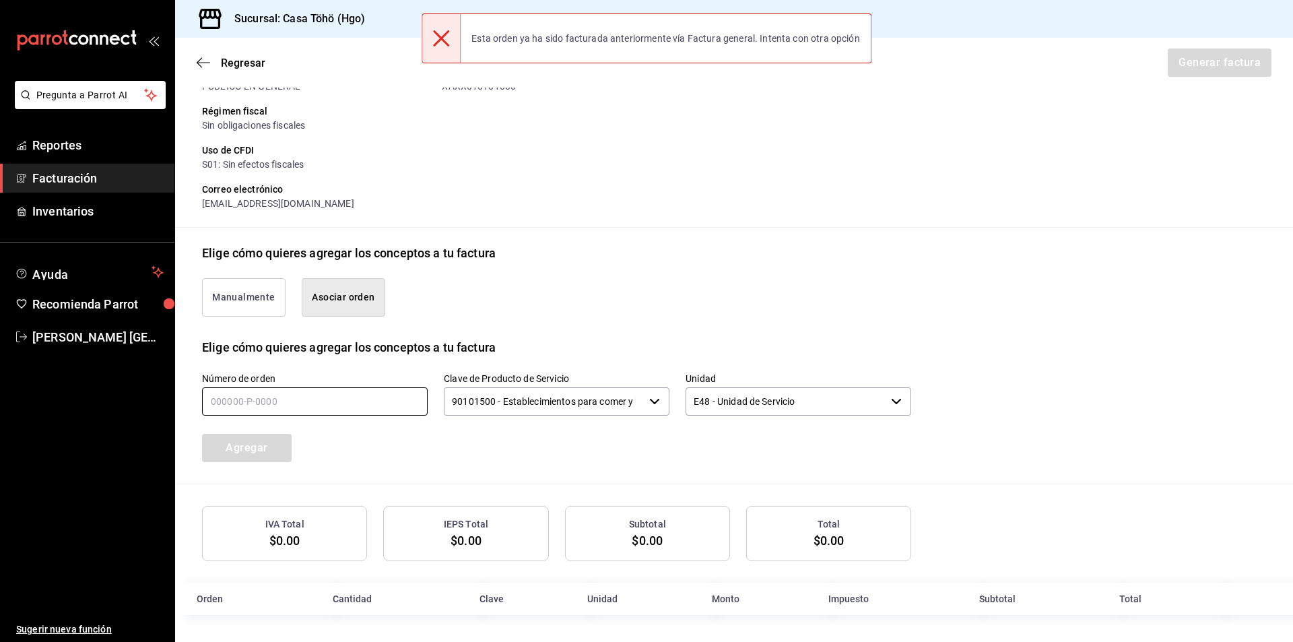
click at [269, 405] on input "text" at bounding box center [315, 401] width 226 height 28
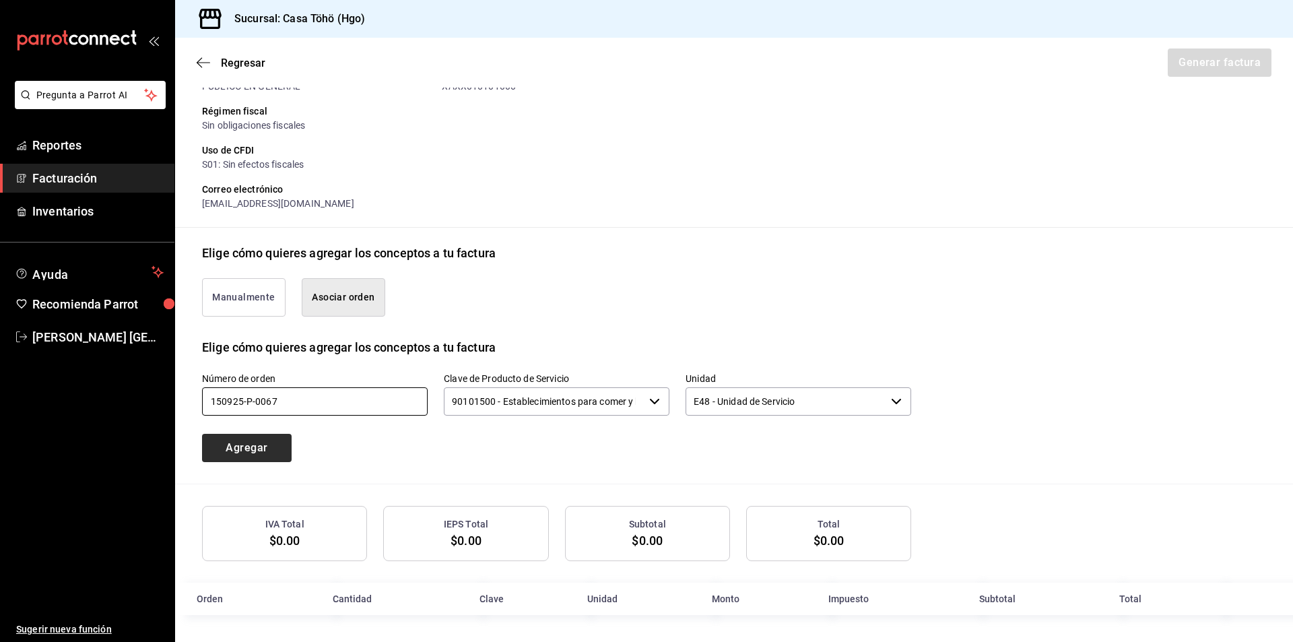
type input "150925-P-0067"
click at [273, 448] on button "Agregar" at bounding box center [247, 448] width 90 height 28
drag, startPoint x: 246, startPoint y: 409, endPoint x: 256, endPoint y: 409, distance: 9.4
click at [246, 409] on input "text" at bounding box center [315, 401] width 226 height 28
type input "150925-P-0041"
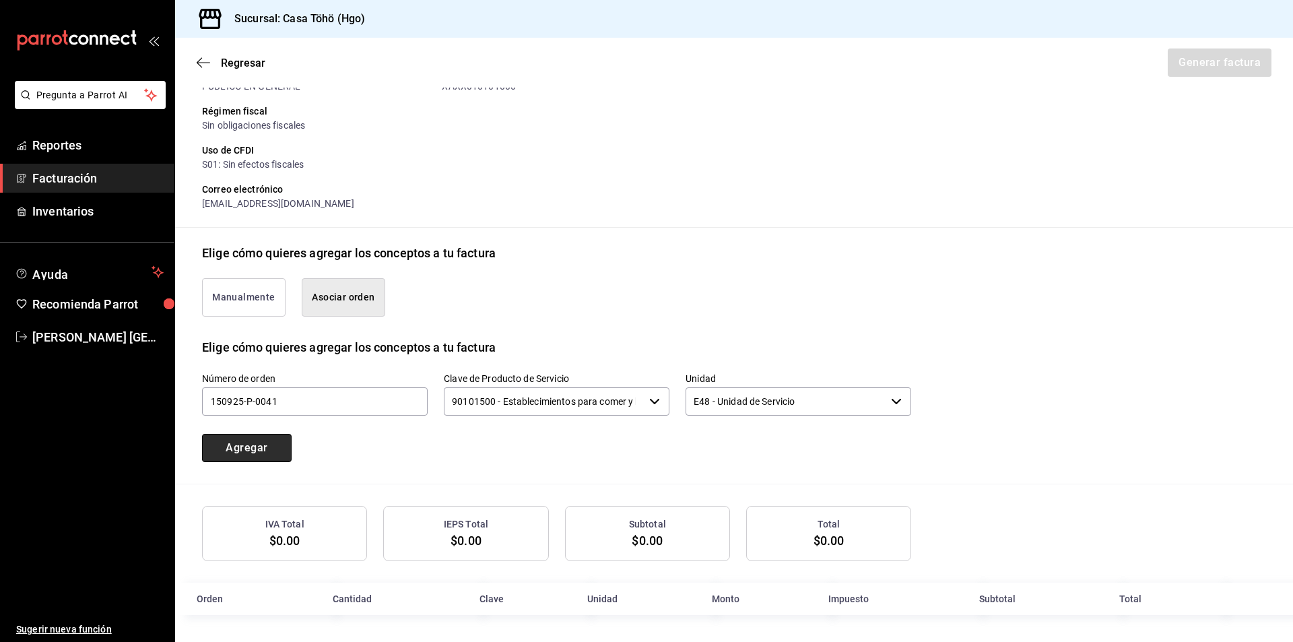
click at [264, 448] on button "Agregar" at bounding box center [247, 448] width 90 height 28
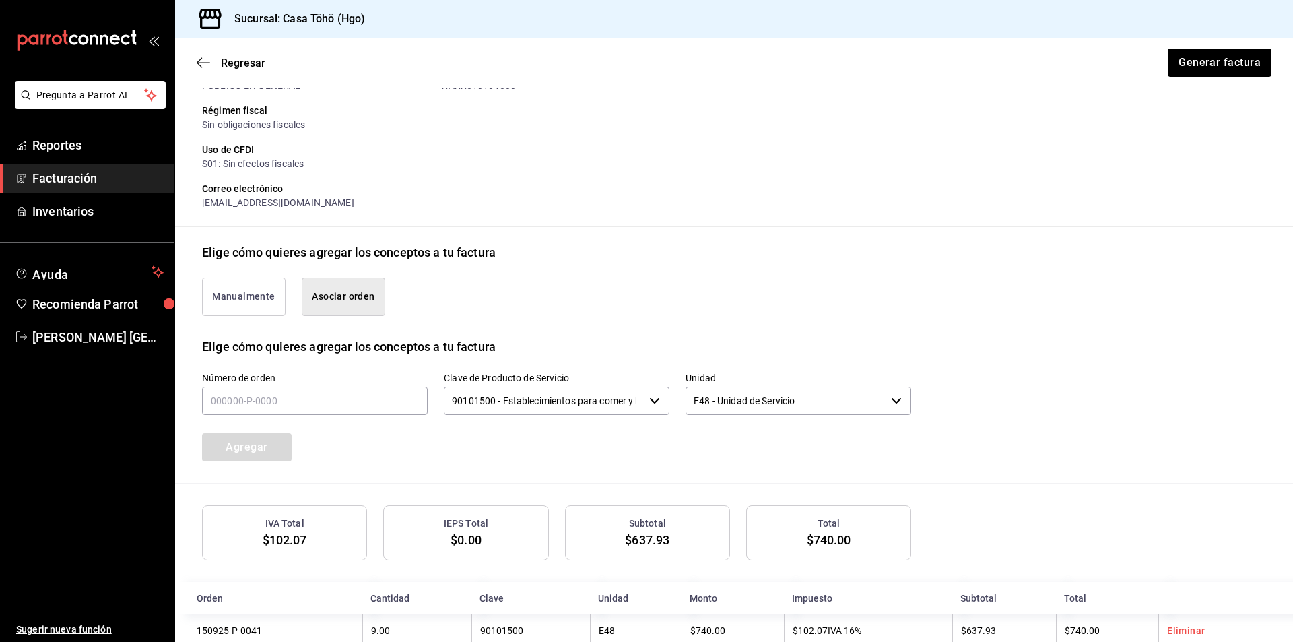
scroll to position [197, 0]
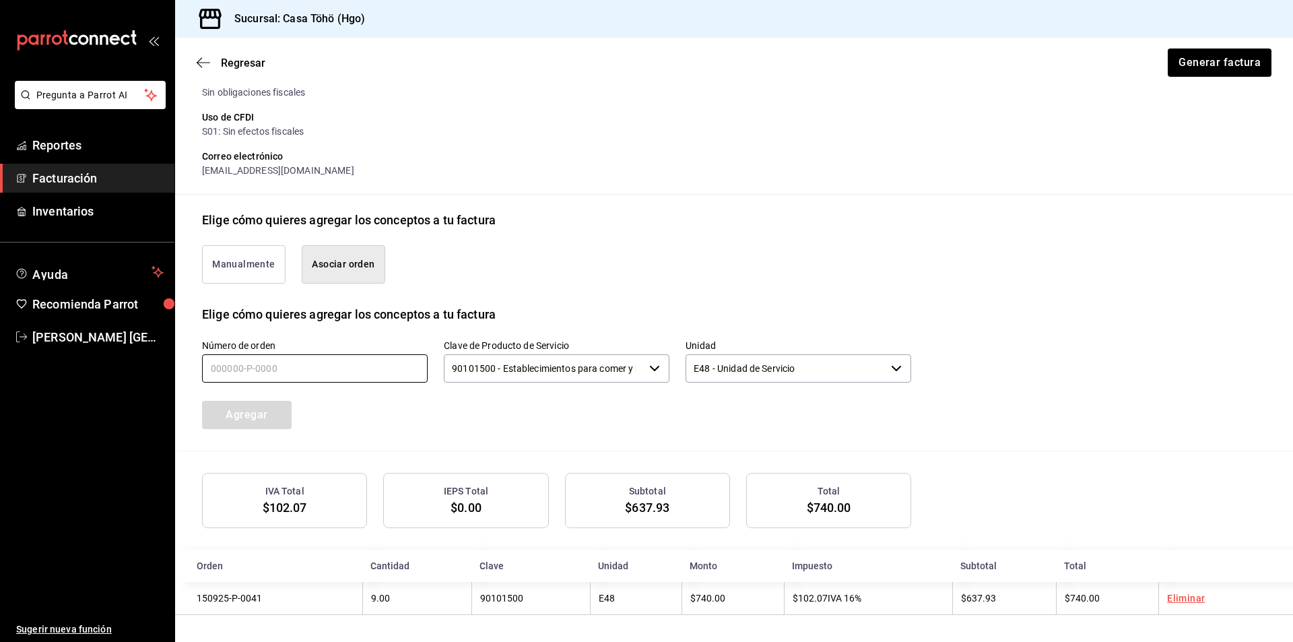
click at [397, 372] on input "text" at bounding box center [315, 368] width 226 height 28
type input "150925-P-0043"
click at [283, 411] on button "Agregar" at bounding box center [247, 415] width 90 height 28
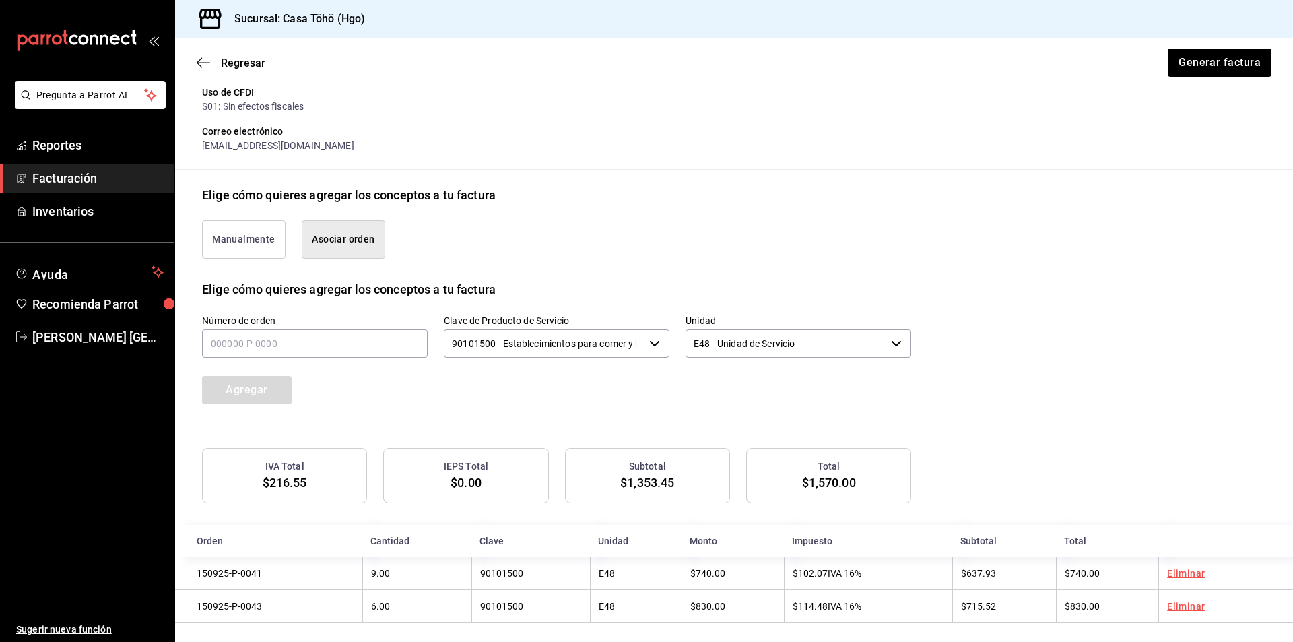
scroll to position [231, 0]
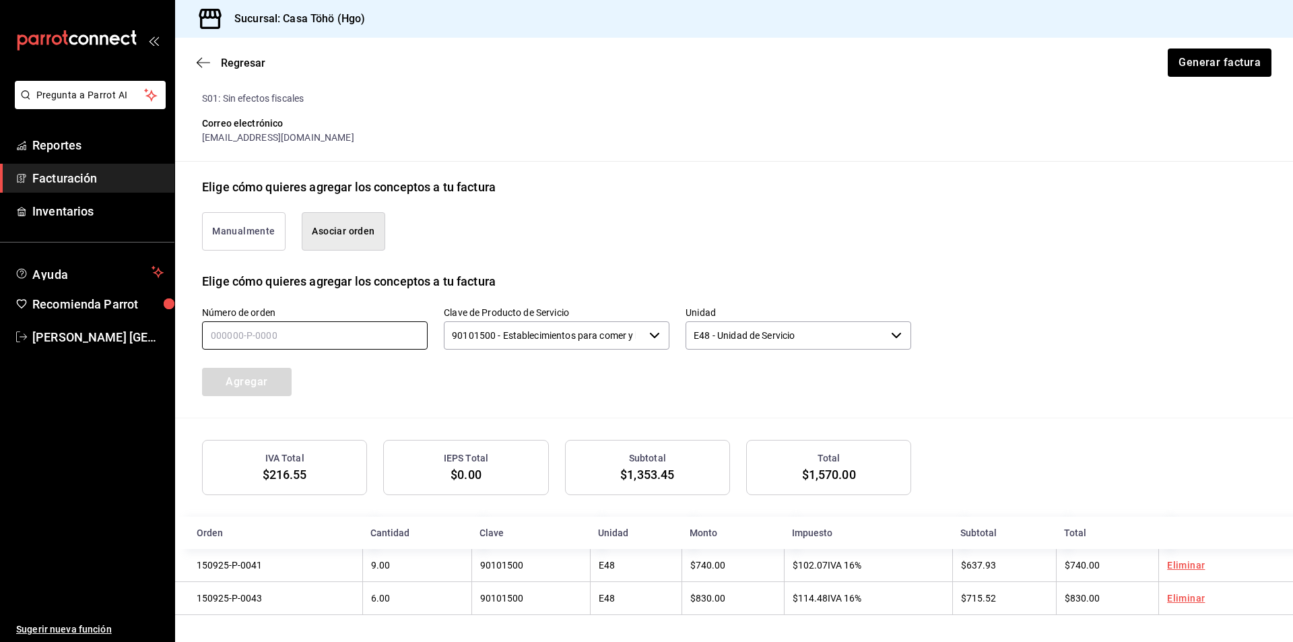
drag, startPoint x: 277, startPoint y: 339, endPoint x: 331, endPoint y: 342, distance: 54.0
click at [277, 339] on input "text" at bounding box center [315, 335] width 226 height 28
type input "150925-P-0057"
click at [262, 389] on button "Agregar" at bounding box center [247, 382] width 90 height 28
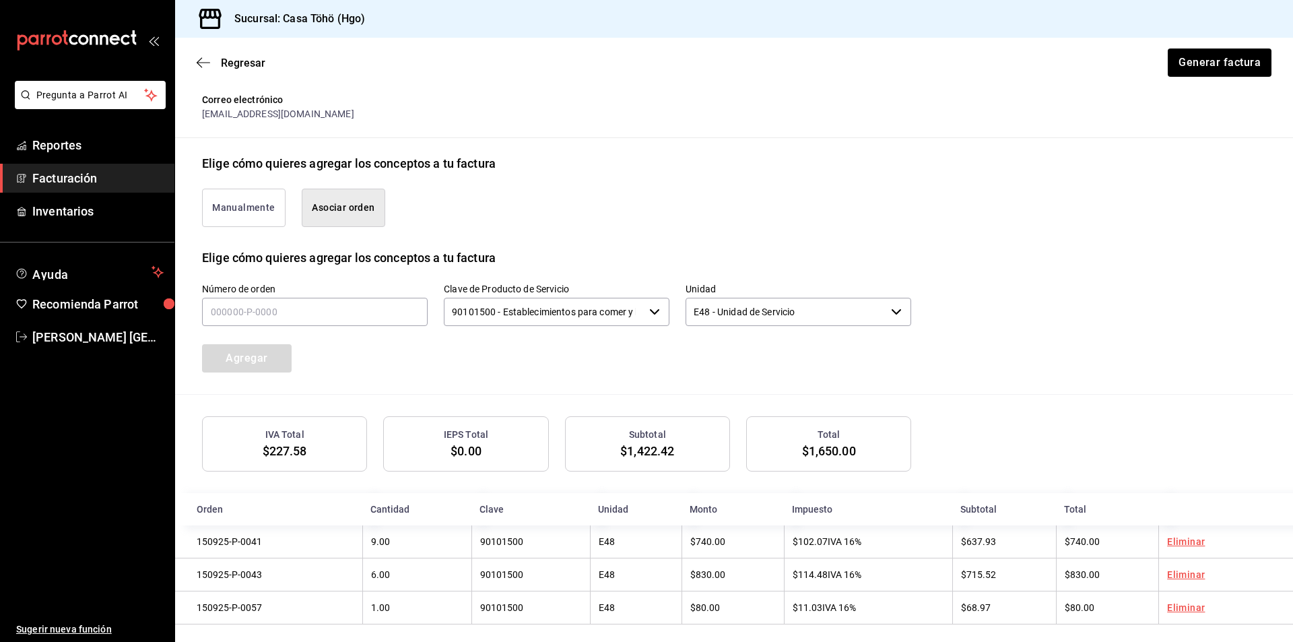
scroll to position [265, 0]
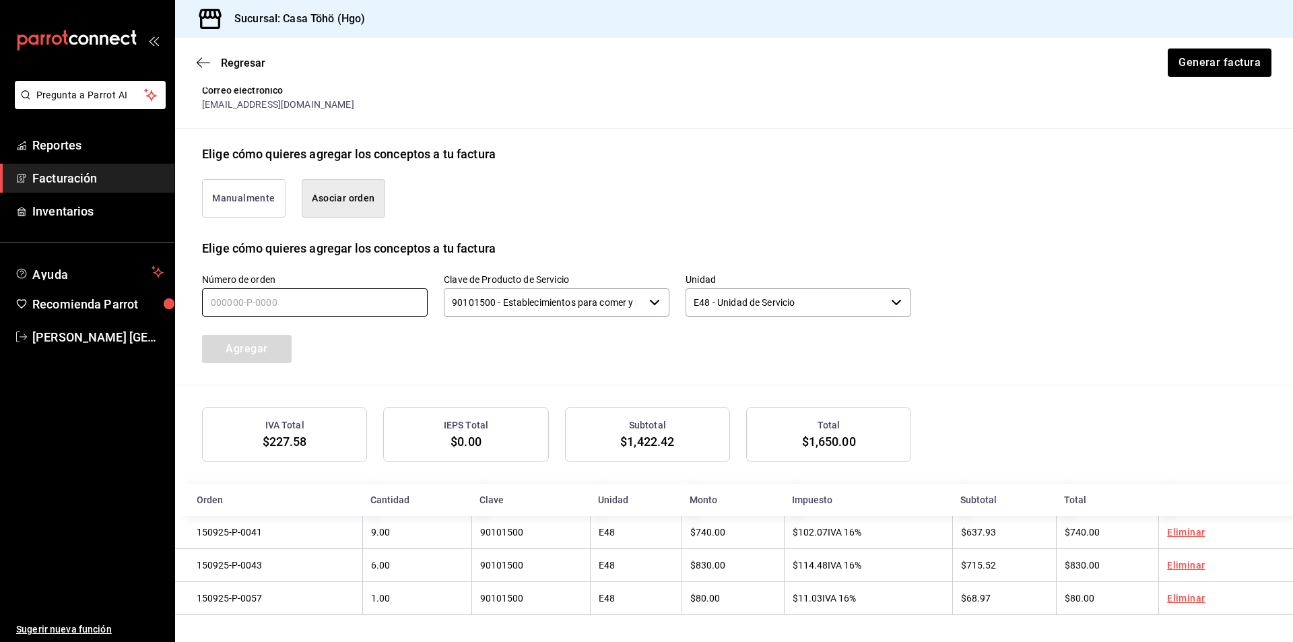
click at [366, 308] on input "text" at bounding box center [315, 302] width 226 height 28
type input "150925-P-0072"
click at [252, 343] on button "Agregar" at bounding box center [247, 349] width 90 height 28
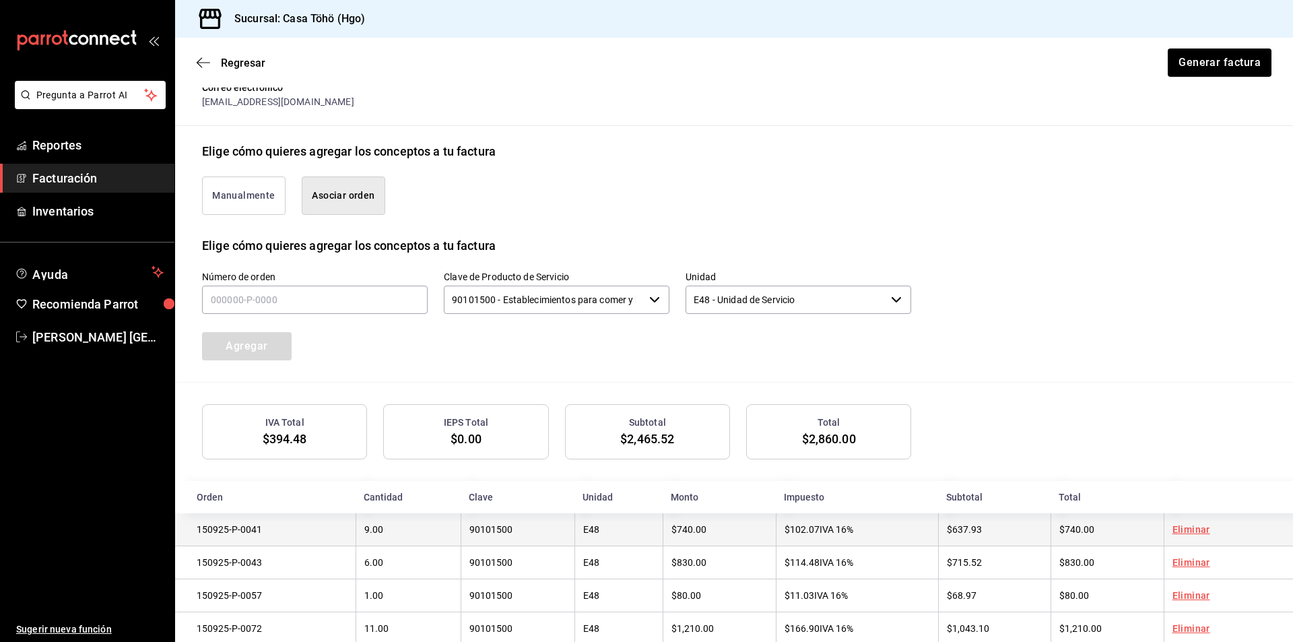
scroll to position [298, 0]
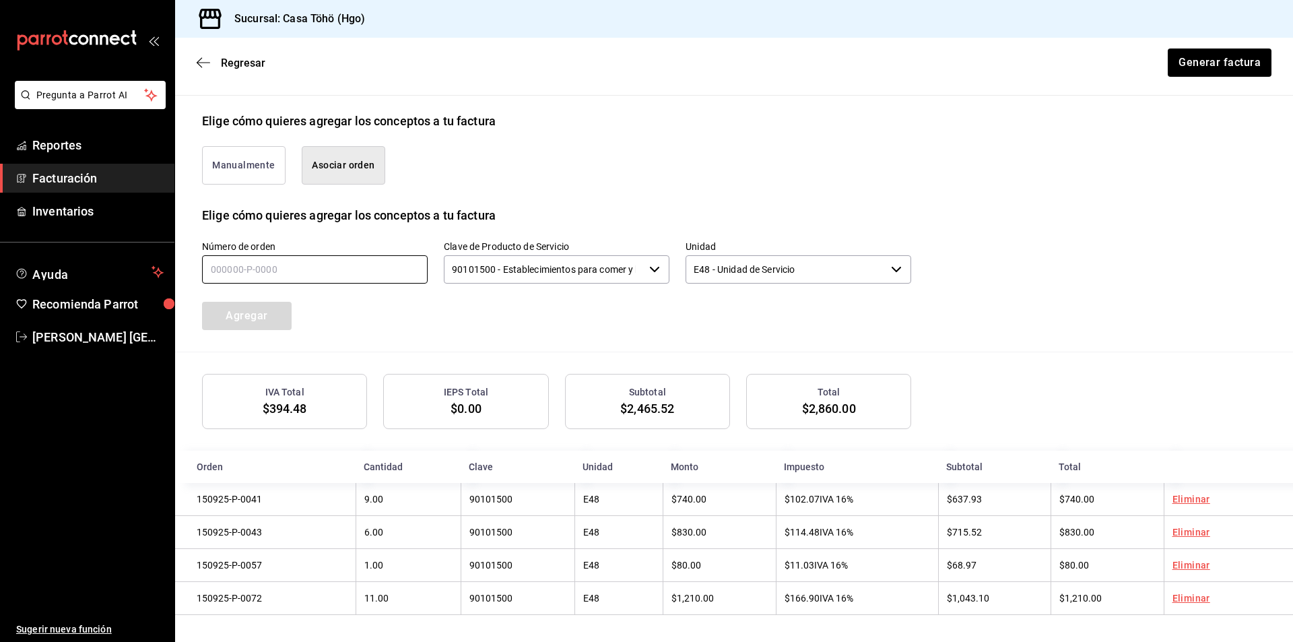
click at [404, 267] on input "text" at bounding box center [315, 269] width 226 height 28
type input "150925-P-0071"
click at [248, 314] on button "Agregar" at bounding box center [247, 316] width 90 height 28
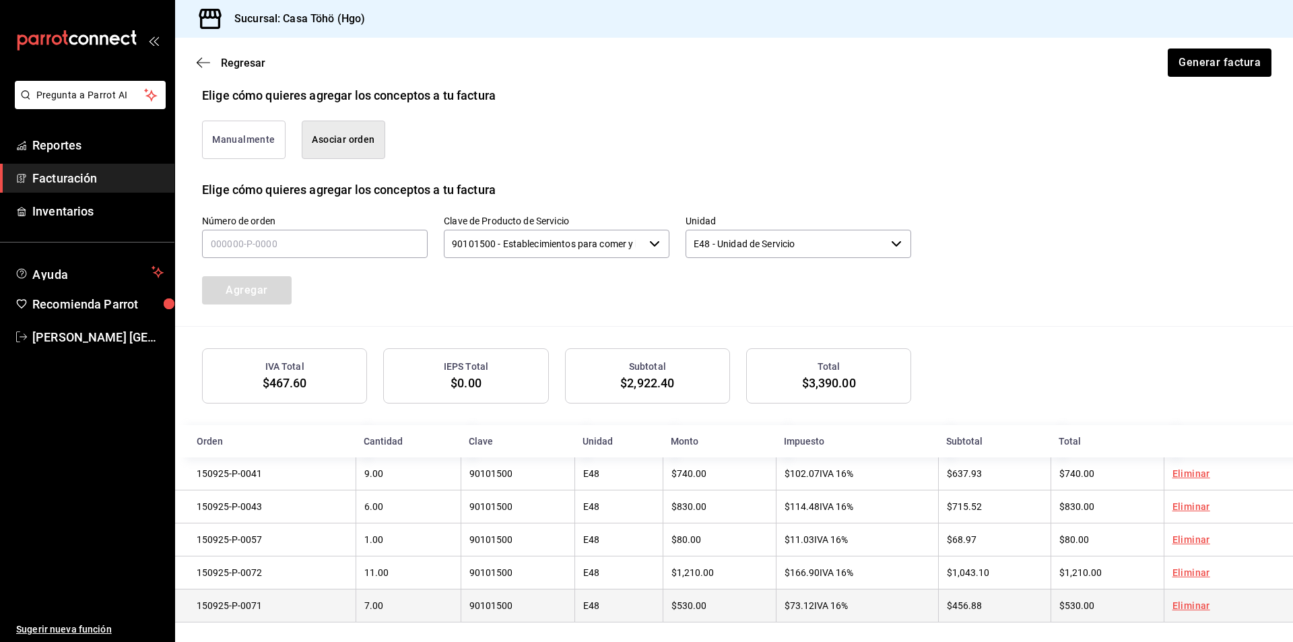
scroll to position [332, 0]
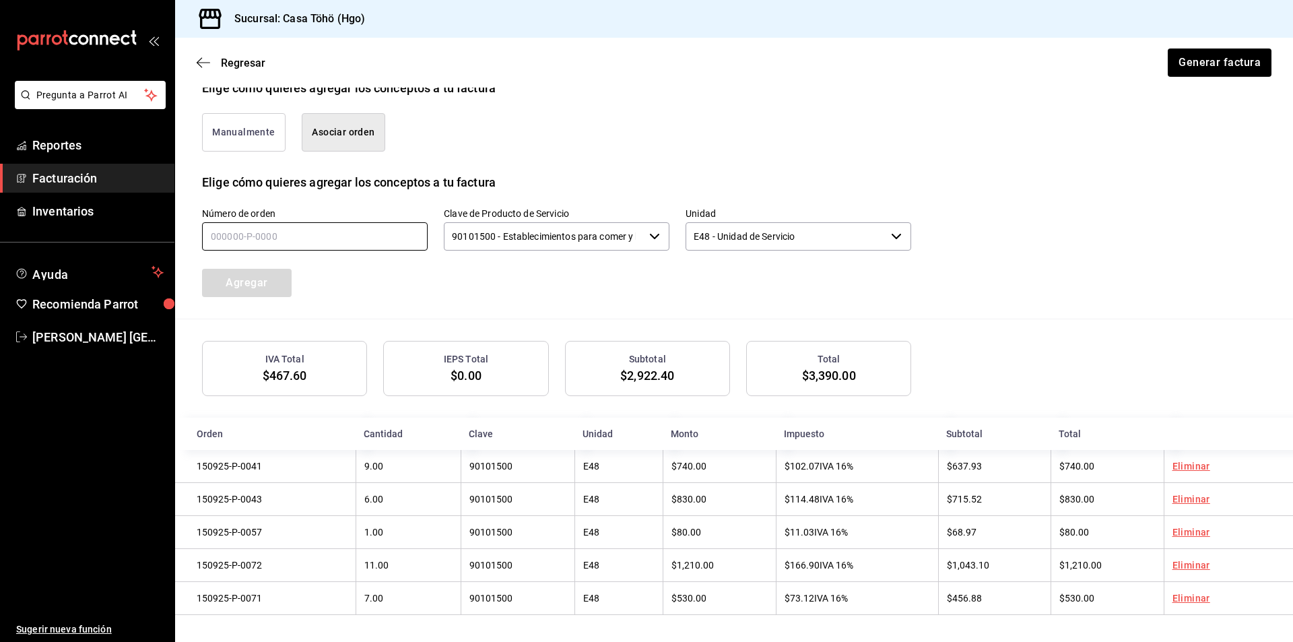
click at [324, 239] on input "text" at bounding box center [315, 236] width 226 height 28
click at [551, 277] on div "Número de orden Clave de Producto de Servicio 90101500 - Establecimientos para …" at bounding box center [540, 236] width 741 height 122
click at [224, 231] on input "text" at bounding box center [315, 236] width 226 height 28
type input "150925-P-0019"
drag, startPoint x: 235, startPoint y: 281, endPoint x: 260, endPoint y: 265, distance: 30.1
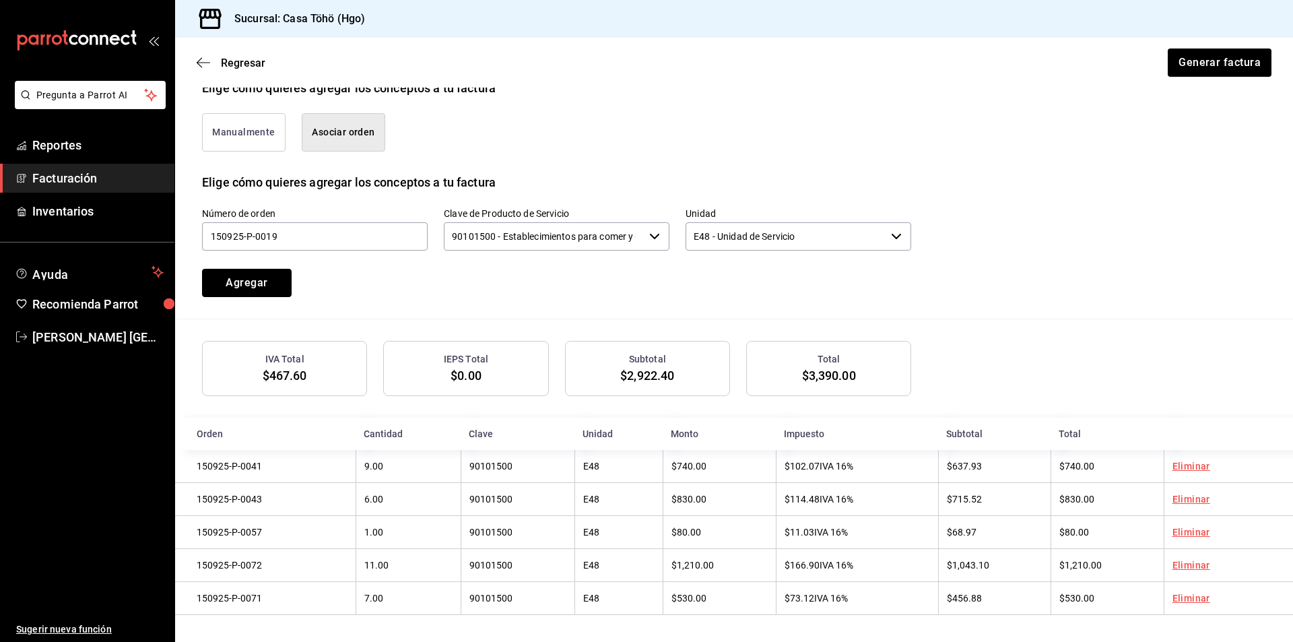
click at [245, 271] on button "Agregar" at bounding box center [247, 283] width 90 height 28
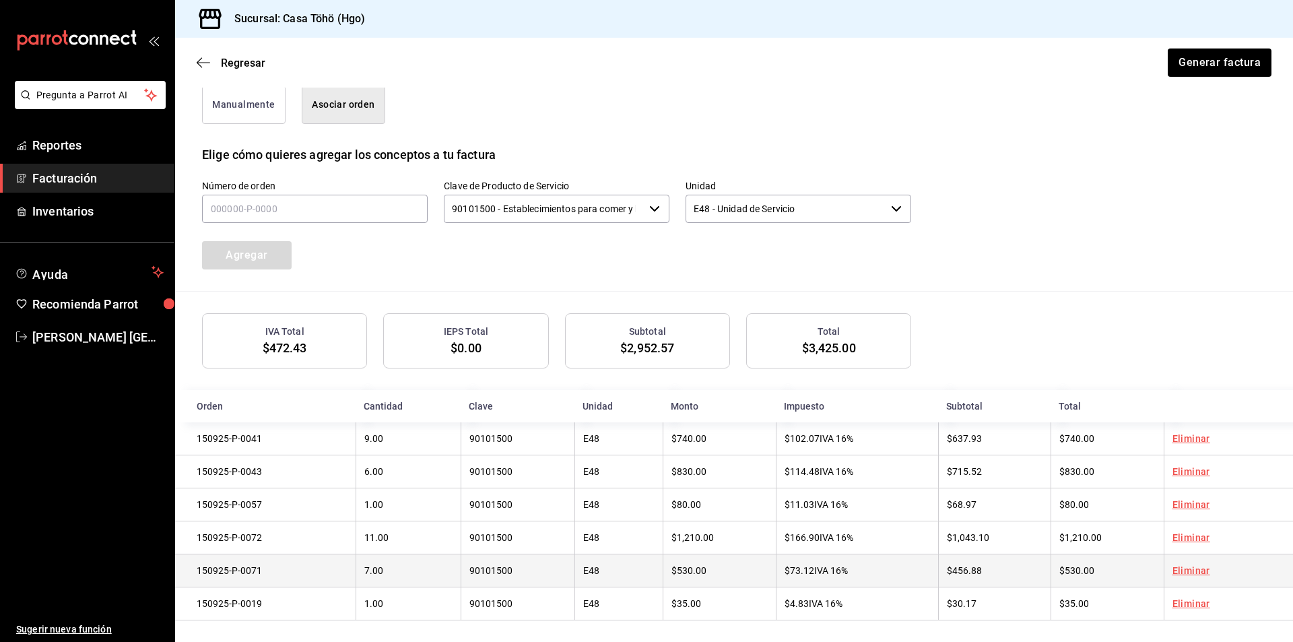
scroll to position [366, 0]
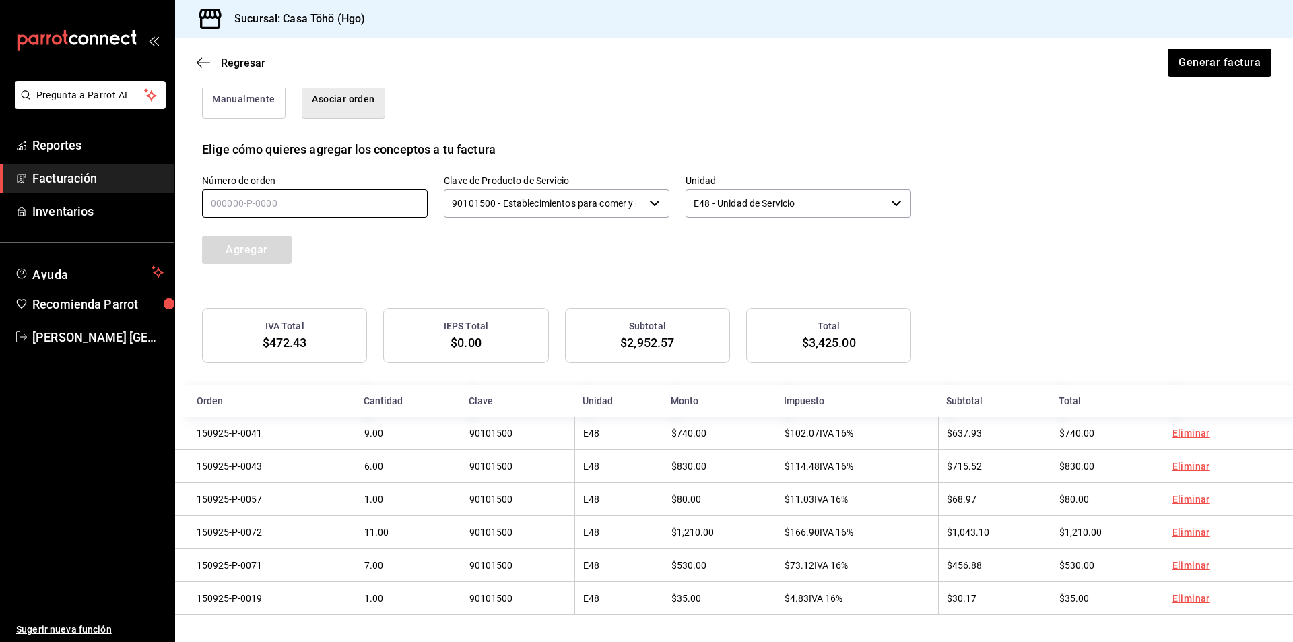
click at [352, 195] on input "text" at bounding box center [315, 203] width 226 height 28
type input "150925-P-0024"
click at [278, 246] on button "Agregar" at bounding box center [247, 250] width 90 height 28
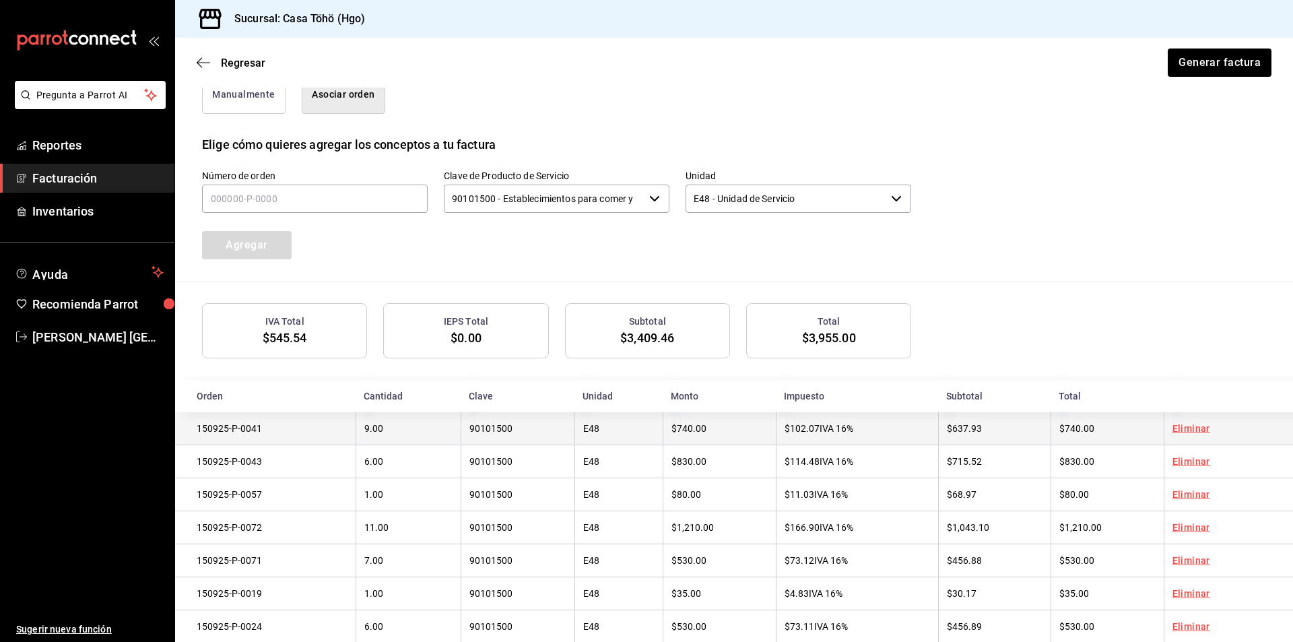
scroll to position [399, 0]
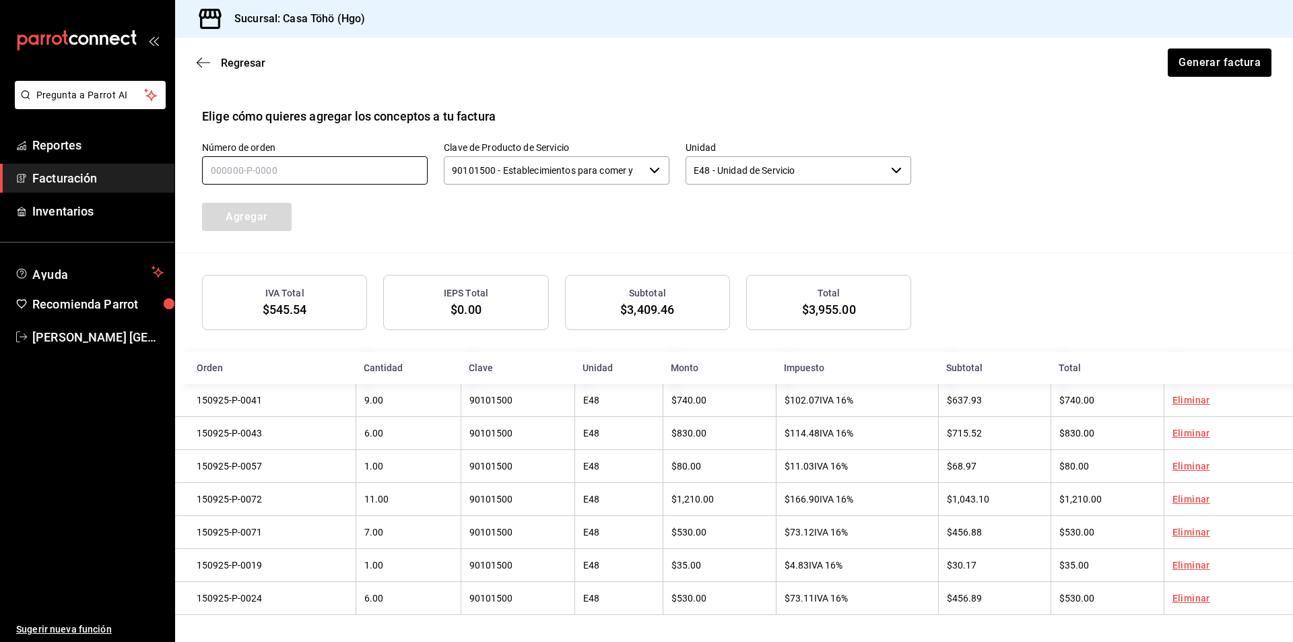
click at [315, 172] on input "text" at bounding box center [315, 170] width 226 height 28
type input "150925-P-0025"
click at [234, 208] on button "Agregar" at bounding box center [247, 217] width 90 height 28
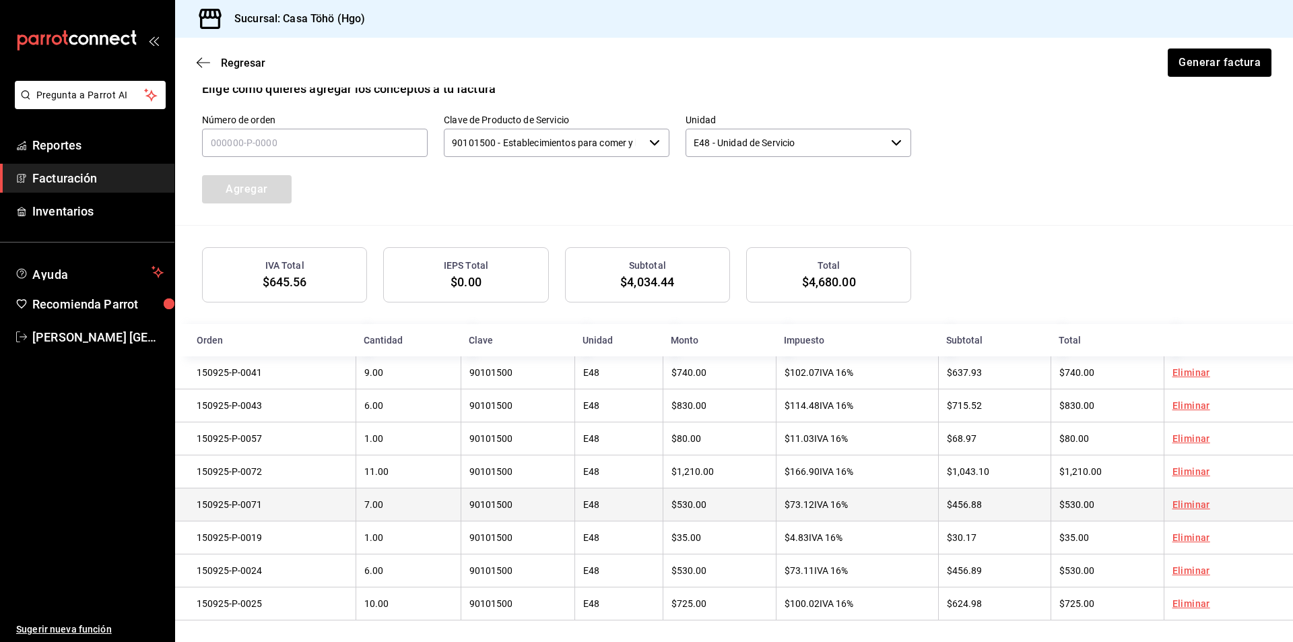
scroll to position [433, 0]
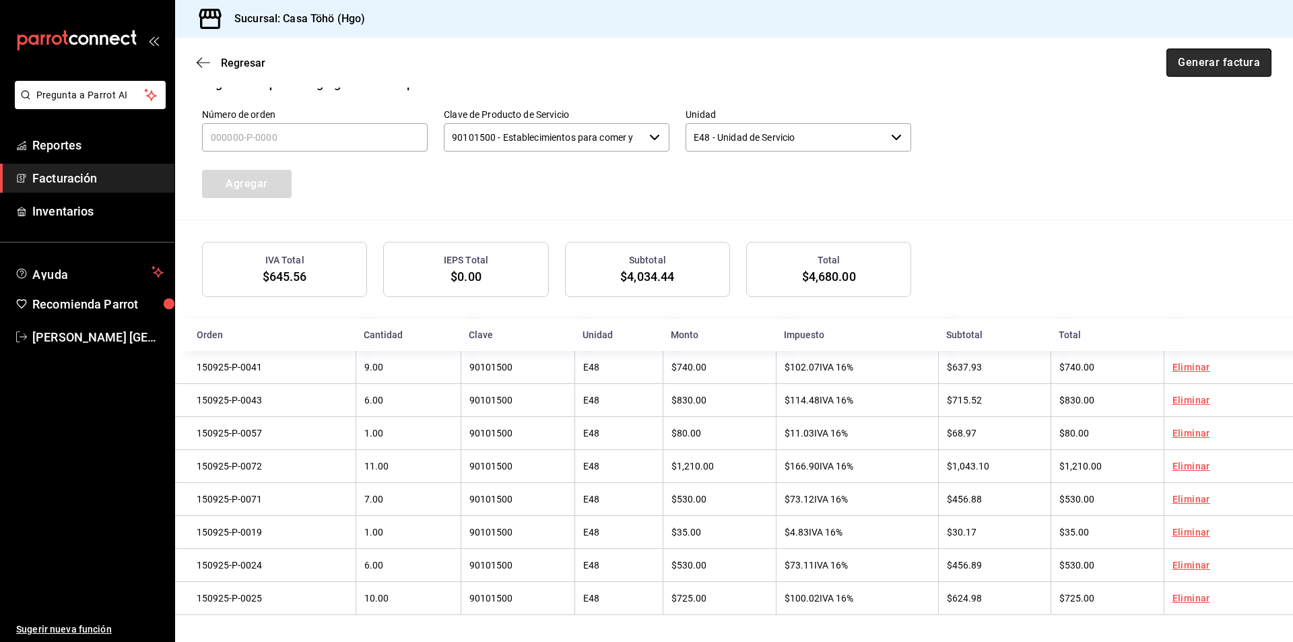
click at [1221, 63] on button "Generar factura" at bounding box center [1218, 62] width 105 height 28
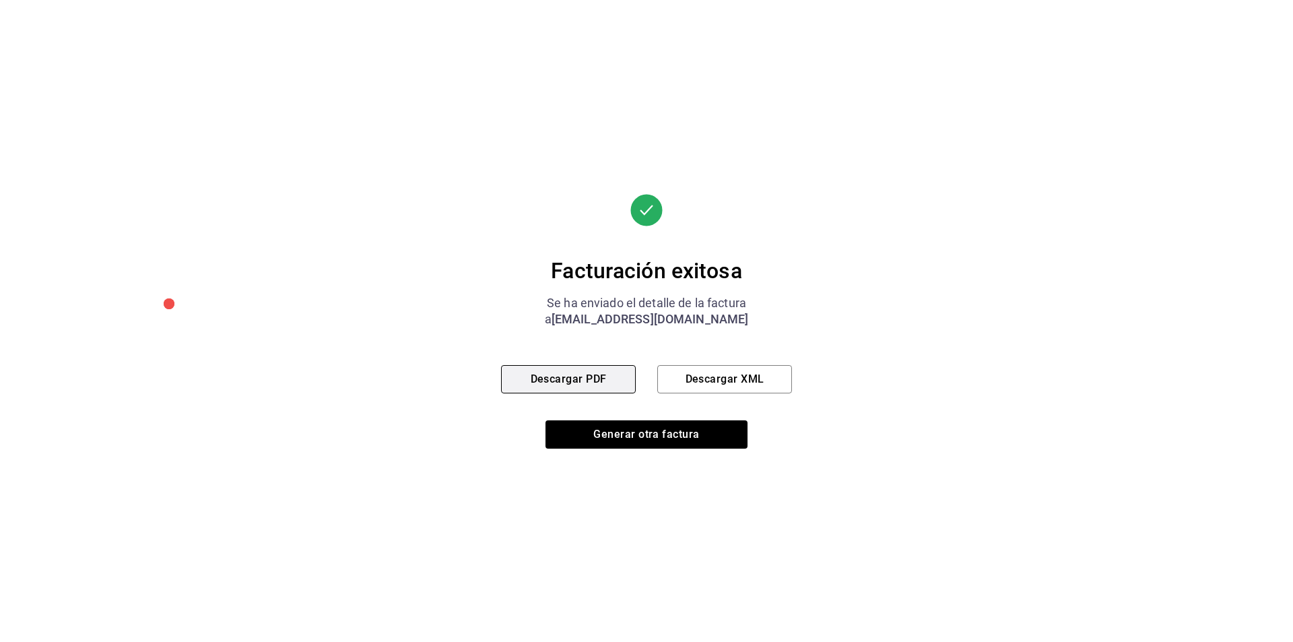
click at [547, 378] on button "Descargar PDF" at bounding box center [568, 379] width 135 height 28
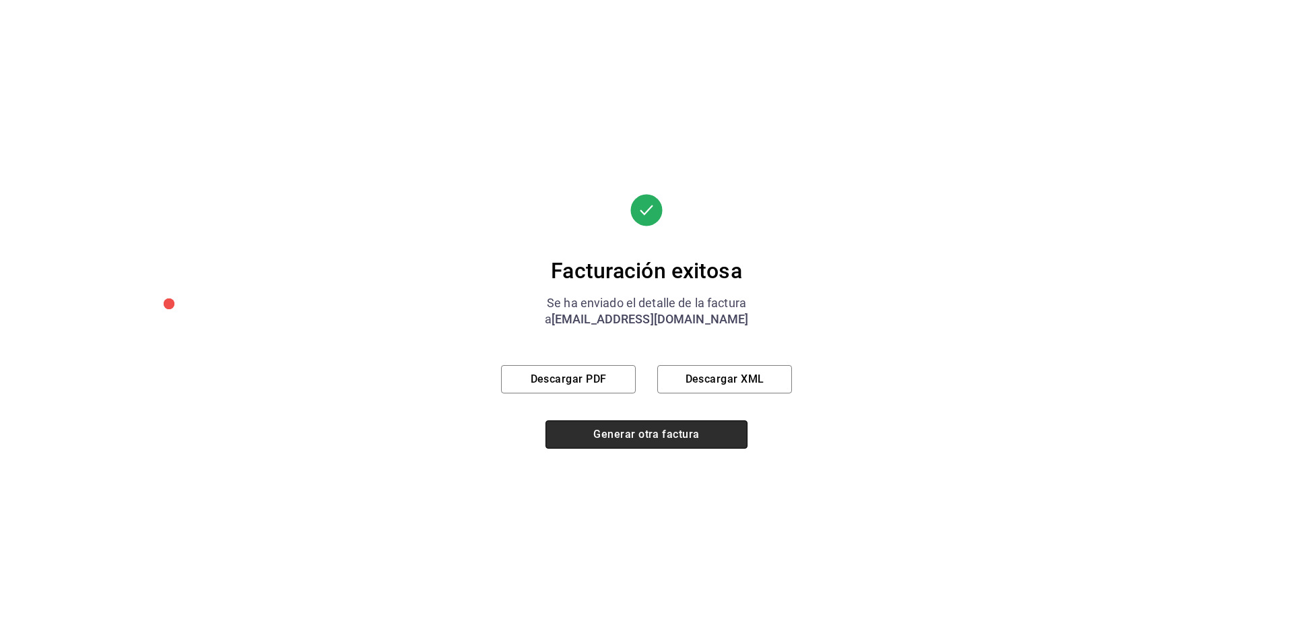
click at [630, 430] on button "Generar otra factura" at bounding box center [646, 434] width 202 height 28
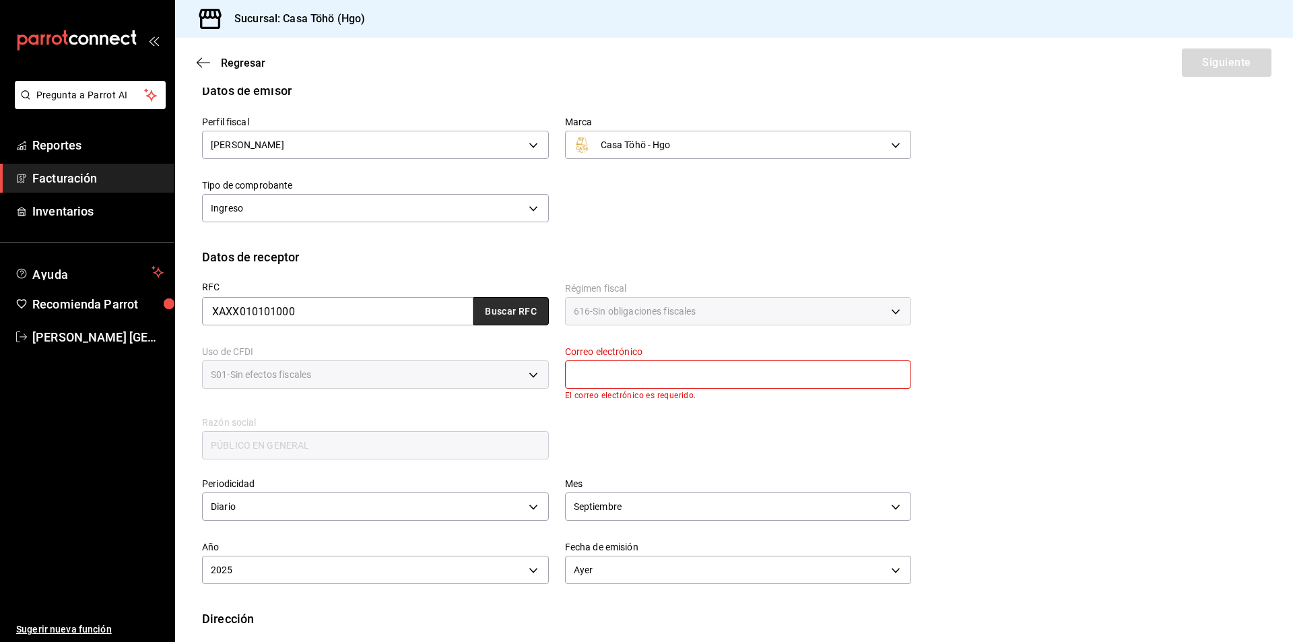
click at [500, 316] on button "Buscar RFC" at bounding box center [510, 311] width 75 height 28
type input "[EMAIL_ADDRESS][DOMAIN_NAME]"
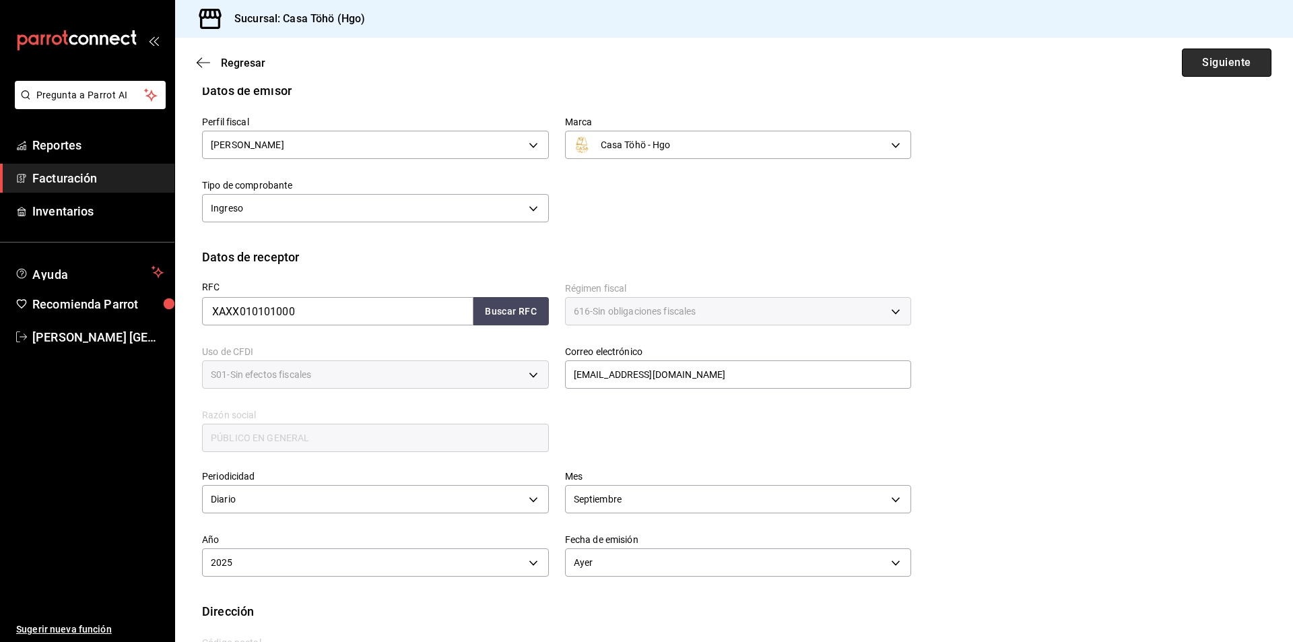
click at [1211, 74] on button "Siguiente" at bounding box center [1227, 62] width 90 height 28
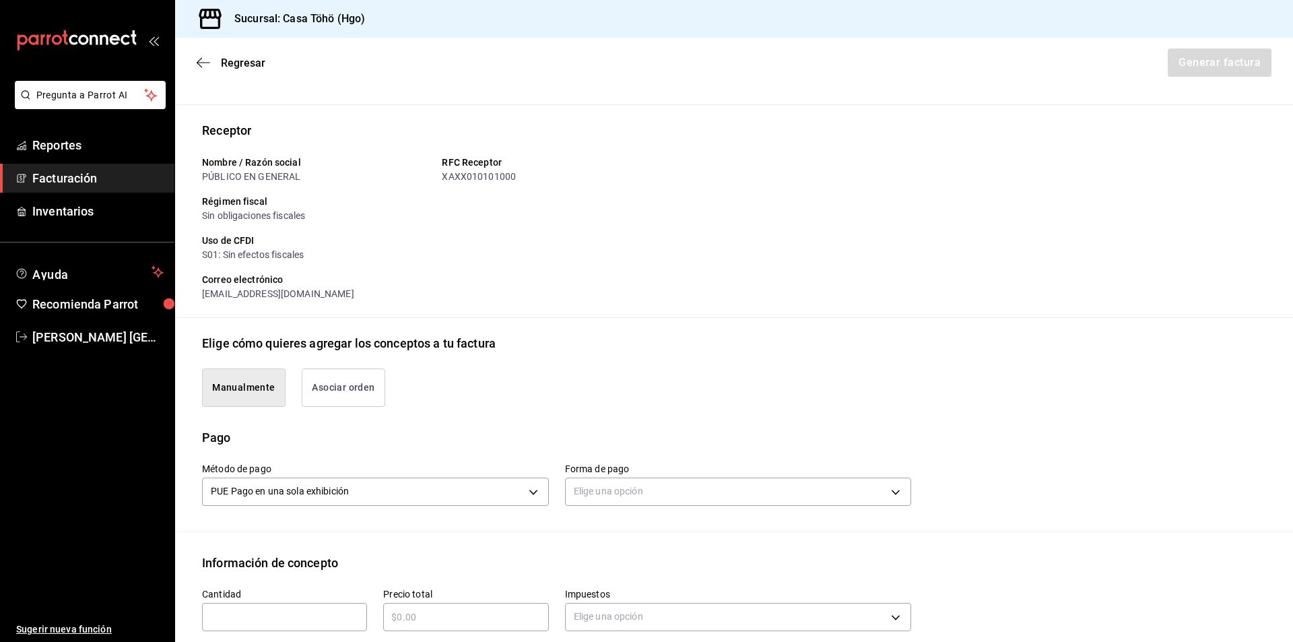
scroll to position [342, 0]
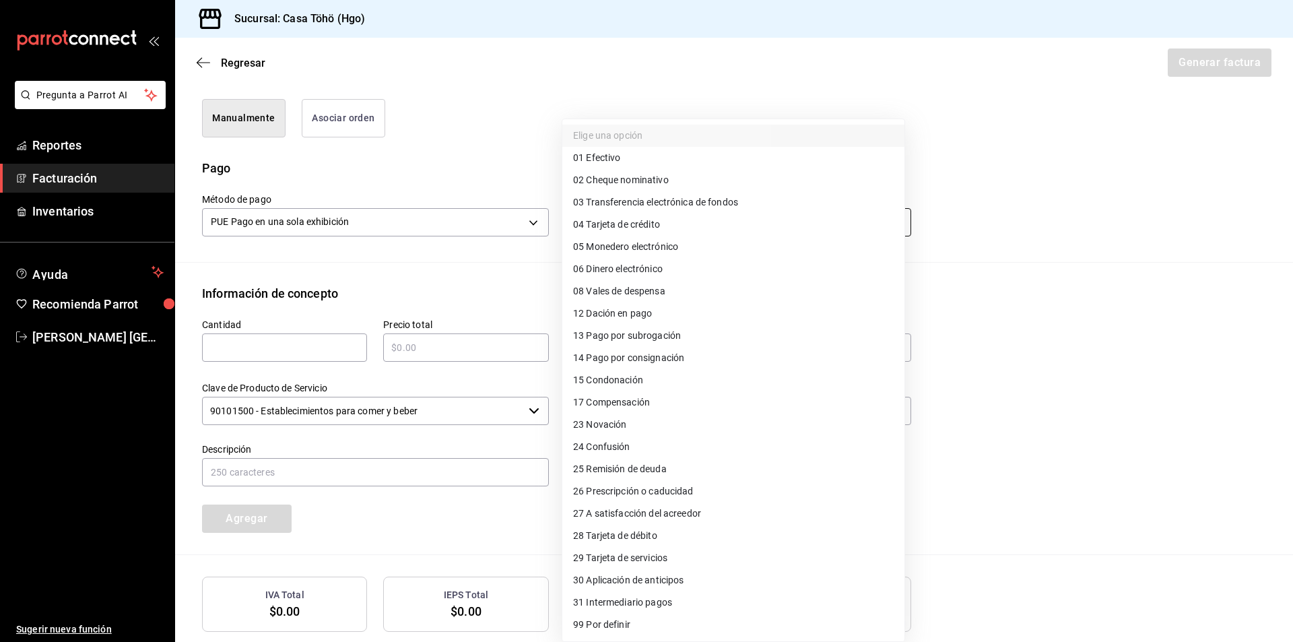
click at [649, 225] on body "Pregunta a Parrot AI Reportes Facturación Inventarios Ayuda Recomienda Parrot […" at bounding box center [646, 321] width 1293 height 642
click at [638, 224] on span "04 Tarjeta de crédito" at bounding box center [616, 224] width 87 height 14
type input "04"
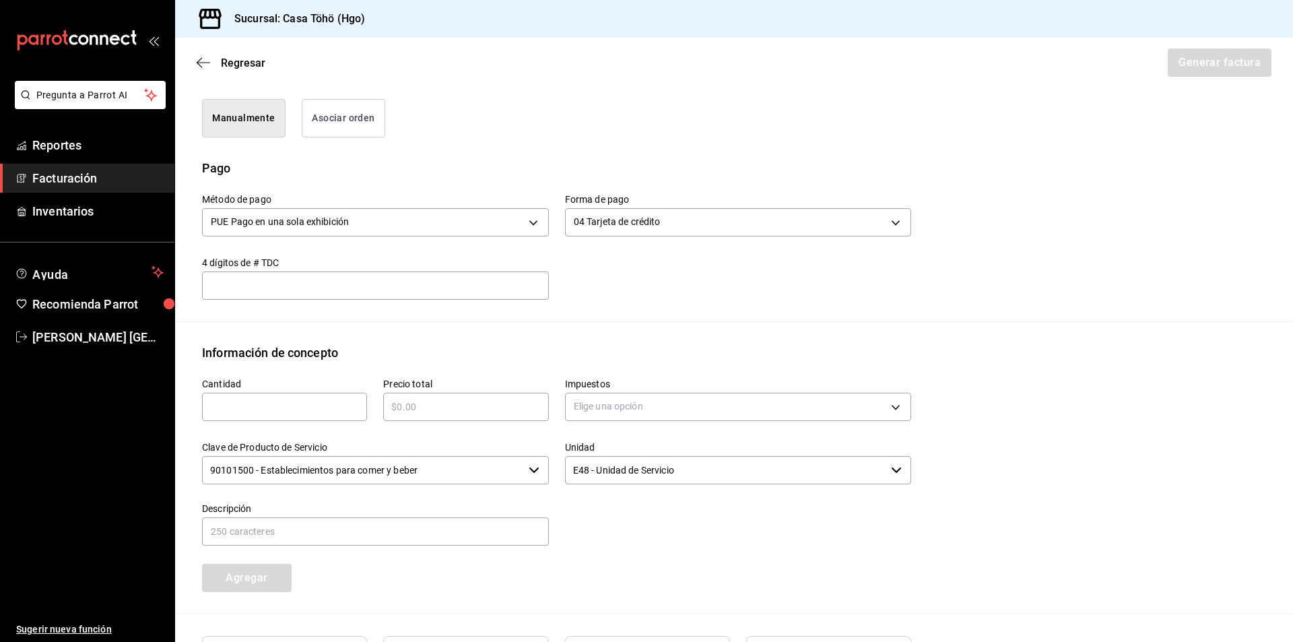
click at [576, 349] on div "Información de concepto" at bounding box center [734, 352] width 1064 height 18
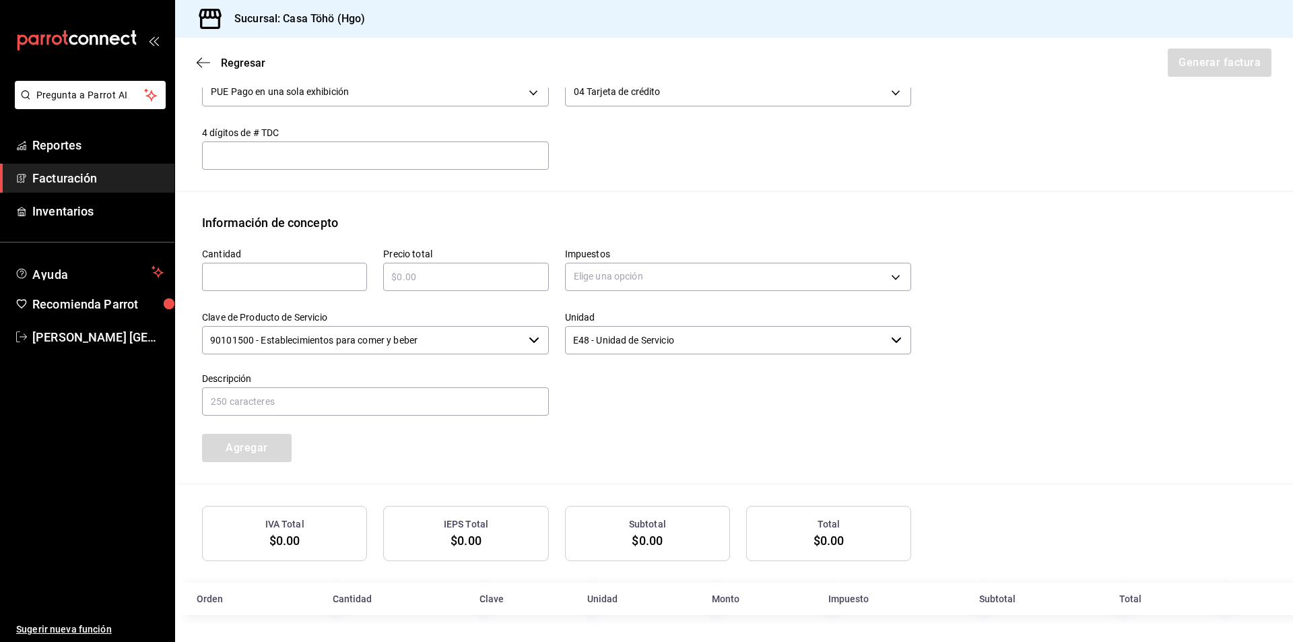
scroll to position [473, 0]
click at [251, 271] on input "text" at bounding box center [284, 277] width 165 height 16
type input "1"
click at [440, 271] on input "text" at bounding box center [465, 277] width 165 height 16
type input "$740"
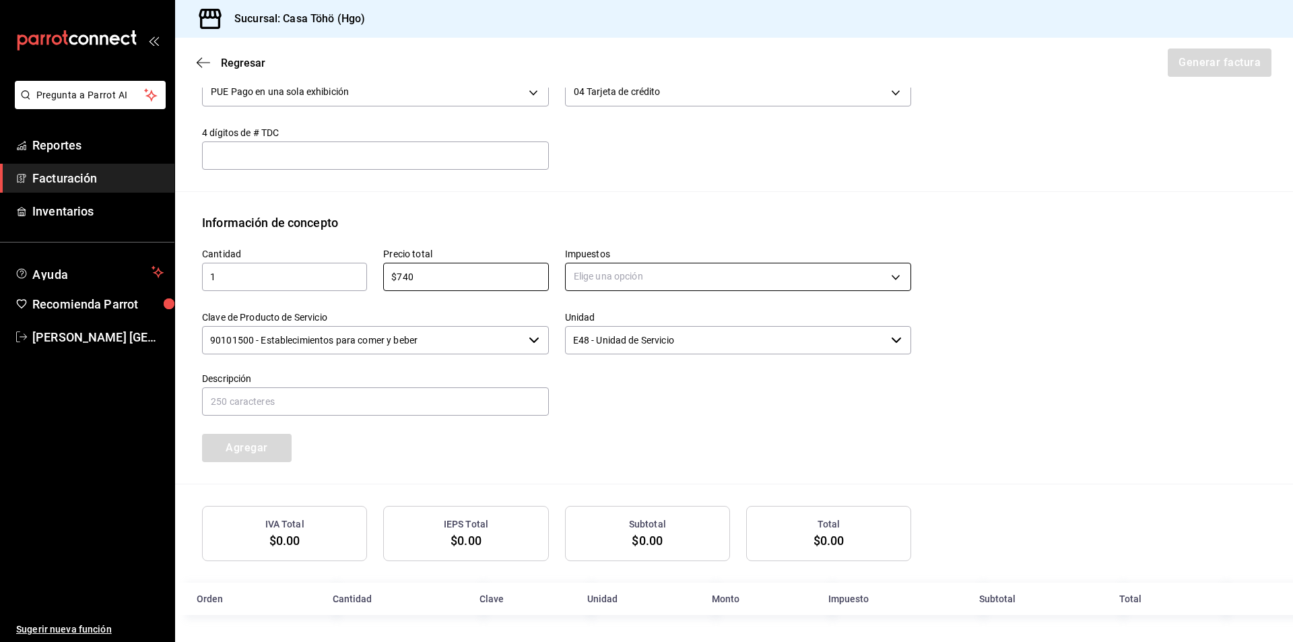
click at [625, 272] on body "Pregunta a Parrot AI Reportes Facturación Inventarios Ayuda Recomienda Parrot […" at bounding box center [646, 321] width 1293 height 642
click at [639, 384] on li "IVA 16%" at bounding box center [733, 385] width 342 height 22
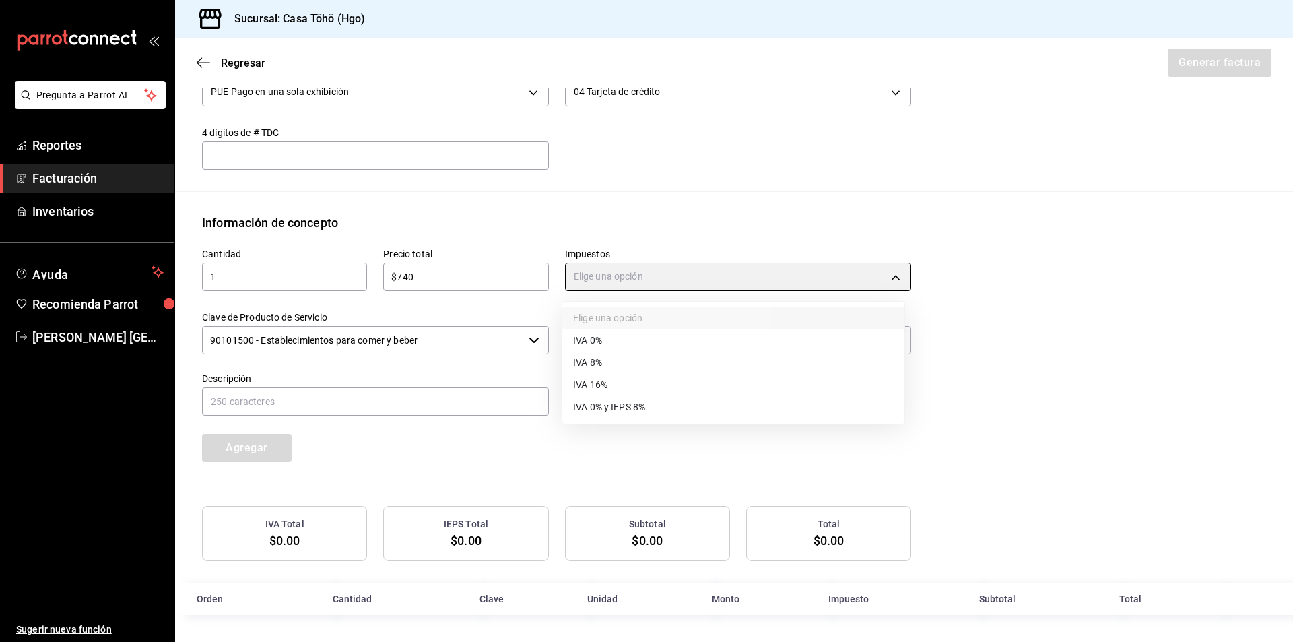
type input "IVA_16"
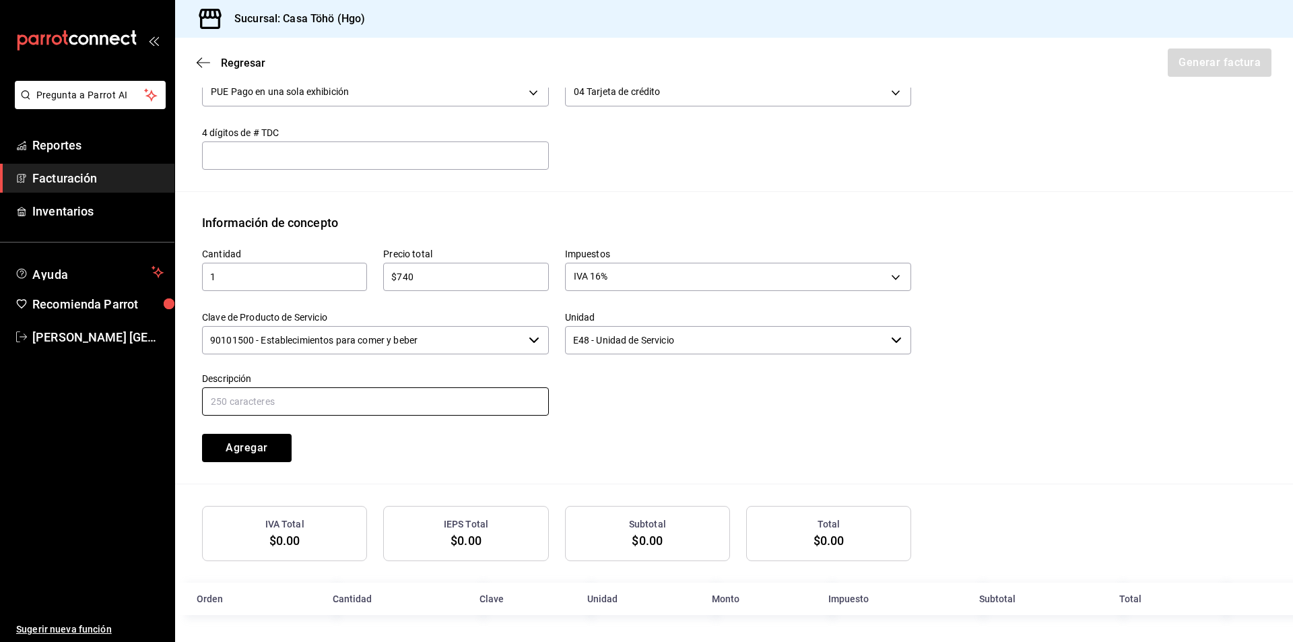
click at [446, 398] on input "text" at bounding box center [375, 401] width 347 height 28
drag, startPoint x: 458, startPoint y: 405, endPoint x: 343, endPoint y: 403, distance: 114.5
click at [343, 403] on input "VENTA PUBLICO EN GENERAL [DATE][PERSON_NAME]" at bounding box center [375, 401] width 347 height 28
type input "VENTA PUBLICO EN GENERAL [DATE]"
click at [566, 422] on div "Cantidad 1 ​ Precio total $740 ​ Impuestos IVA 16% IVA_16 Clave de Producto de …" at bounding box center [548, 347] width 725 height 230
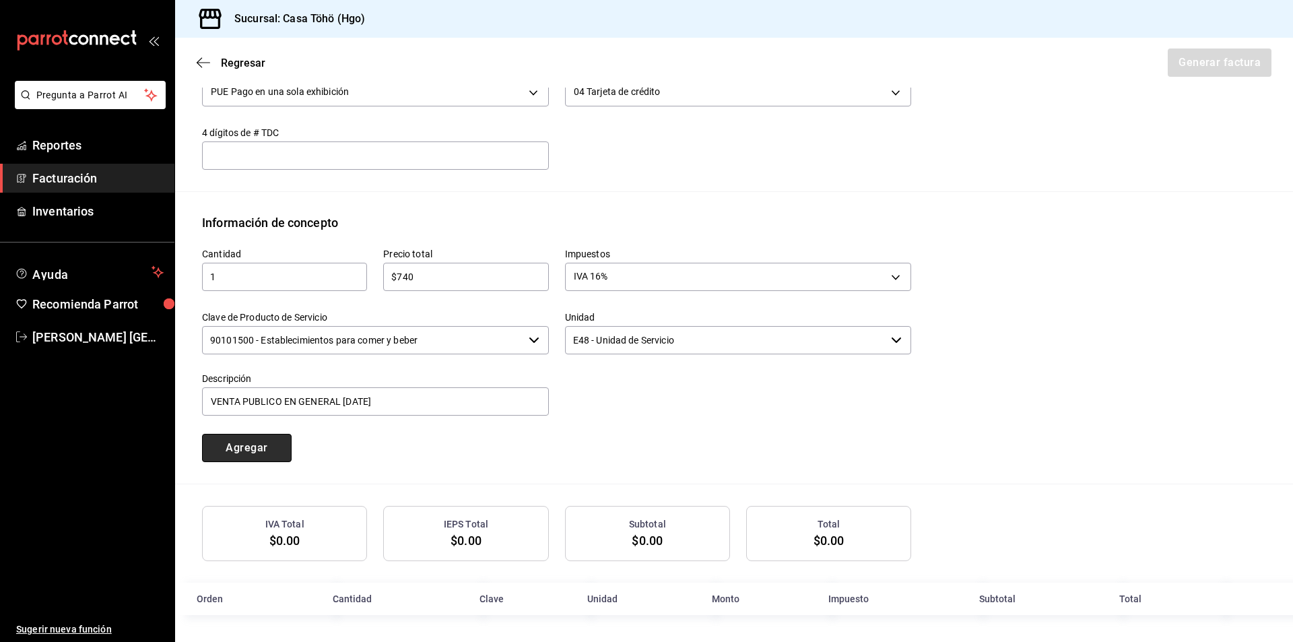
click at [227, 448] on button "Agregar" at bounding box center [247, 448] width 90 height 28
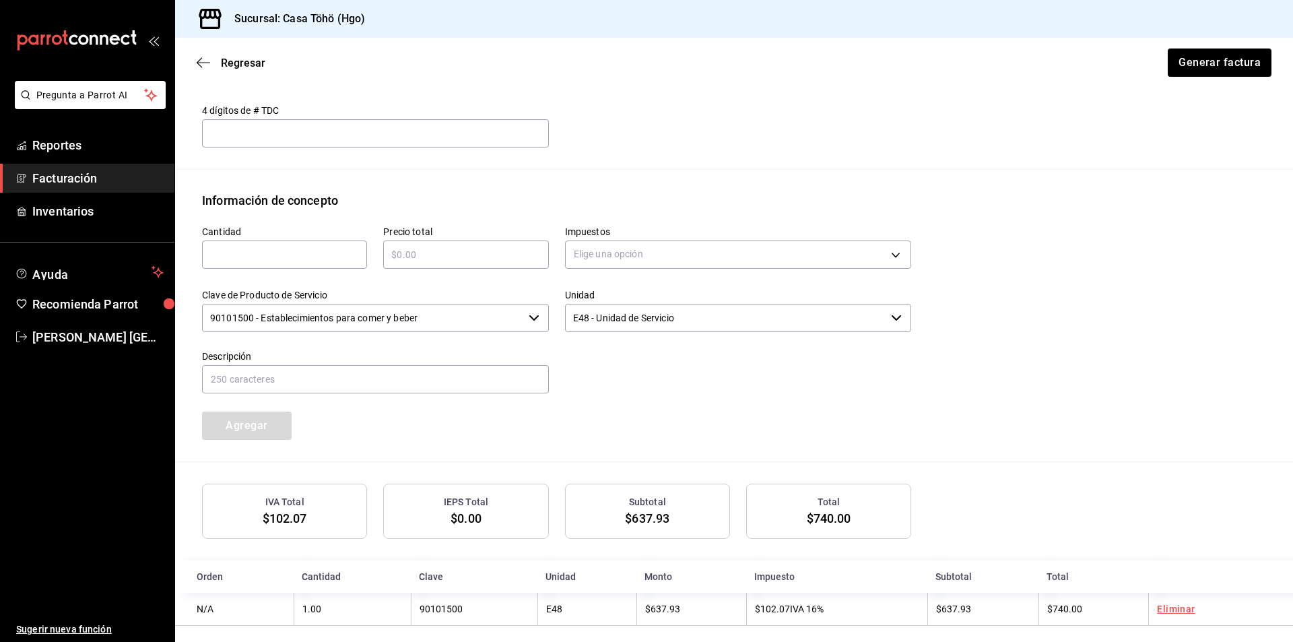
scroll to position [506, 0]
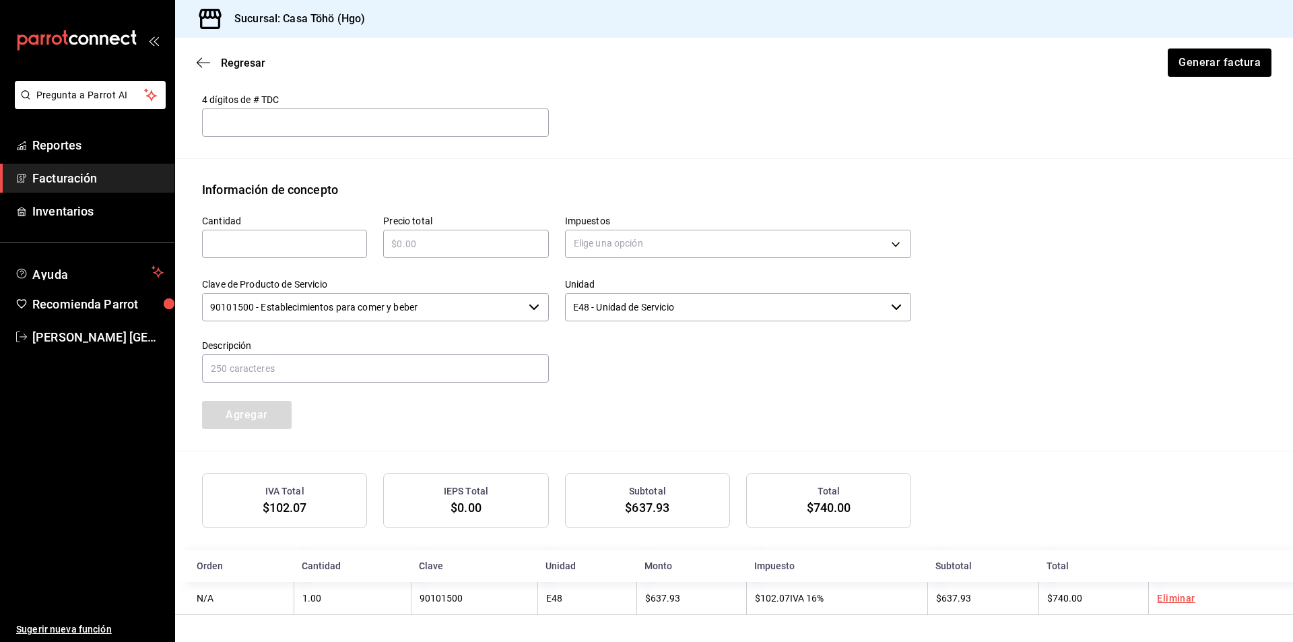
drag, startPoint x: 1180, startPoint y: 598, endPoint x: 1163, endPoint y: 598, distance: 16.8
click at [1179, 598] on link "Eliminar" at bounding box center [1176, 597] width 38 height 11
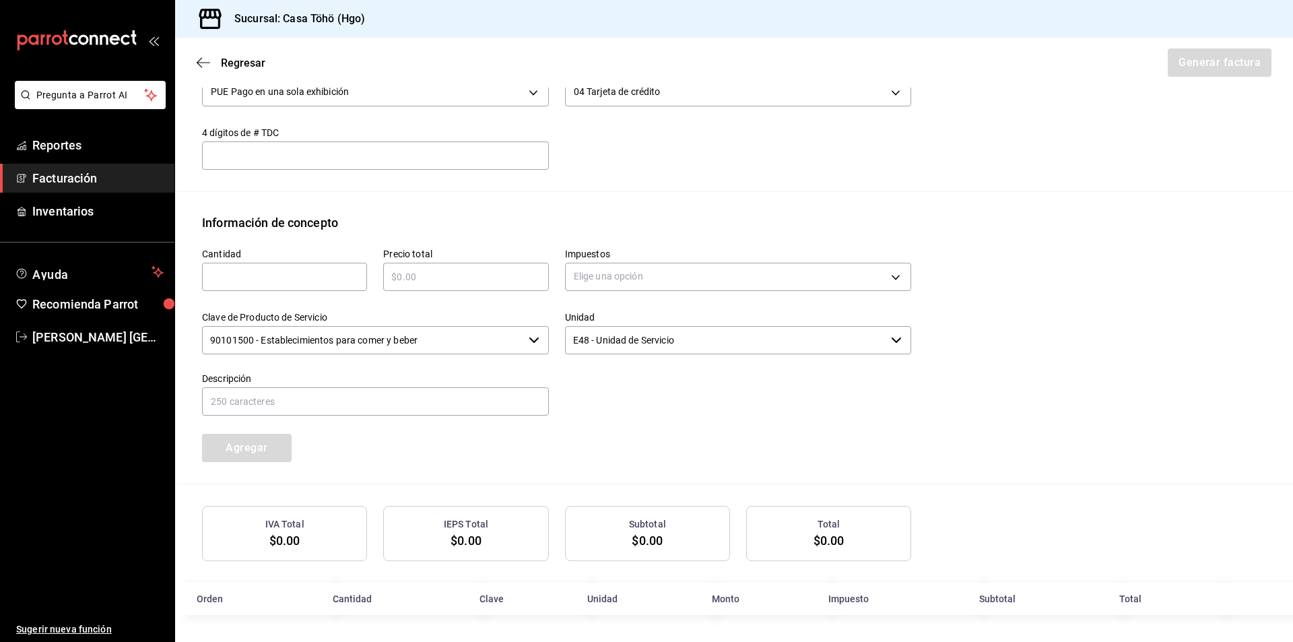
scroll to position [473, 0]
click at [271, 279] on input "text" at bounding box center [284, 277] width 165 height 16
type input "1"
click at [401, 275] on input "text" at bounding box center [465, 277] width 165 height 16
type input "$230"
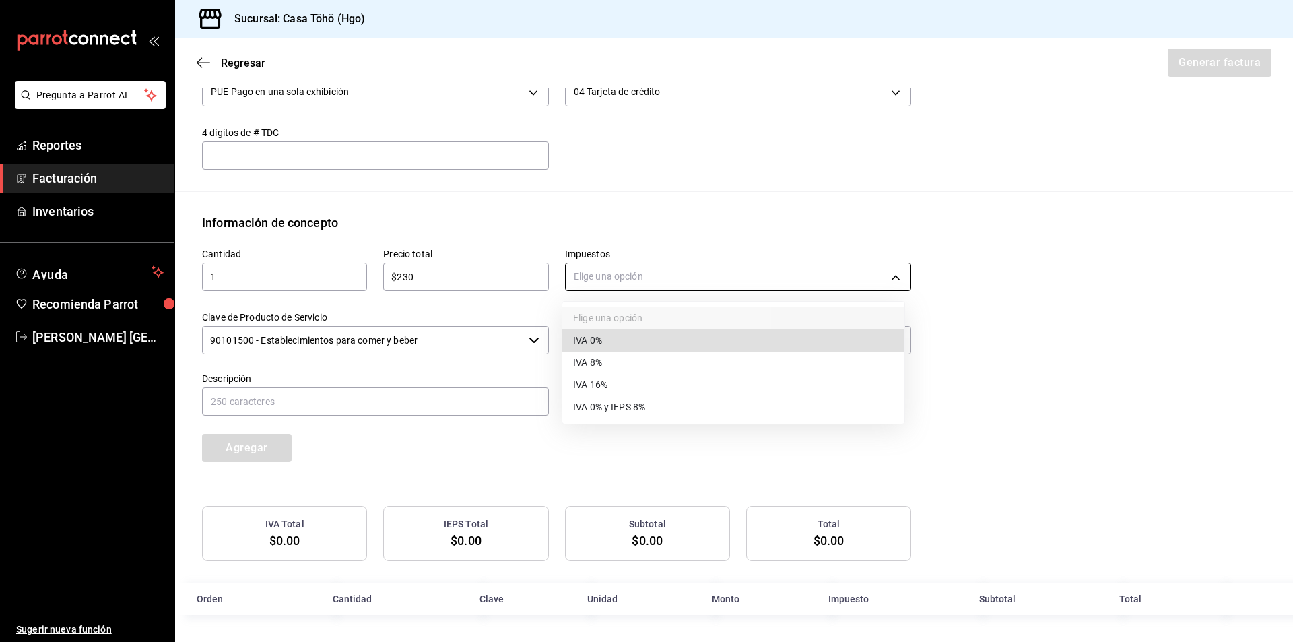
click at [632, 281] on body "Pregunta a Parrot AI Reportes Facturación Inventarios Ayuda Recomienda Parrot […" at bounding box center [646, 321] width 1293 height 642
click at [630, 385] on li "IVA 16%" at bounding box center [733, 385] width 342 height 22
type input "IVA_16"
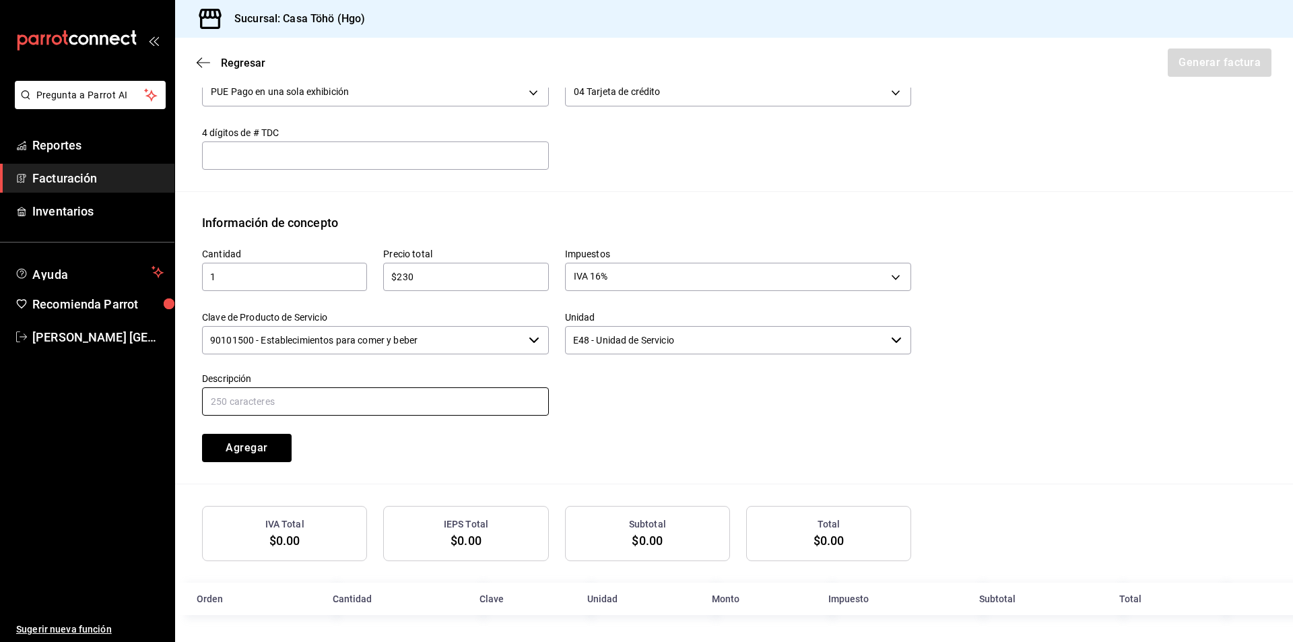
click at [440, 402] on input "text" at bounding box center [375, 401] width 347 height 28
drag, startPoint x: 435, startPoint y: 404, endPoint x: 341, endPoint y: 405, distance: 93.6
click at [341, 405] on input "VENTA PUBLICO EN GENERAL [DATE][PERSON_NAME]" at bounding box center [375, 401] width 347 height 28
type input "VENTA PUBLICO EN GENERAL [DATE]"
click at [395, 448] on div "Cantidad 1 ​ Precio total $230 ​ Impuestos IVA 16% IVA_16 Clave de Producto de …" at bounding box center [548, 347] width 725 height 230
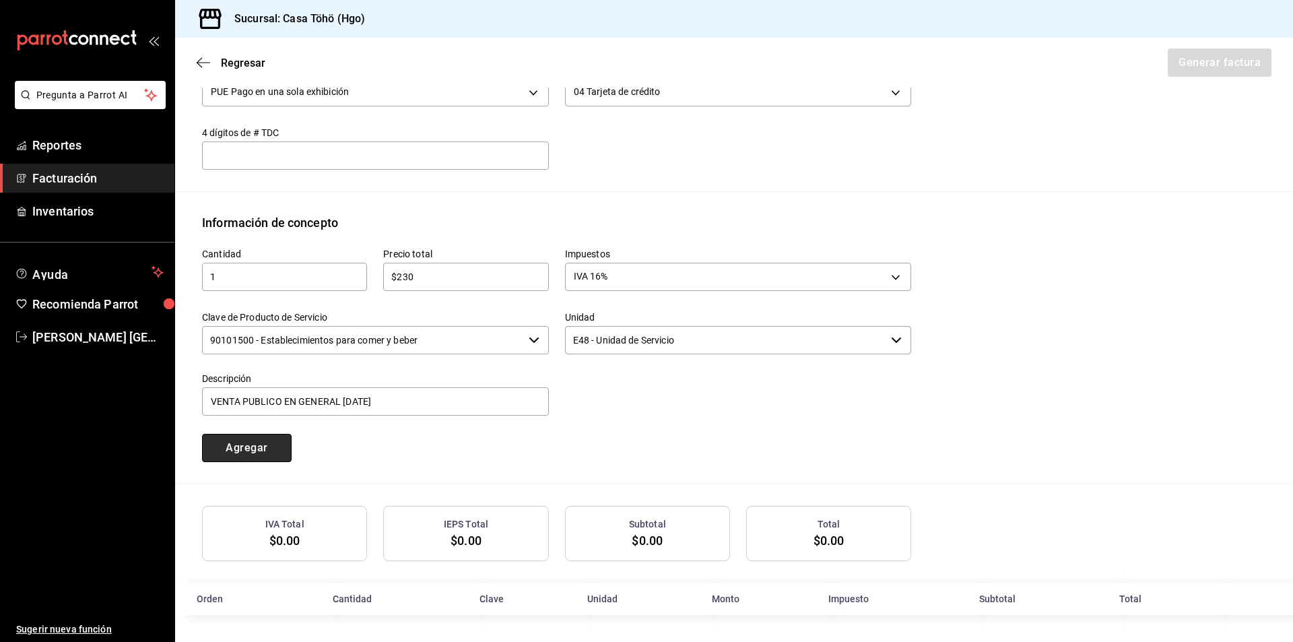
click at [226, 454] on button "Agregar" at bounding box center [247, 448] width 90 height 28
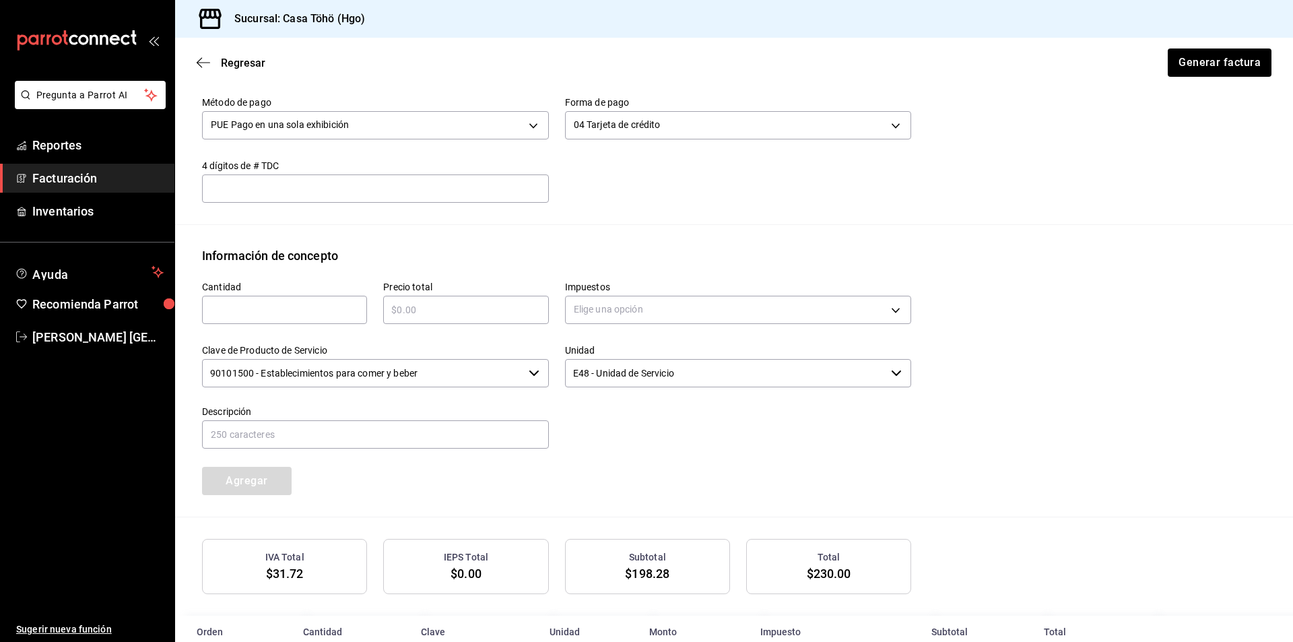
scroll to position [102, 0]
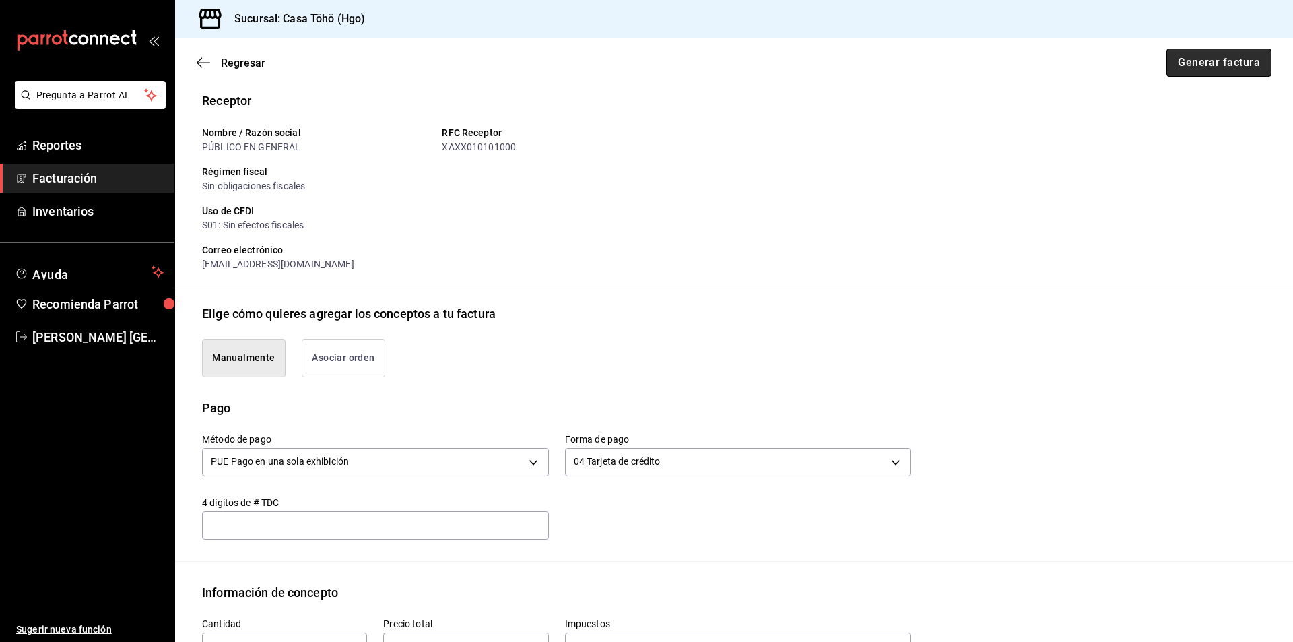
click at [1214, 65] on button "Generar factura" at bounding box center [1218, 62] width 105 height 28
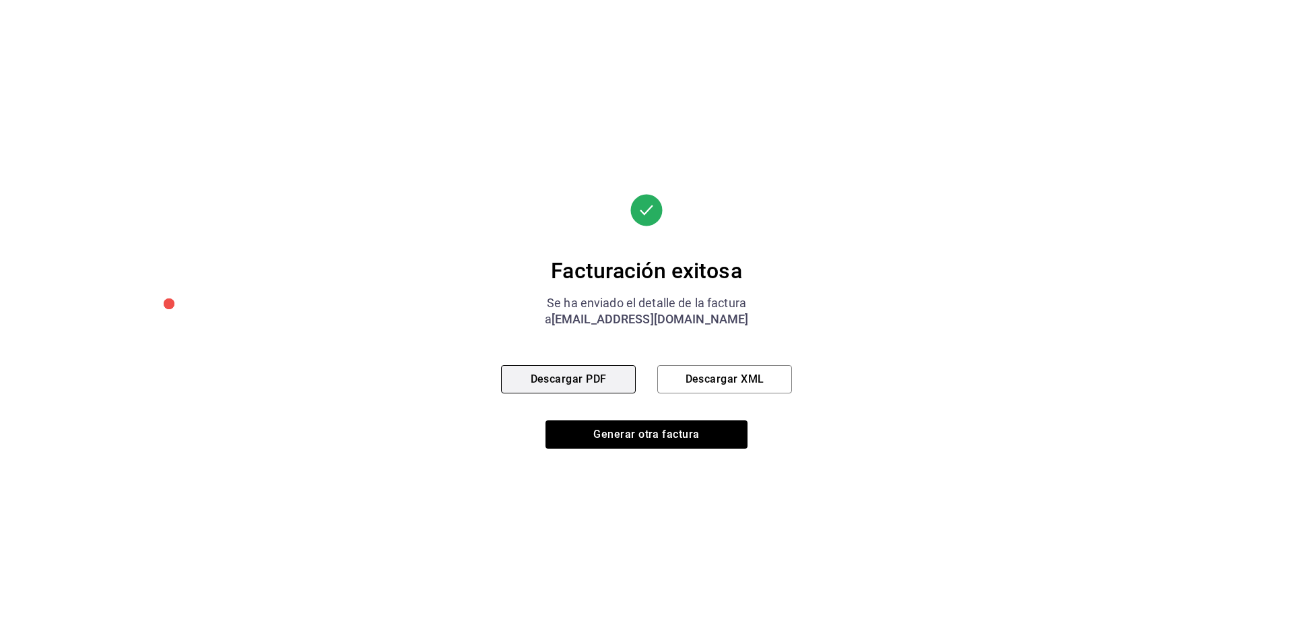
click at [538, 378] on button "Descargar PDF" at bounding box center [568, 379] width 135 height 28
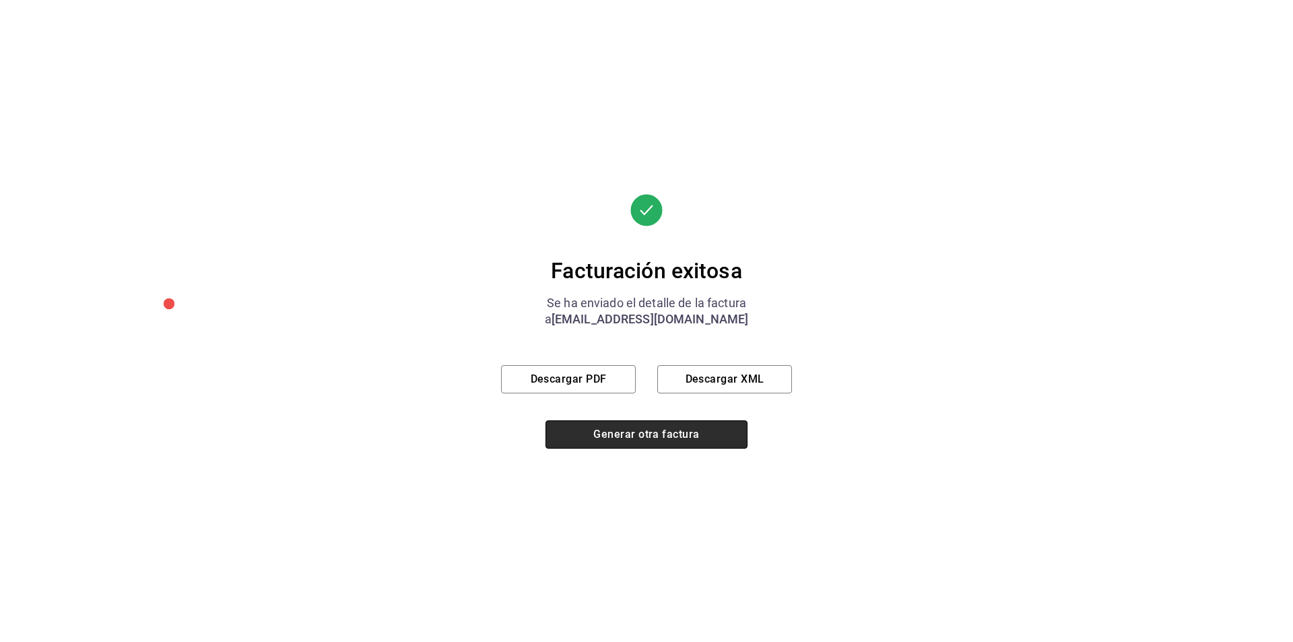
click at [665, 424] on button "Generar otra factura" at bounding box center [646, 434] width 202 height 28
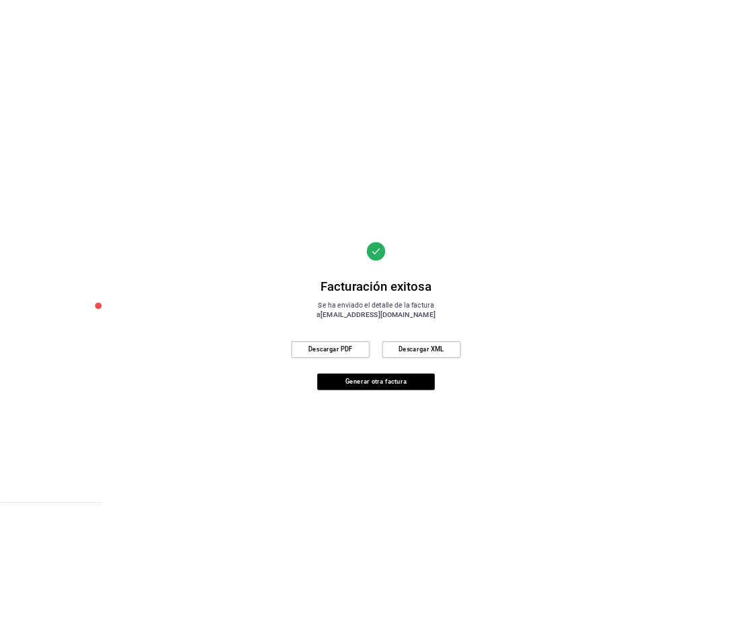
scroll to position [73, 0]
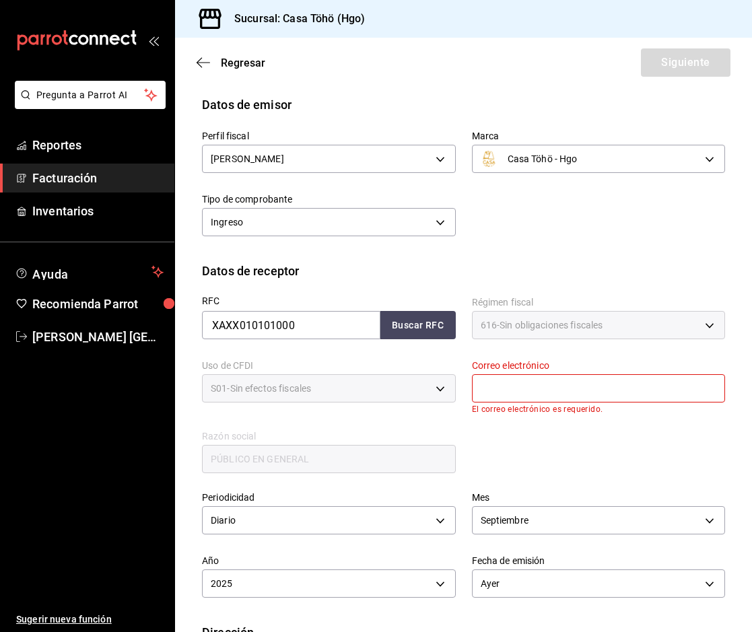
drag, startPoint x: 507, startPoint y: 443, endPoint x: 508, endPoint y: 436, distance: 6.8
click at [507, 443] on div "RFC XAXX010101000 Buscar RFC Régimen fiscal 616 - Sin obligaciones fiscales 616…" at bounding box center [455, 377] width 539 height 195
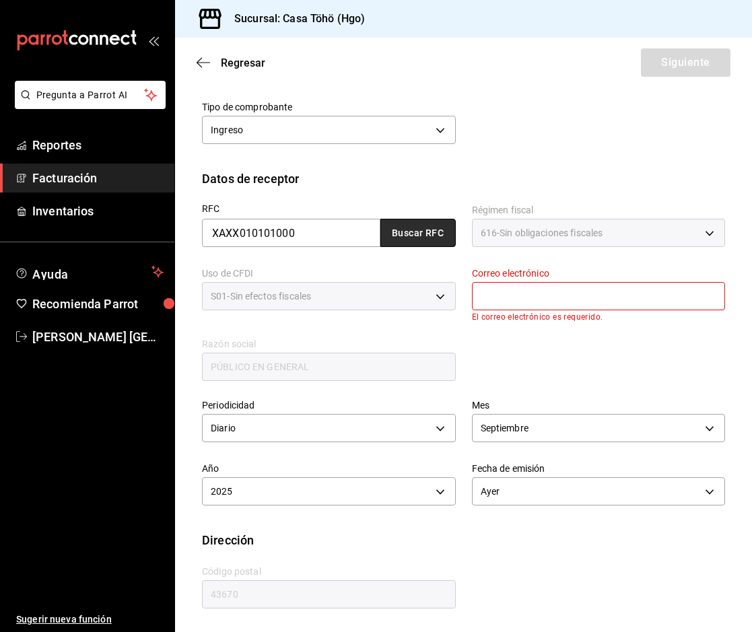
click at [417, 224] on button "Buscar RFC" at bounding box center [417, 233] width 75 height 28
type input "[EMAIL_ADDRESS][DOMAIN_NAME]"
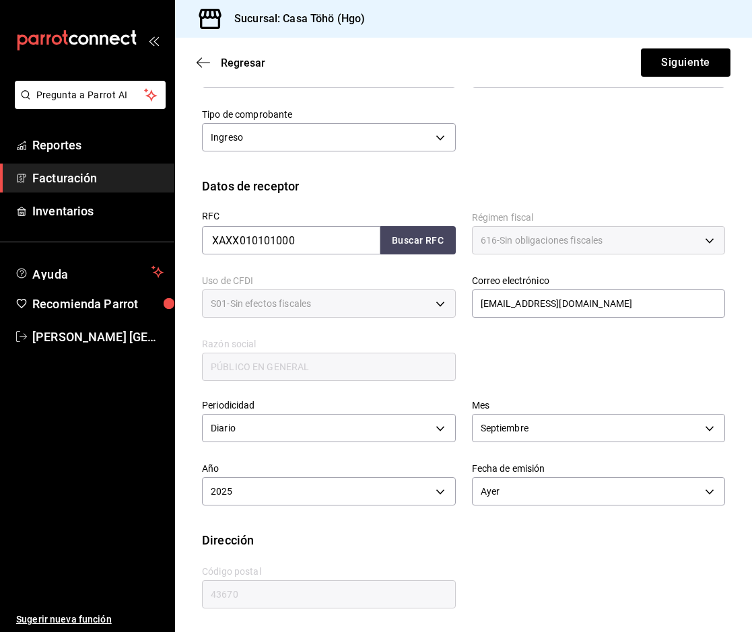
scroll to position [158, 0]
click at [676, 58] on button "Siguiente" at bounding box center [686, 62] width 90 height 28
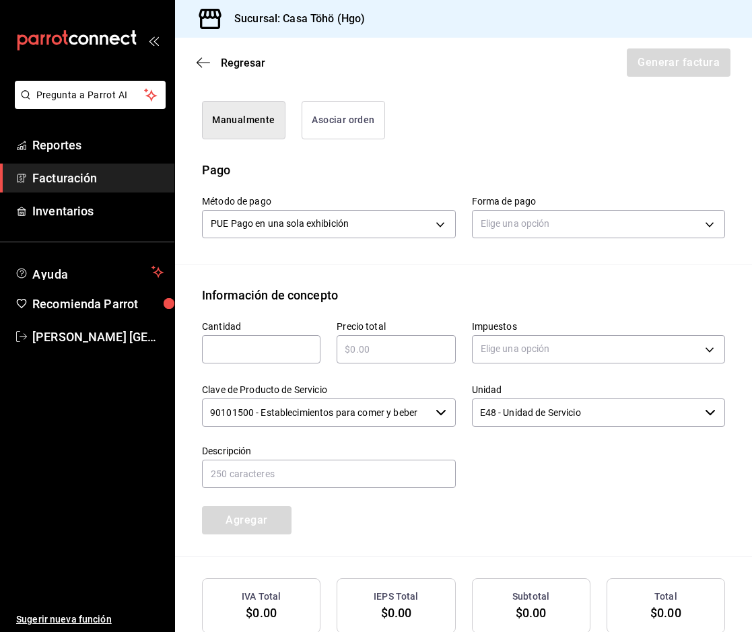
scroll to position [360, 0]
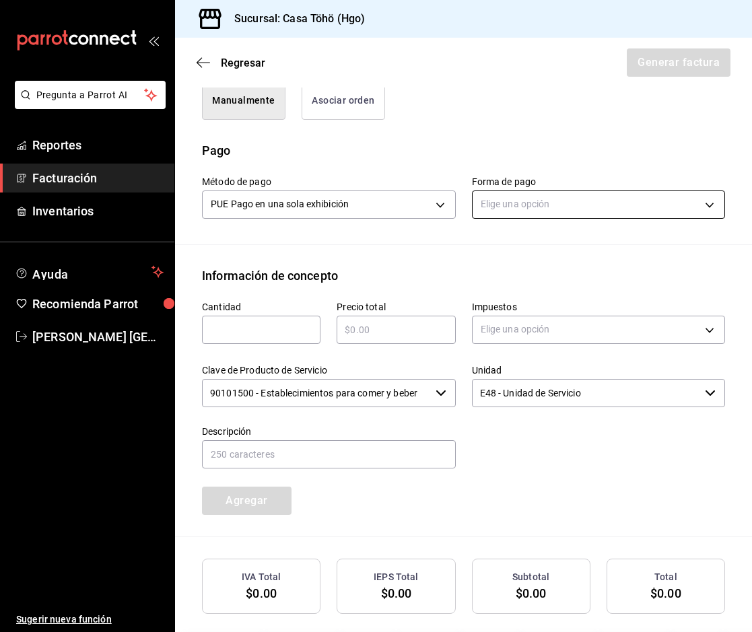
click at [499, 203] on body "Pregunta a Parrot AI Reportes Facturación Inventarios Ayuda Recomienda Parrot […" at bounding box center [376, 316] width 752 height 632
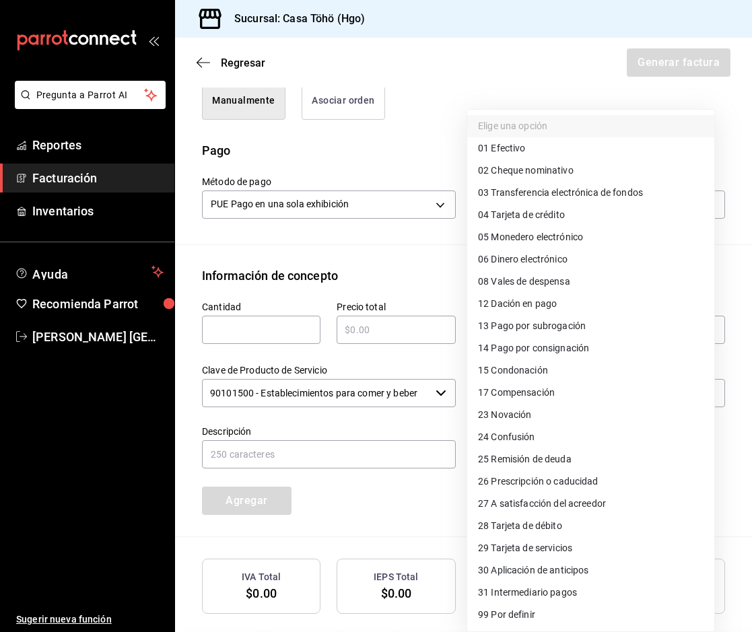
click at [565, 531] on li "28 Tarjeta de débito" at bounding box center [590, 526] width 247 height 22
type input "28"
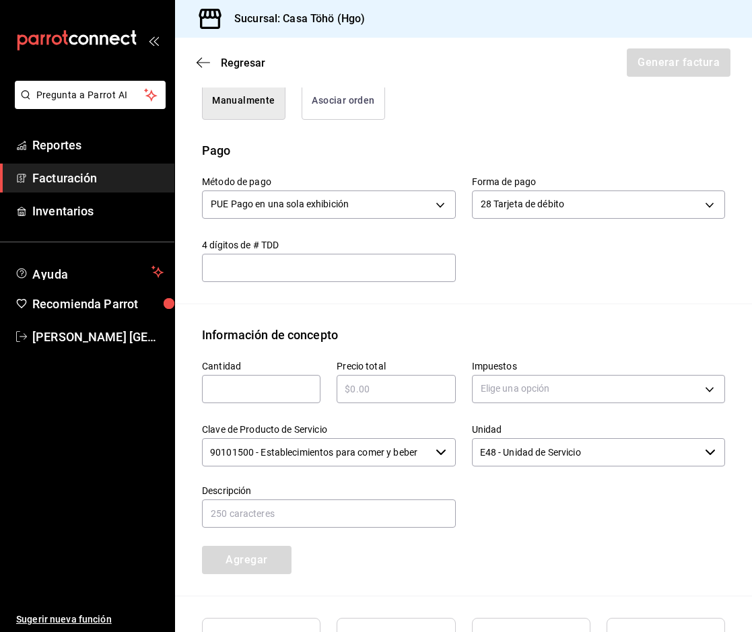
click at [547, 313] on div "Emisor Perfil fiscal [PERSON_NAME] Tipo de comprobante Ingreso Receptor Nombre …" at bounding box center [463, 233] width 577 height 988
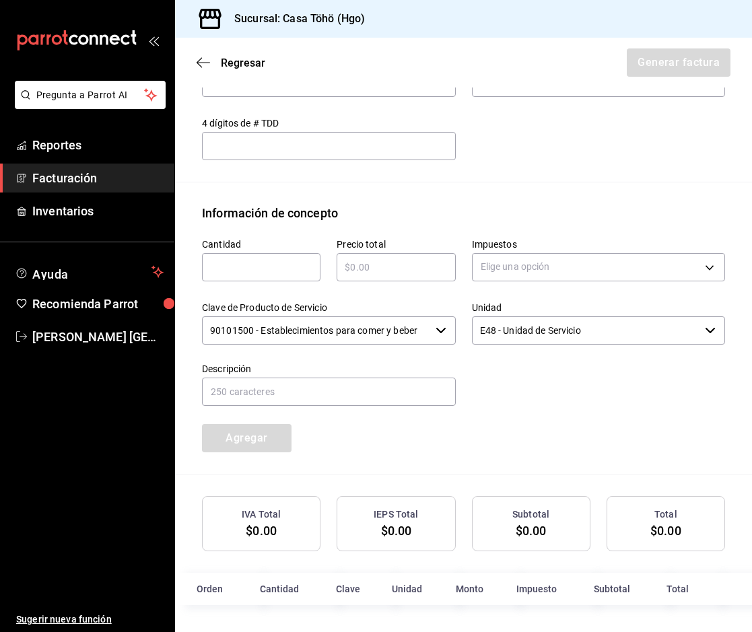
click at [252, 245] on label "Cantidad" at bounding box center [261, 243] width 118 height 9
click at [254, 261] on input "text" at bounding box center [261, 267] width 118 height 16
type input "1"
click at [358, 265] on input "text" at bounding box center [396, 267] width 118 height 16
type input "$279.15"
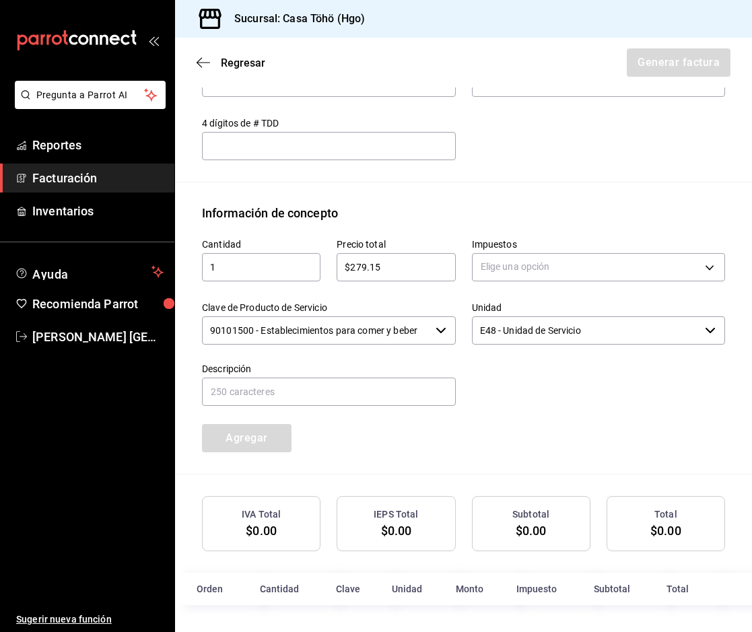
click at [563, 395] on div at bounding box center [591, 377] width 270 height 61
click at [549, 267] on body "Pregunta a Parrot AI Reportes Facturación Inventarios Ayuda Recomienda Parrot […" at bounding box center [376, 316] width 752 height 632
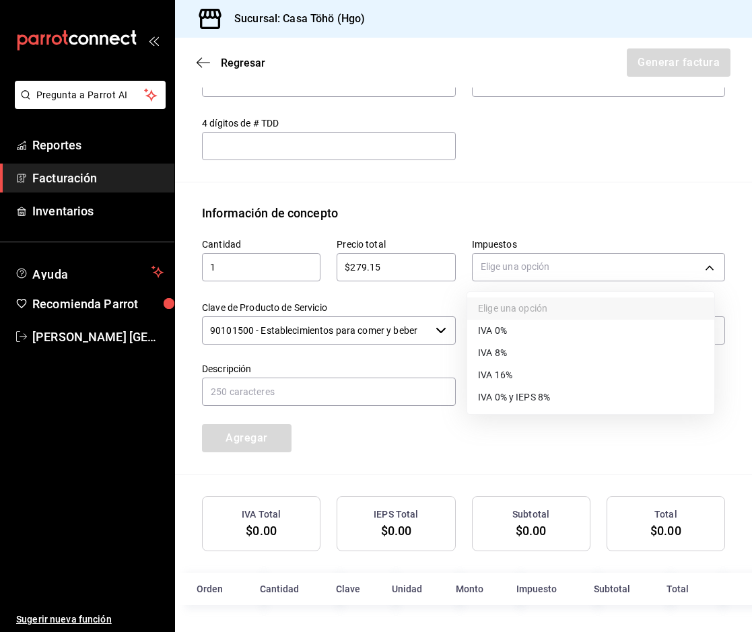
click at [510, 371] on span "IVA 16%" at bounding box center [495, 375] width 34 height 14
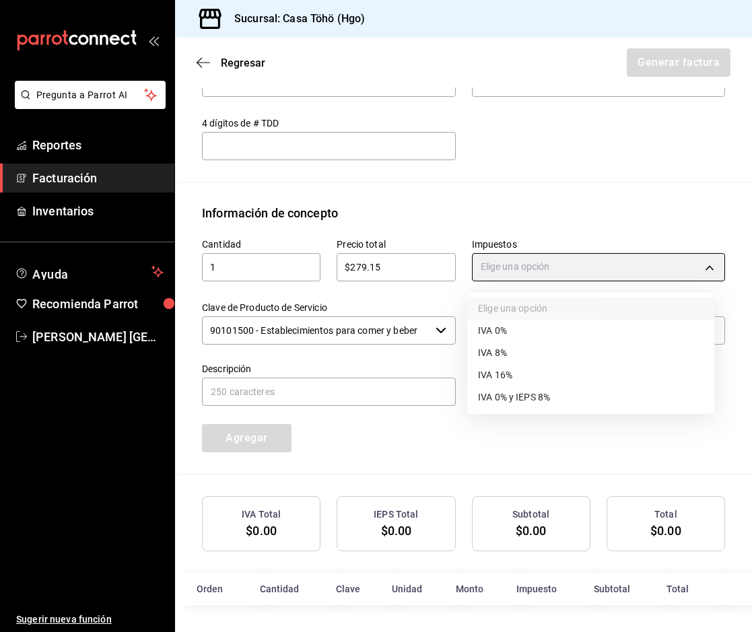
type input "IVA_16"
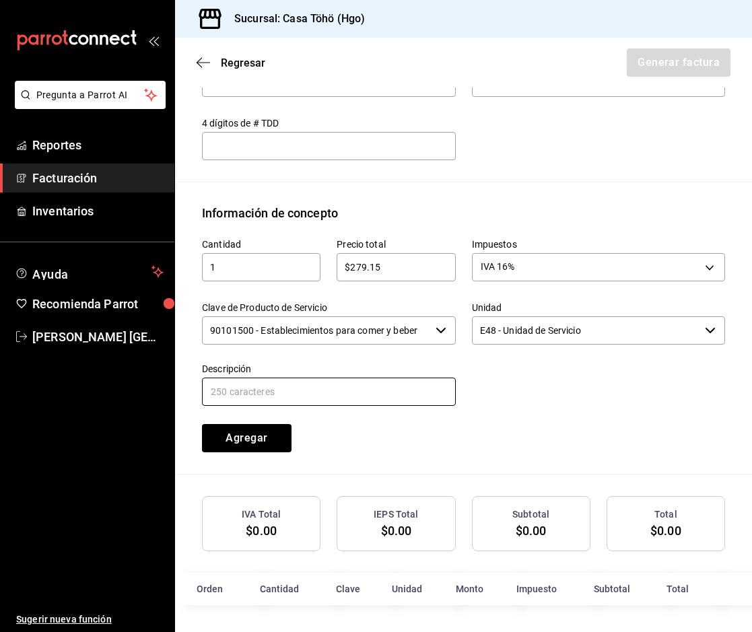
click at [344, 394] on input "text" at bounding box center [329, 392] width 254 height 28
drag, startPoint x: 341, startPoint y: 391, endPoint x: 502, endPoint y: 395, distance: 161.0
click at [502, 395] on div "Cantidad 1 ​ Precio total $279.15 ​ Impuestos IVA 16% IVA_16 Clave de Producto …" at bounding box center [455, 337] width 539 height 230
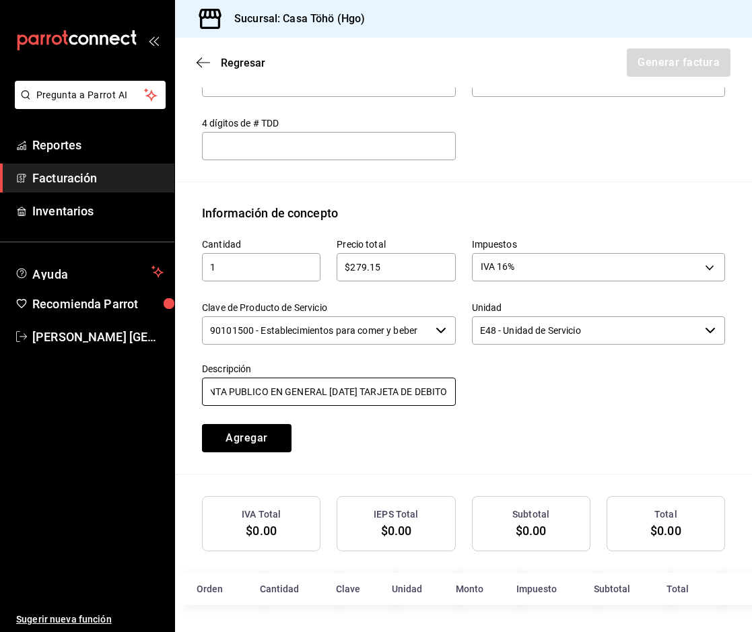
type input "VENTA PUBLICO EN GENERAL [DATE] TARJETA DE DEBITO"
click at [481, 388] on div at bounding box center [591, 377] width 270 height 61
click at [255, 443] on button "Agregar" at bounding box center [247, 438] width 90 height 28
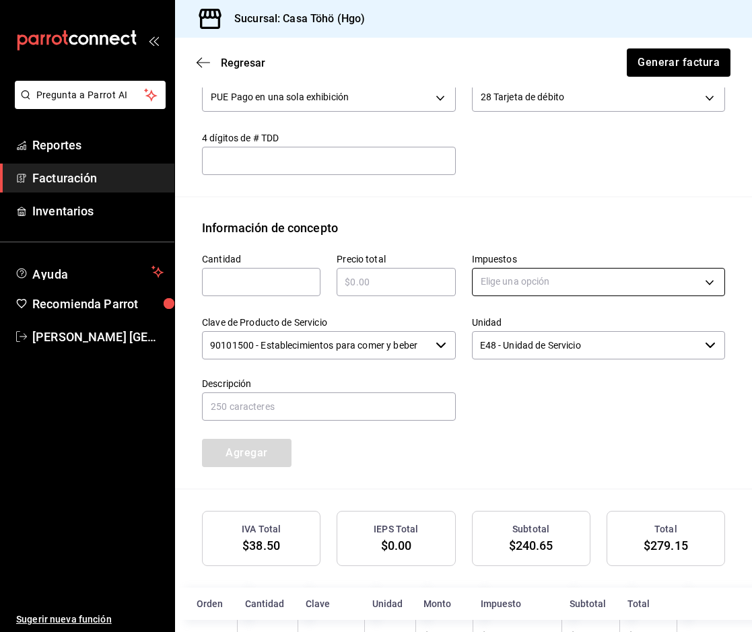
scroll to position [516, 0]
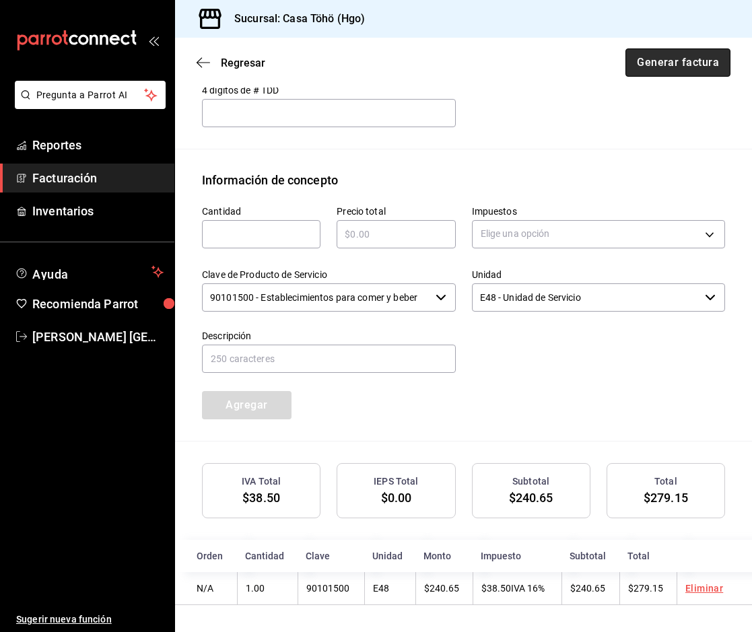
click at [637, 68] on button "Generar factura" at bounding box center [677, 62] width 105 height 28
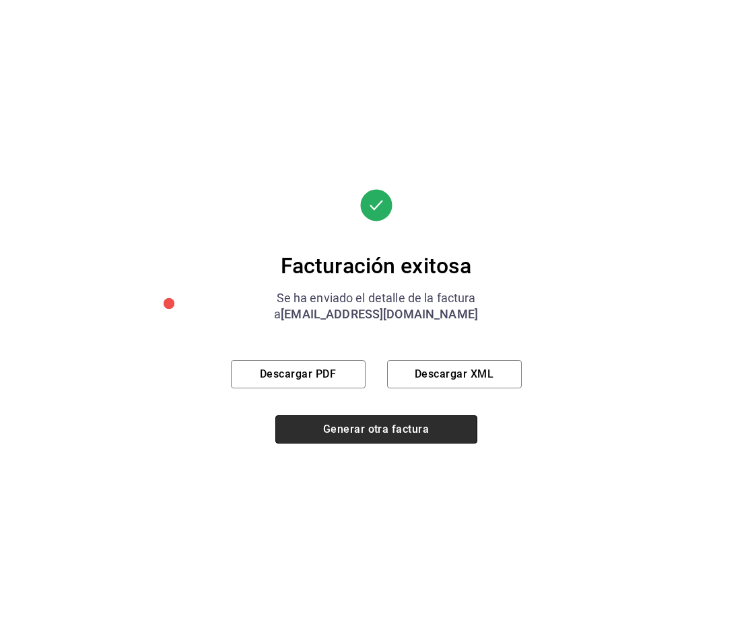
click at [390, 431] on button "Generar otra factura" at bounding box center [376, 429] width 202 height 28
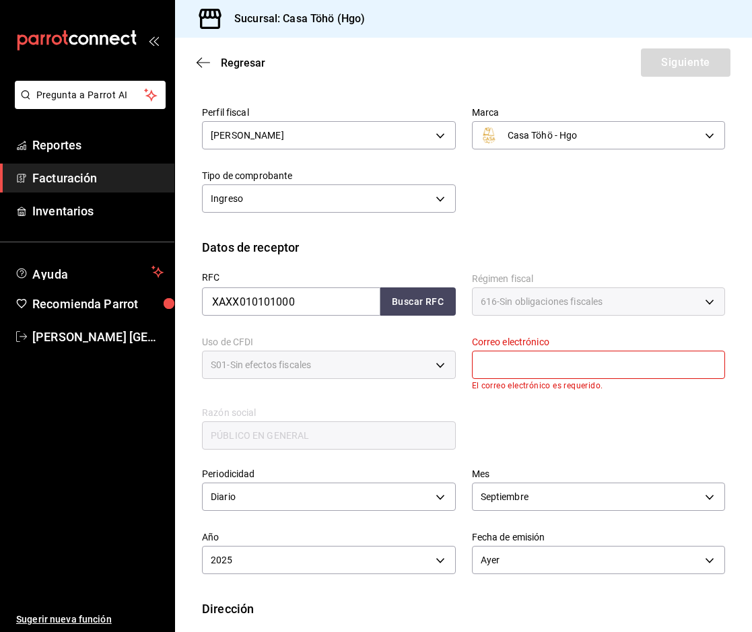
click at [485, 365] on input "text" at bounding box center [599, 365] width 254 height 28
click at [417, 300] on button "Buscar RFC" at bounding box center [417, 301] width 75 height 28
type input "[EMAIL_ADDRESS][DOMAIN_NAME]"
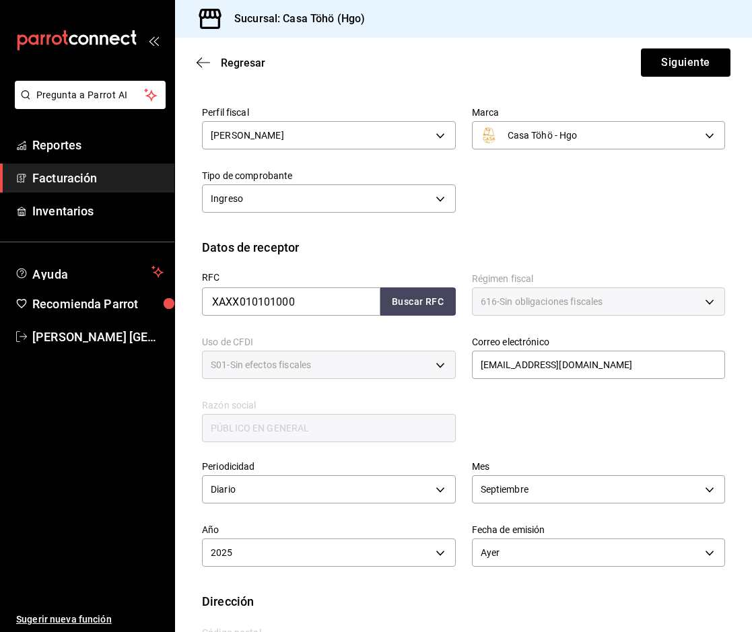
click at [568, 252] on div "Datos de receptor" at bounding box center [463, 247] width 523 height 18
click at [685, 61] on button "Siguiente" at bounding box center [686, 62] width 90 height 28
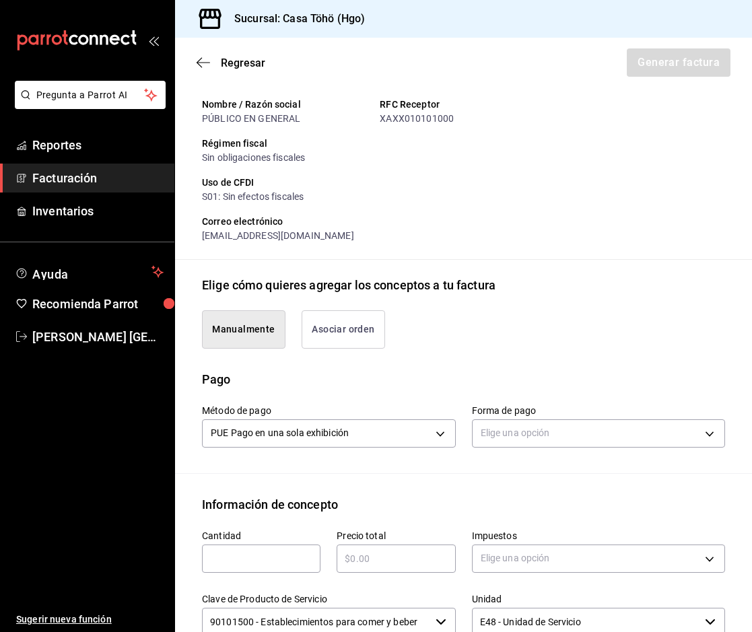
scroll to position [298, 0]
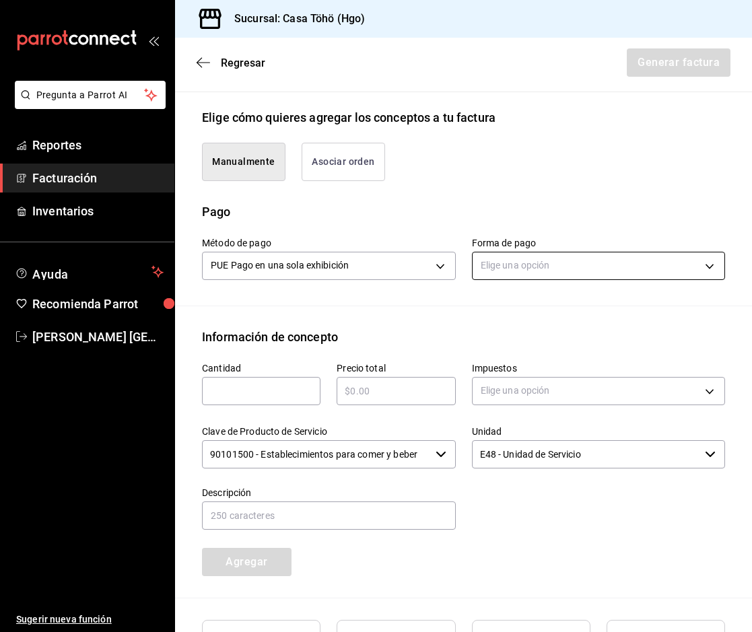
click at [529, 266] on body "Pregunta a Parrot AI Reportes Facturación Inventarios Ayuda Recomienda Parrot […" at bounding box center [376, 316] width 752 height 632
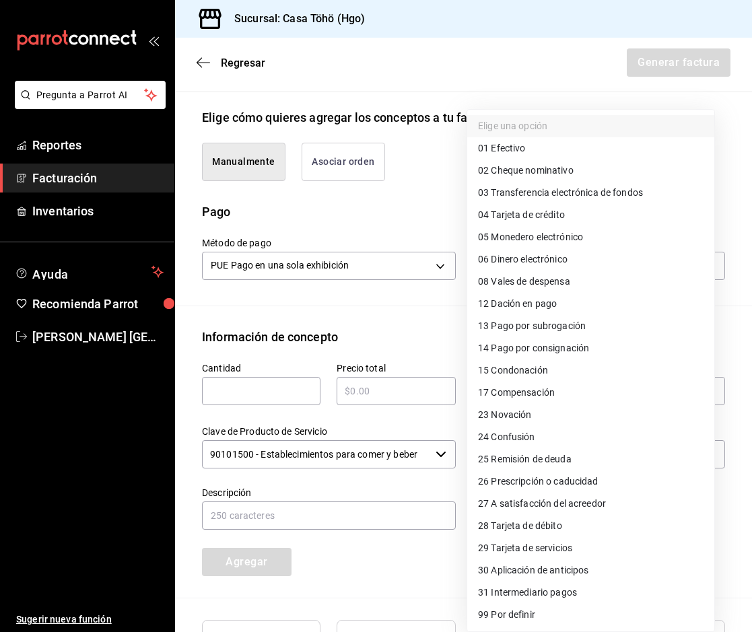
click at [564, 215] on span "04 Tarjeta de crédito" at bounding box center [521, 215] width 87 height 14
type input "04"
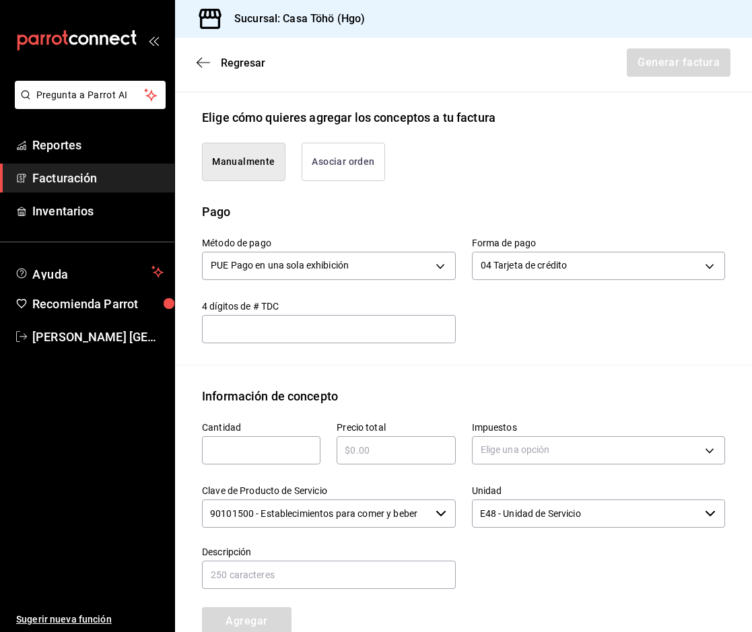
click at [477, 328] on div "Método de pago PUE Pago en una sola exhibición PUE Forma de pago 04 Tarjeta de …" at bounding box center [455, 282] width 539 height 123
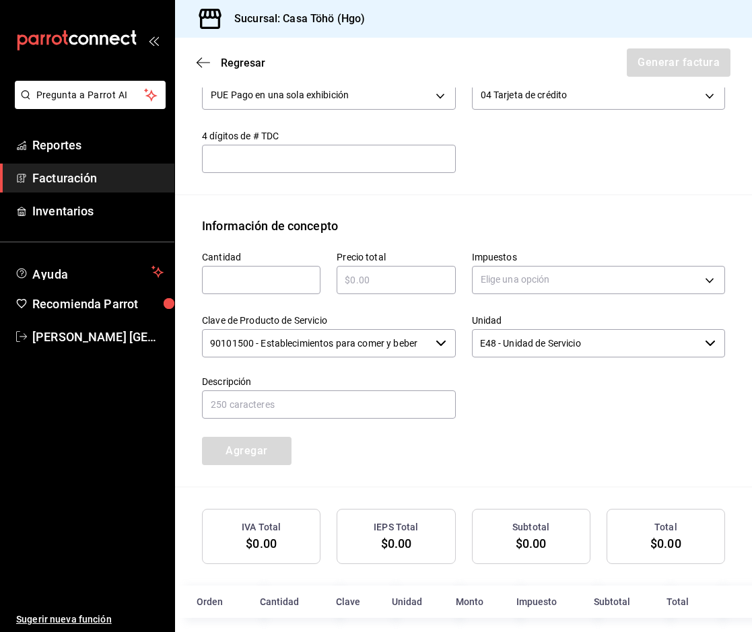
scroll to position [482, 0]
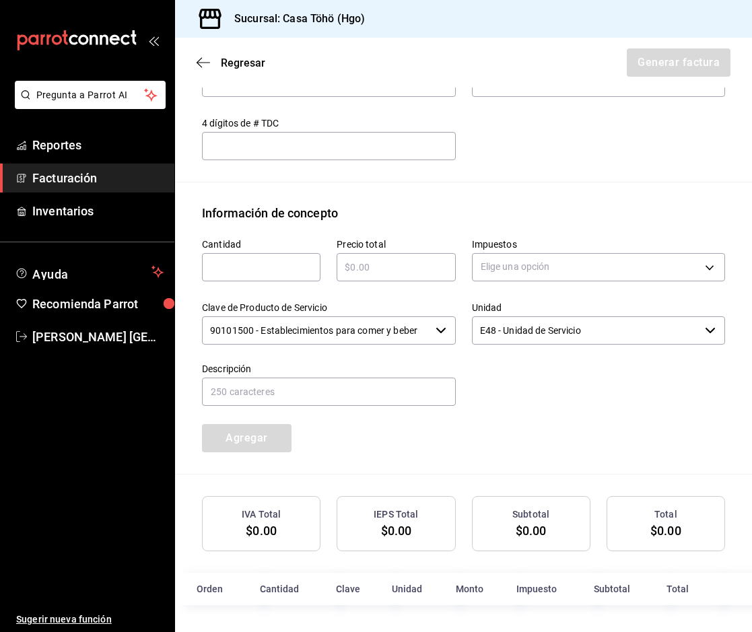
click at [265, 277] on div "​" at bounding box center [261, 267] width 118 height 28
type input "1"
click at [371, 268] on input "text" at bounding box center [396, 267] width 118 height 16
type input "$540"
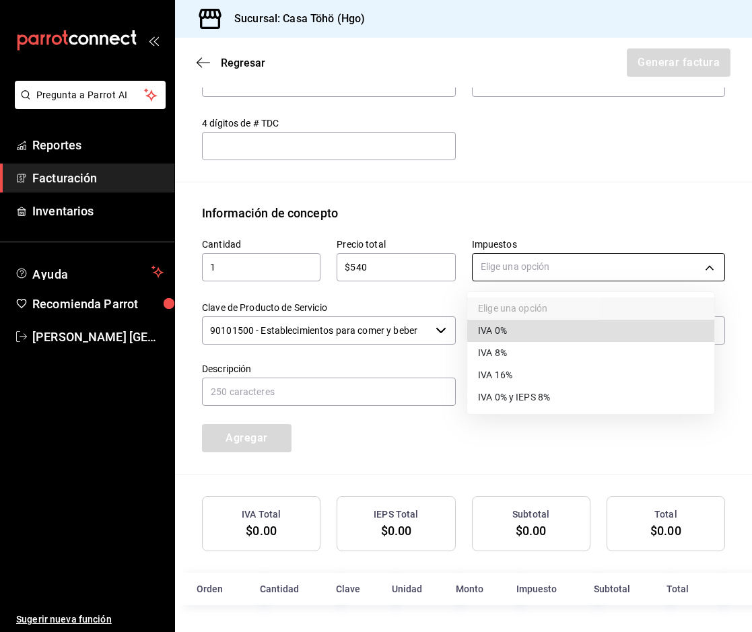
click at [542, 277] on body "Pregunta a Parrot AI Reportes Facturación Inventarios Ayuda Recomienda Parrot […" at bounding box center [376, 316] width 752 height 632
click at [527, 374] on li "IVA 16%" at bounding box center [590, 375] width 247 height 22
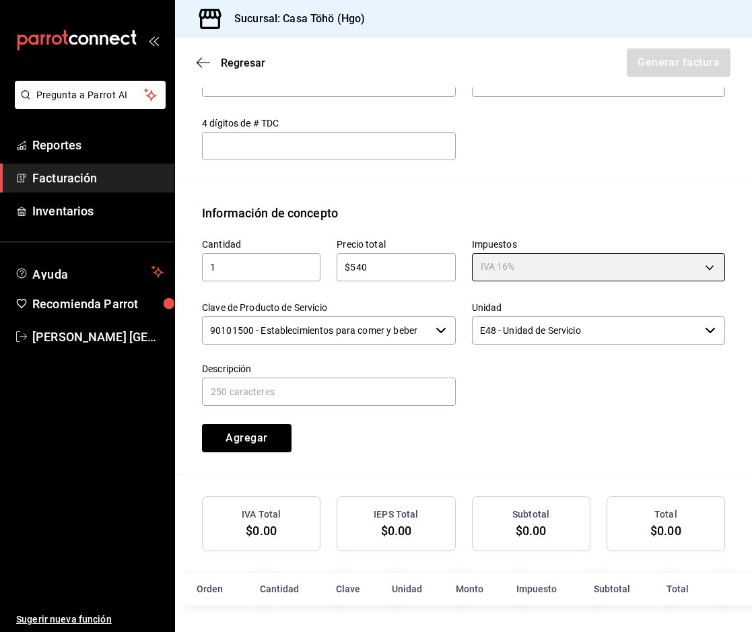
type input "IVA_16"
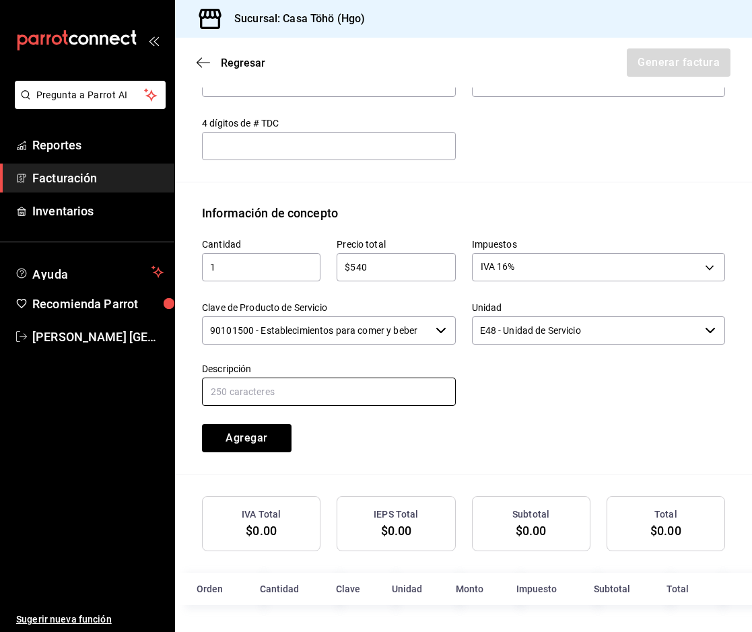
click at [285, 395] on input "text" at bounding box center [329, 392] width 254 height 28
drag, startPoint x: 346, startPoint y: 391, endPoint x: 509, endPoint y: 390, distance: 162.9
click at [509, 390] on div "Cantidad 1 ​ Precio total $540 ​ Impuestos IVA 16% IVA_16 Clave de Producto de …" at bounding box center [455, 337] width 539 height 230
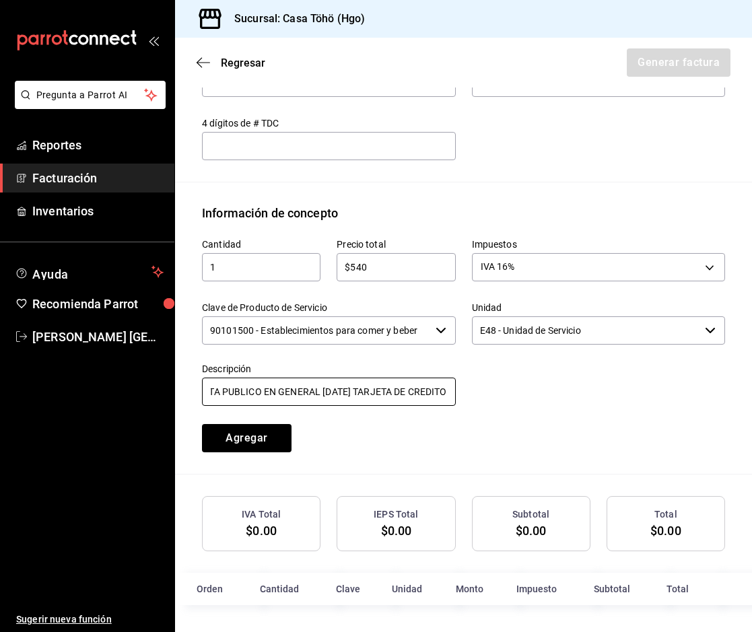
type input "VENTA PUBLICO EN GENERAL [DATE] TARJETA DE CREDITO"
click at [516, 366] on div at bounding box center [591, 377] width 270 height 61
click at [274, 439] on button "Agregar" at bounding box center [247, 438] width 90 height 28
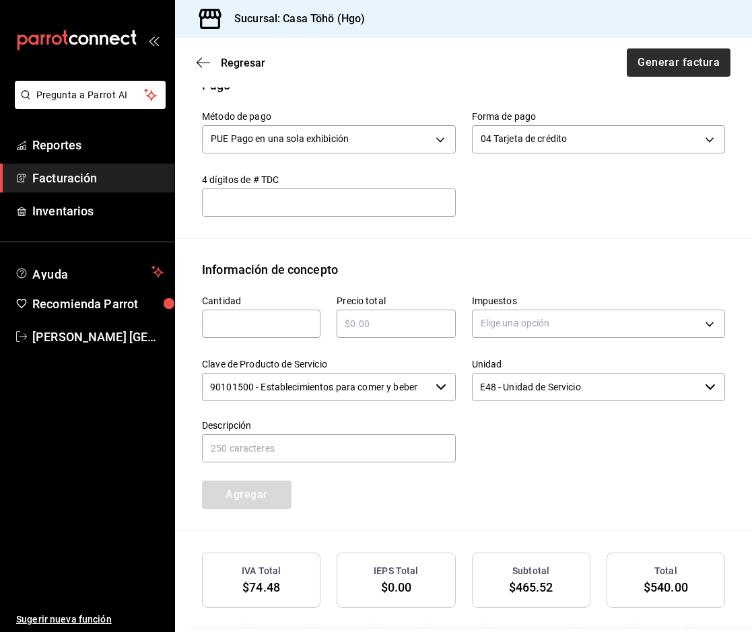
scroll to position [448, 0]
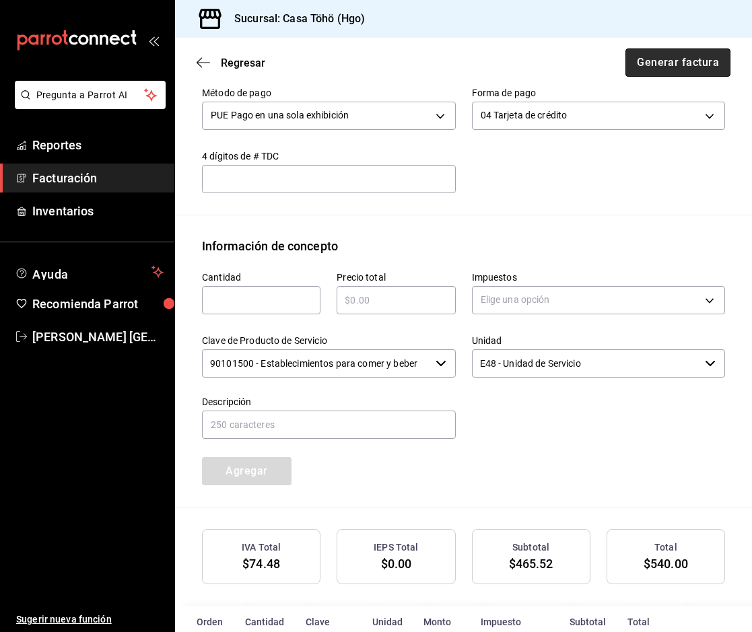
click at [646, 64] on button "Generar factura" at bounding box center [677, 62] width 105 height 28
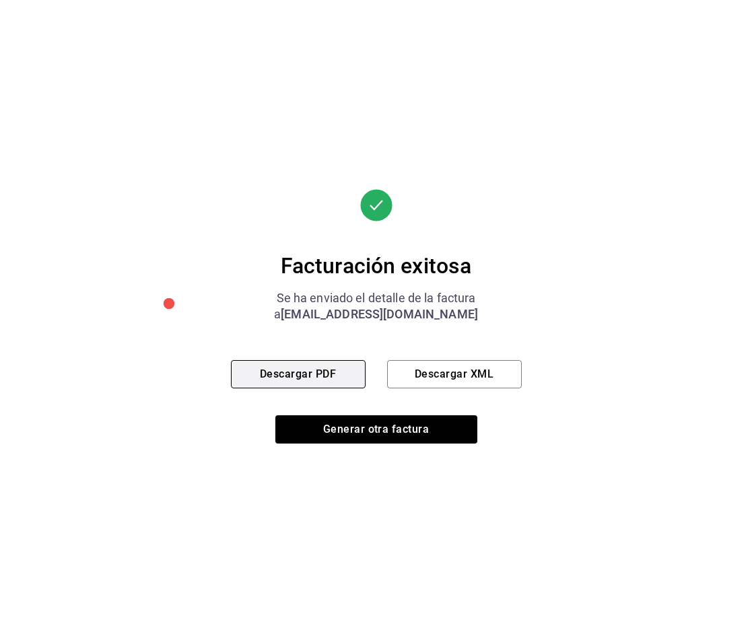
click at [271, 373] on button "Descargar PDF" at bounding box center [298, 374] width 135 height 28
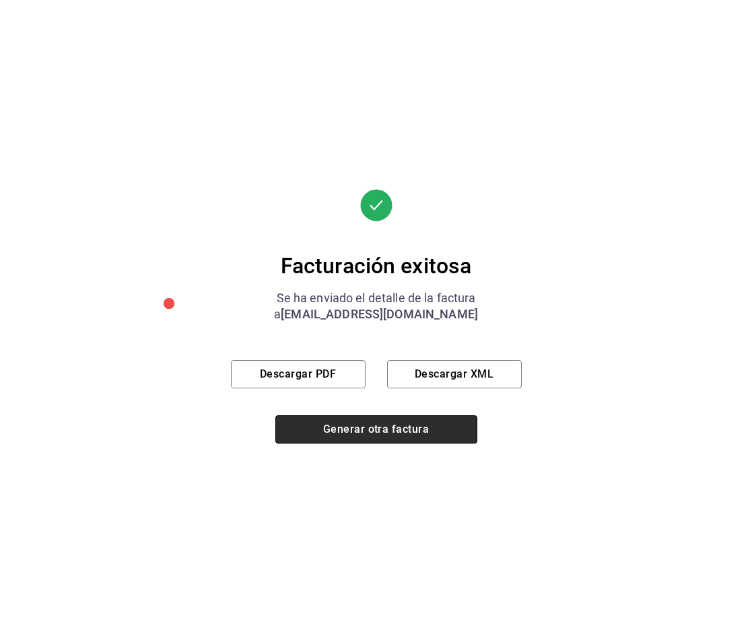
click at [391, 432] on button "Generar otra factura" at bounding box center [376, 429] width 202 height 28
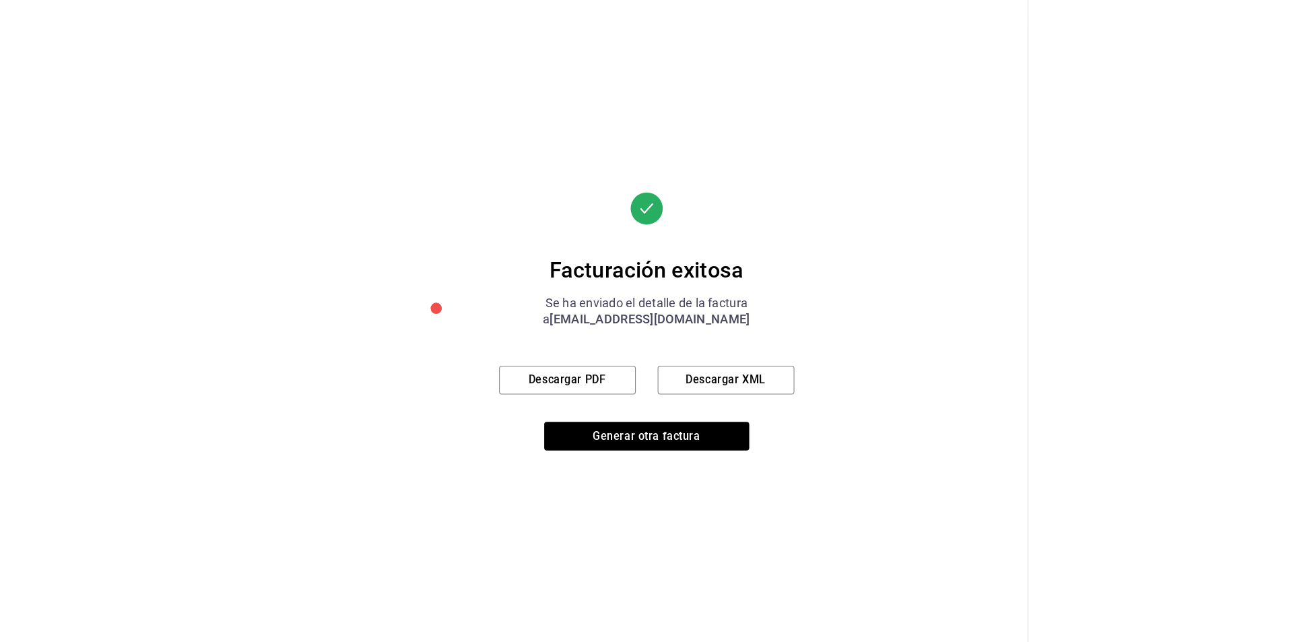
scroll to position [96, 0]
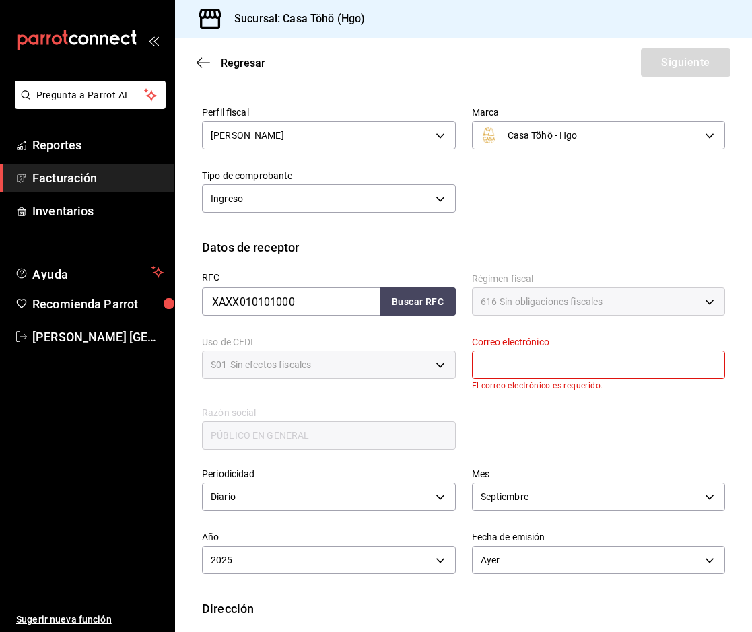
click at [67, 178] on span "Facturación" at bounding box center [97, 178] width 131 height 18
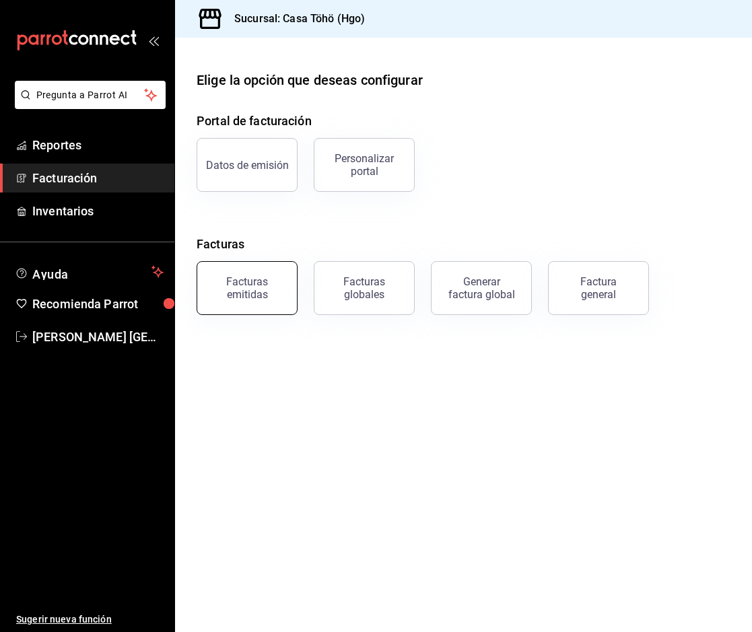
click at [228, 309] on button "Facturas emitidas" at bounding box center [247, 288] width 101 height 54
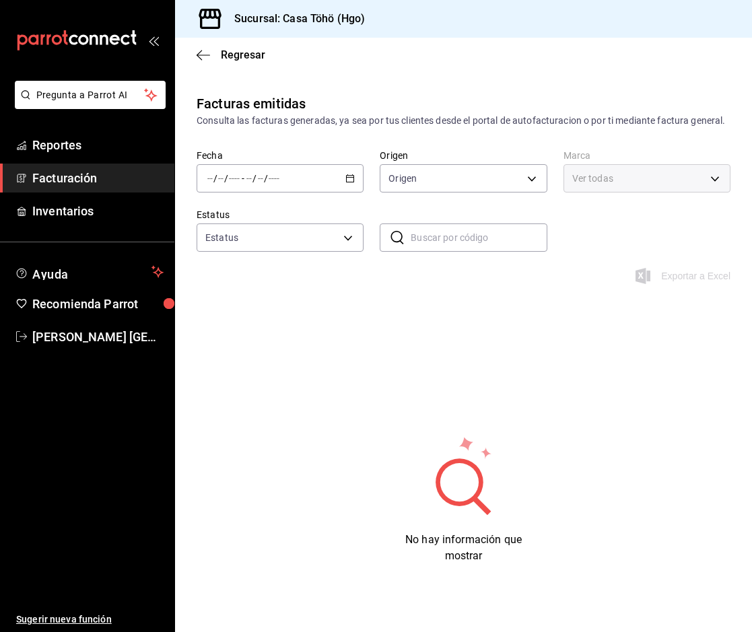
type input "ORDER_INVOICE,GENERAL_INVOICE"
type input "ACTIVE,PENDING_CANCELLATION,CANCELLED,PRE_CANCELLED"
type input "3863094e-80de-4485-9a79-27000a153f73"
click at [347, 183] on icon "button" at bounding box center [349, 178] width 9 height 9
click at [228, 317] on span "Mes actual" at bounding box center [260, 310] width 104 height 14
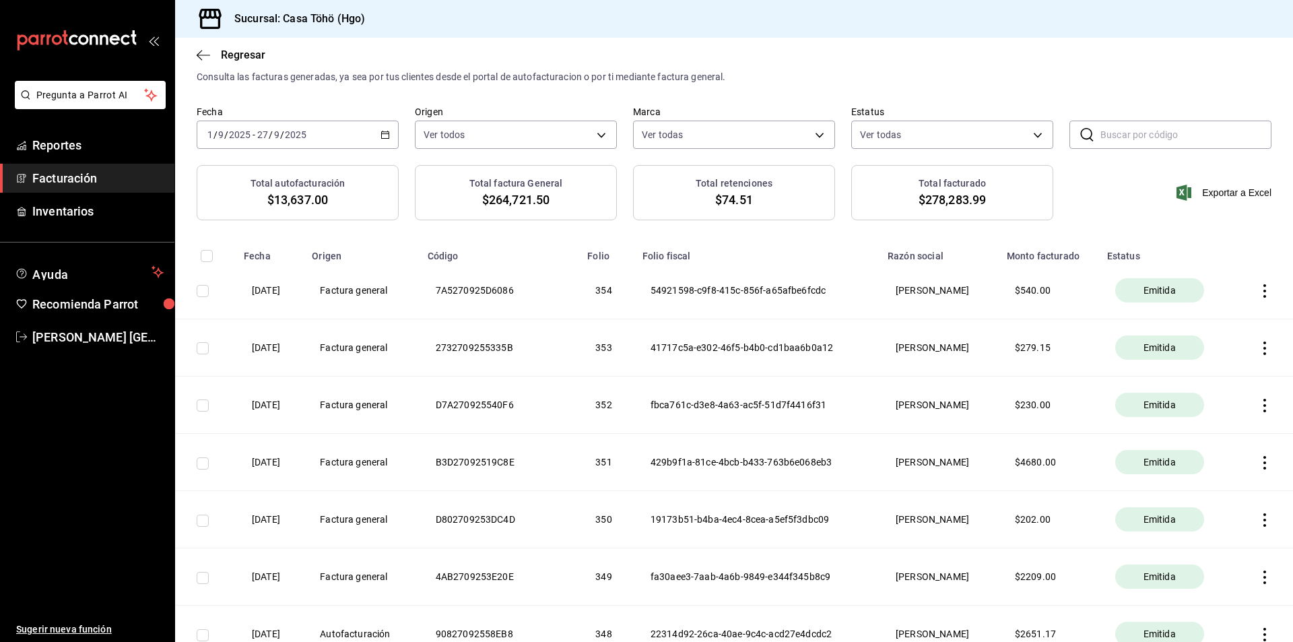
scroll to position [67, 0]
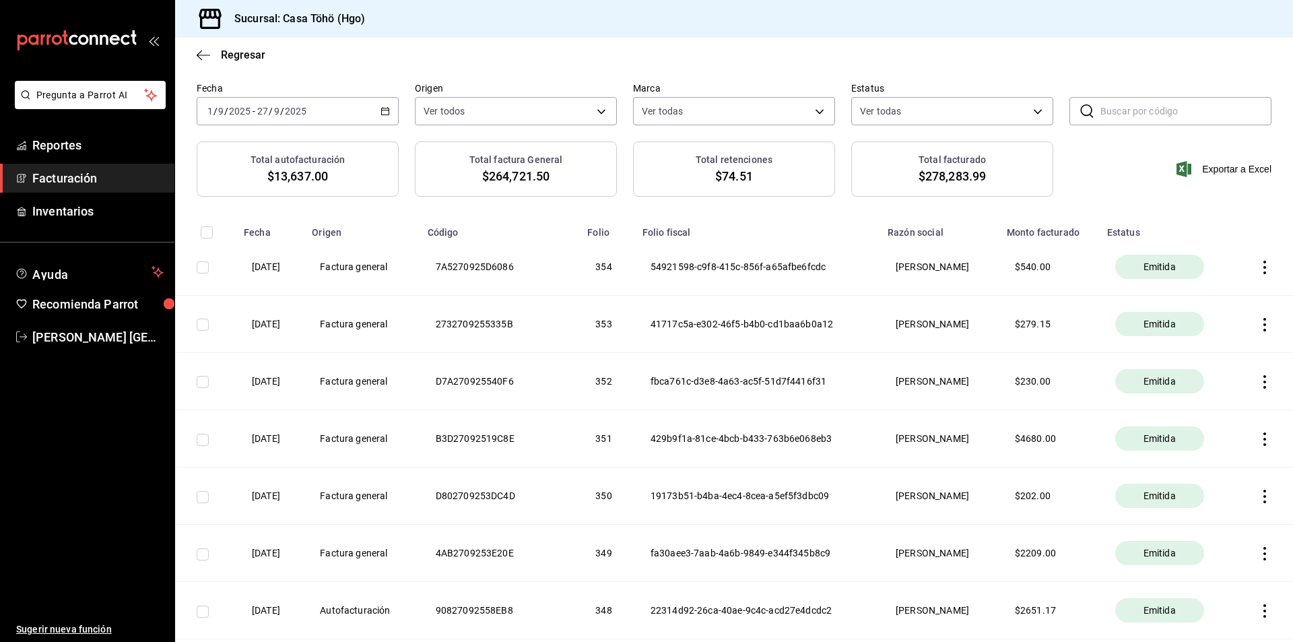
click at [1258, 377] on icon "button" at bounding box center [1264, 381] width 13 height 13
click at [1203, 347] on div "Descargar PDF" at bounding box center [1212, 348] width 65 height 11
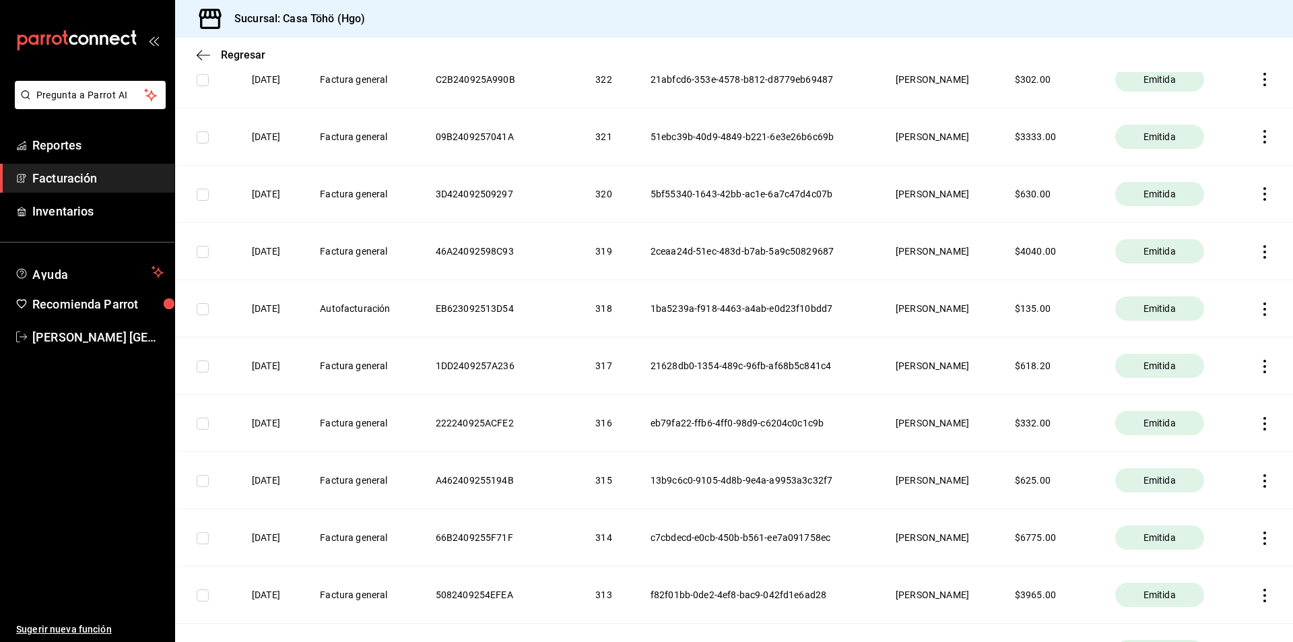
scroll to position [2087, 0]
drag, startPoint x: 378, startPoint y: 311, endPoint x: 489, endPoint y: 310, distance: 110.4
click at [489, 310] on tr "[DATE] Autofacturación EB623092513D54 318 1ba5239a-f918-4463-a4ab-e0d23f10bdd7 …" at bounding box center [734, 307] width 1118 height 57
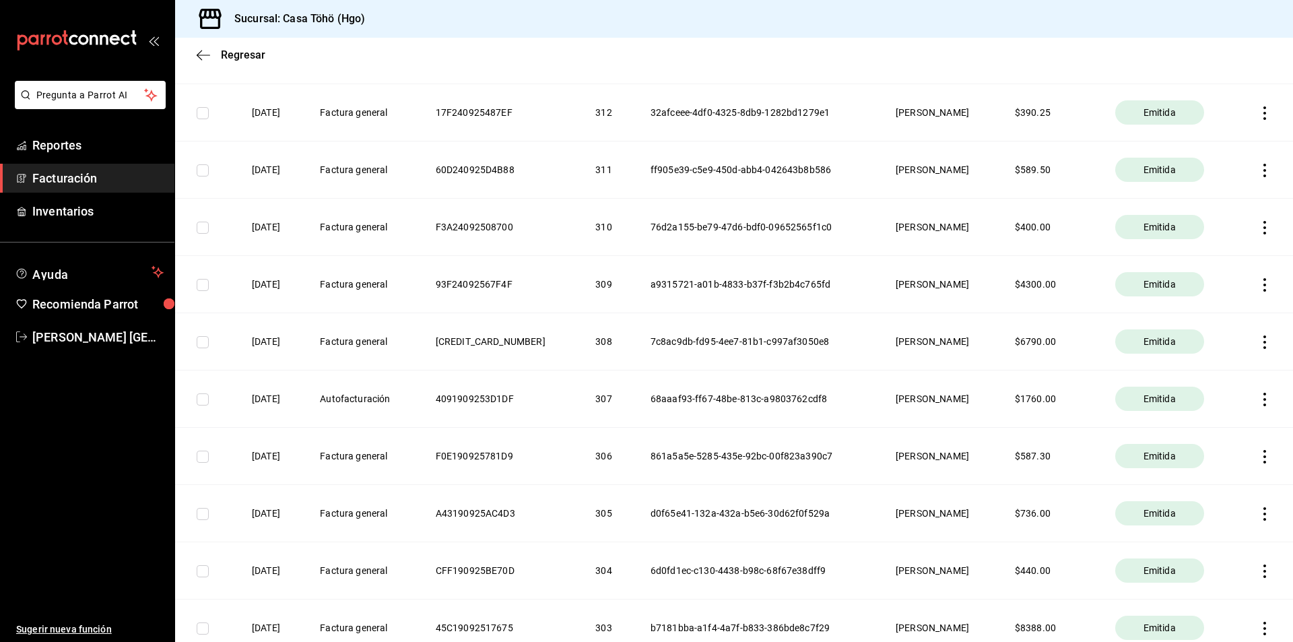
scroll to position [2693, 0]
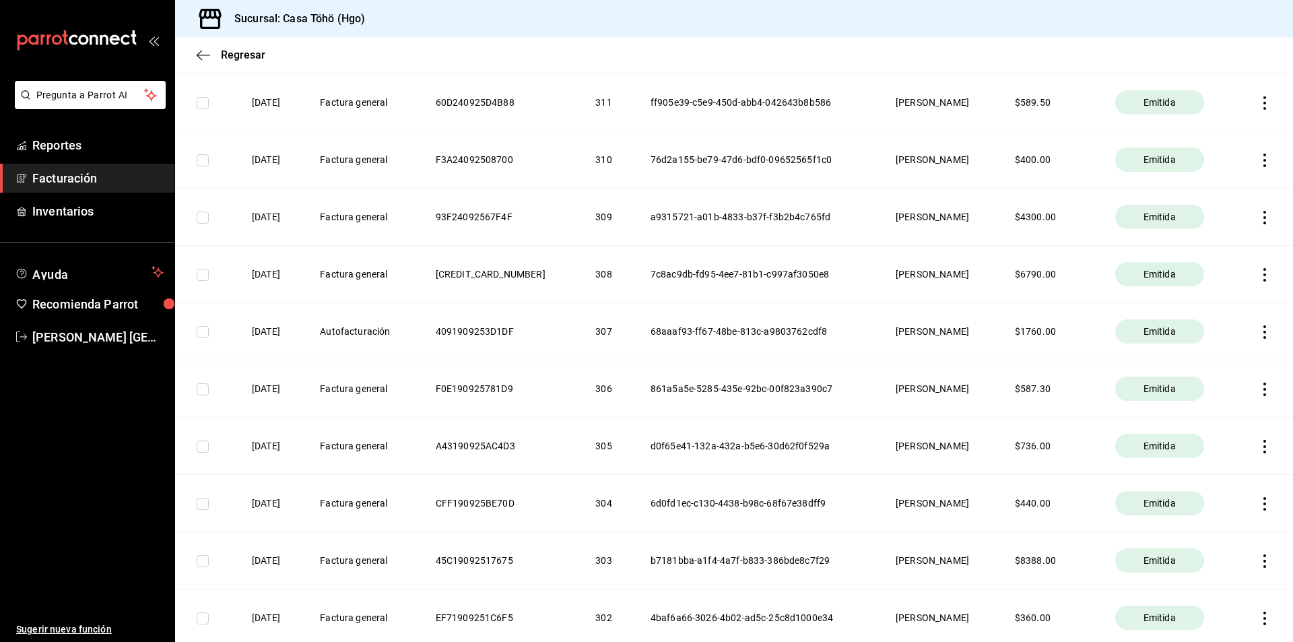
click at [378, 332] on th "Autofacturación" at bounding box center [361, 331] width 115 height 57
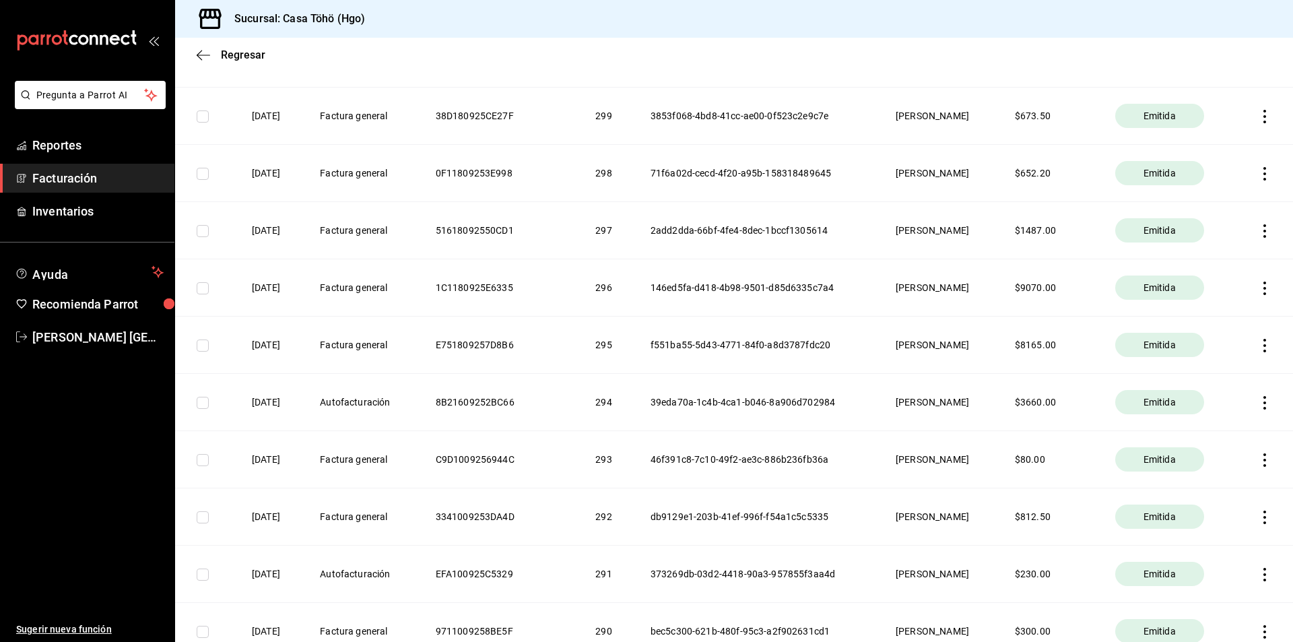
scroll to position [3501, 0]
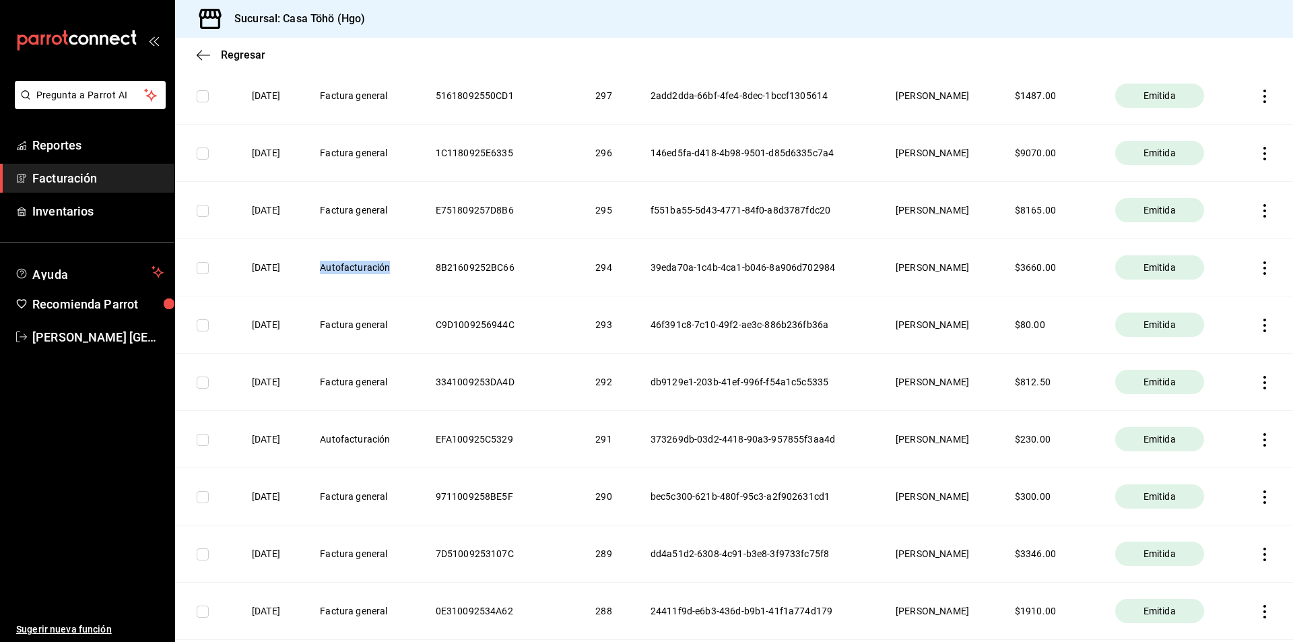
drag, startPoint x: 341, startPoint y: 268, endPoint x: 427, endPoint y: 268, distance: 85.5
click at [419, 268] on th "Autofacturación" at bounding box center [361, 267] width 115 height 57
click at [1263, 267] on icon "button" at bounding box center [1264, 267] width 3 height 13
click at [1215, 238] on div "Descargar PDF" at bounding box center [1212, 234] width 65 height 11
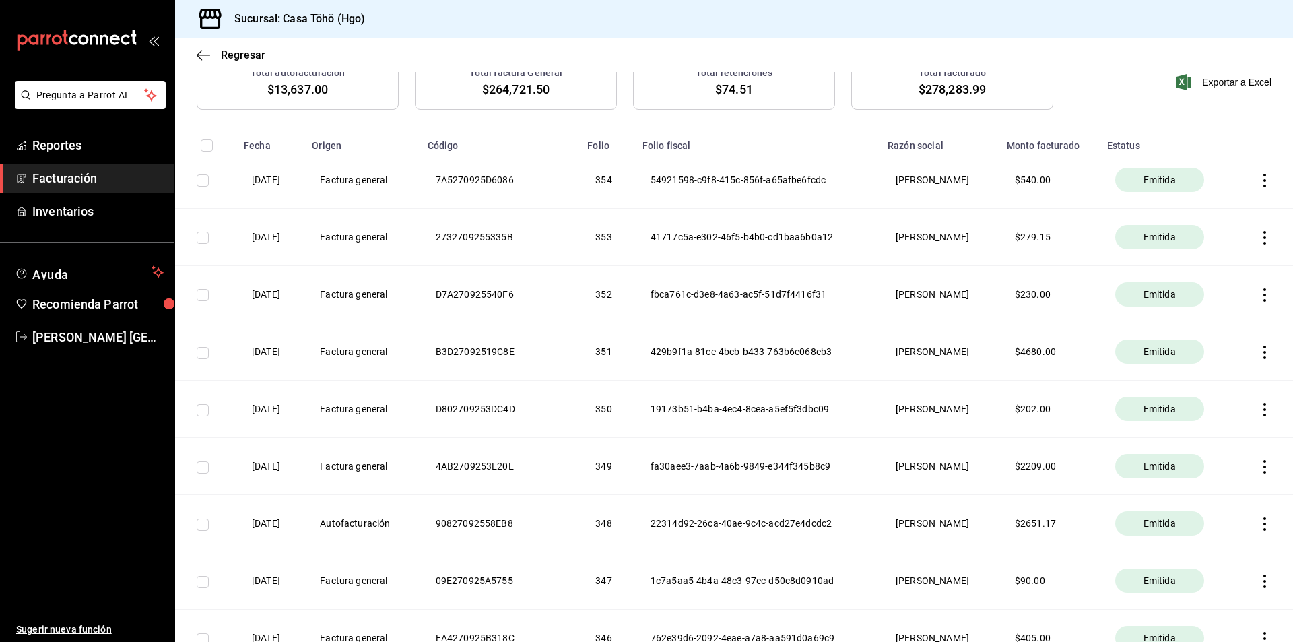
scroll to position [202, 0]
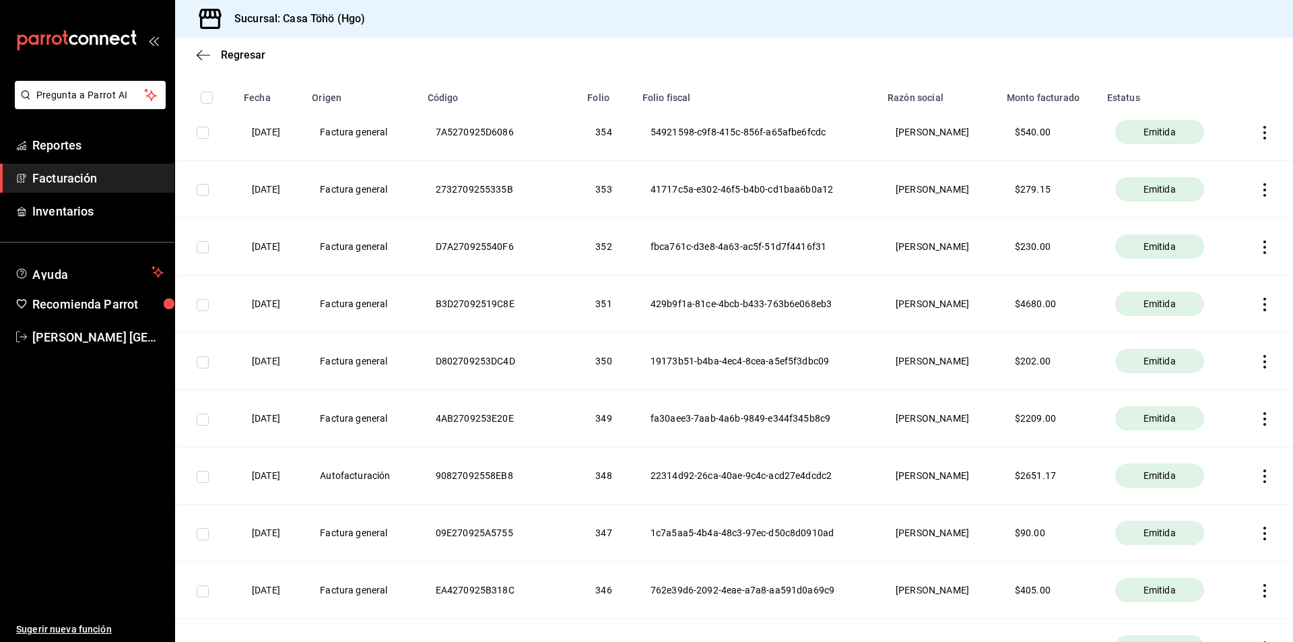
click at [1246, 130] on th at bounding box center [1264, 132] width 58 height 57
click at [1258, 131] on icon "button" at bounding box center [1264, 132] width 13 height 13
click at [1213, 104] on span "Descargar PDF" at bounding box center [1202, 98] width 86 height 13
click at [1258, 191] on icon "button" at bounding box center [1264, 189] width 13 height 13
click at [1200, 161] on div "Descargar PDF" at bounding box center [1212, 156] width 65 height 11
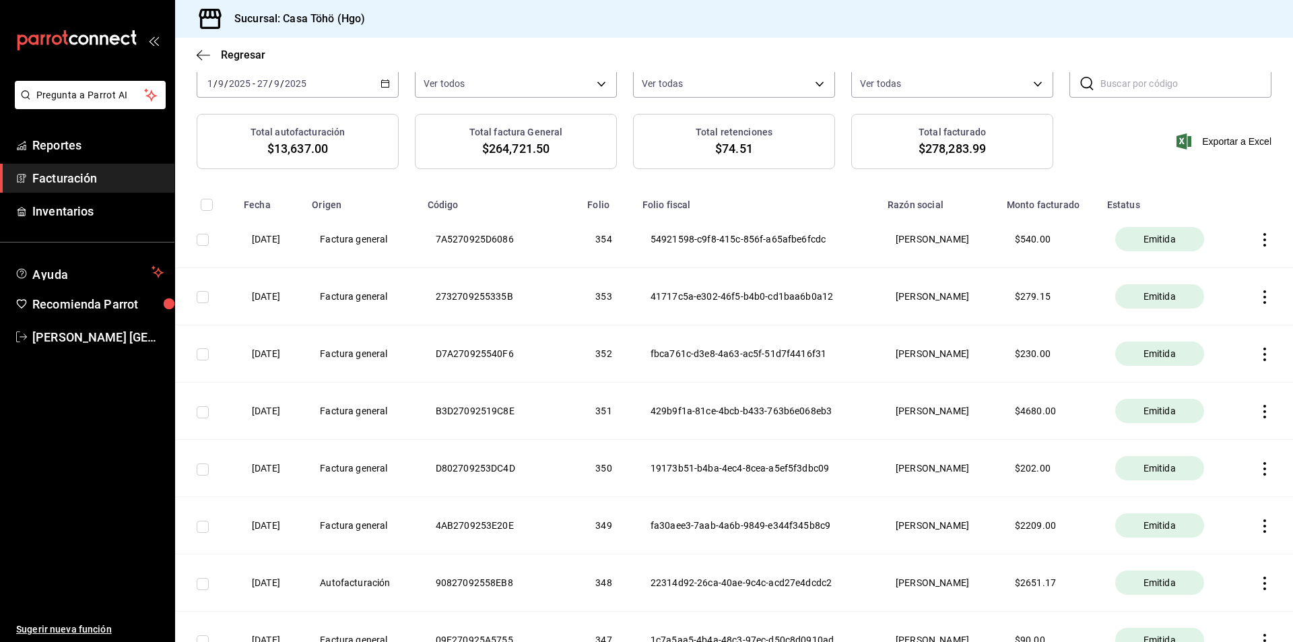
scroll to position [0, 0]
